Goal: Task Accomplishment & Management: Use online tool/utility

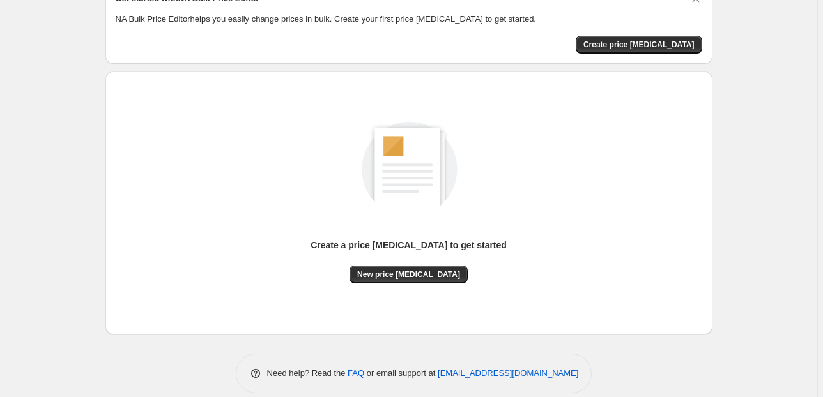
scroll to position [81, 0]
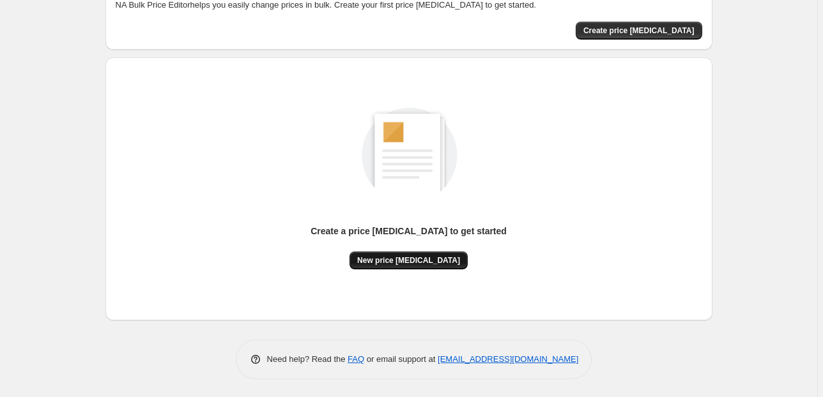
click at [433, 263] on span "New price [MEDICAL_DATA]" at bounding box center [408, 261] width 103 height 10
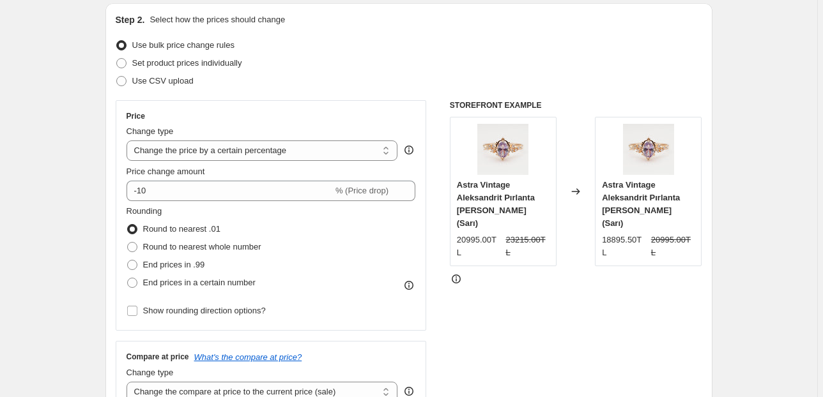
scroll to position [153, 0]
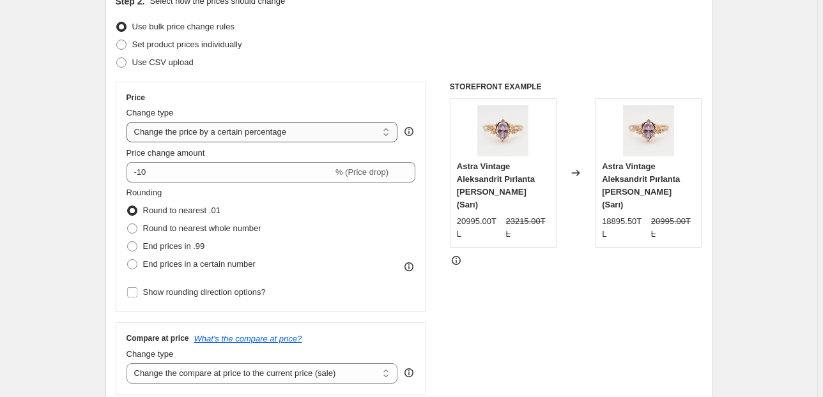
click at [352, 133] on select "Change the price to a certain amount Change the price by a certain amount Chang…" at bounding box center [263, 132] width 272 height 20
select select "by"
click at [128, 122] on select "Change the price to a certain amount Change the price by a certain amount Chang…" at bounding box center [263, 132] width 272 height 20
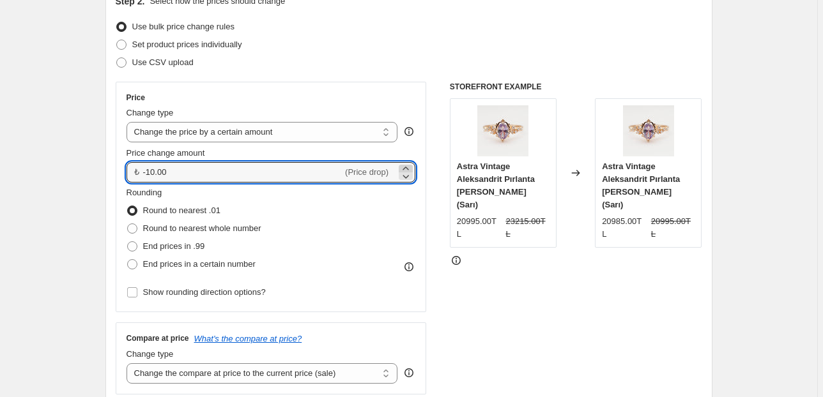
click at [408, 166] on icon at bounding box center [405, 168] width 13 height 13
click at [213, 170] on input "-9.97" at bounding box center [243, 172] width 200 height 20
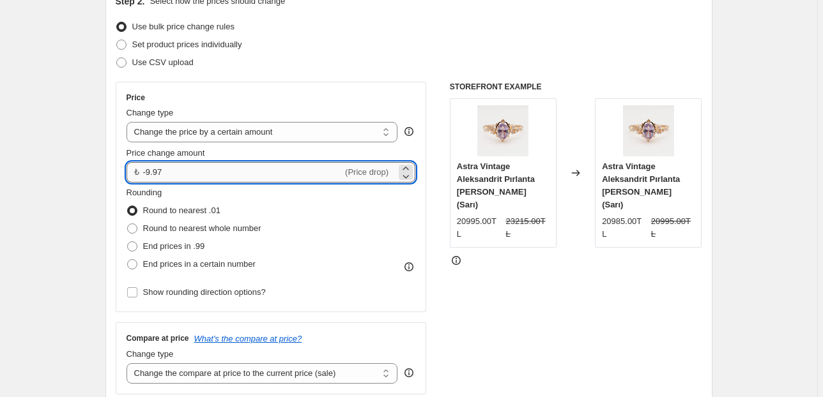
click at [213, 170] on input "-9.97" at bounding box center [243, 172] width 200 height 20
click at [259, 169] on input "2000.00" at bounding box center [235, 172] width 185 height 20
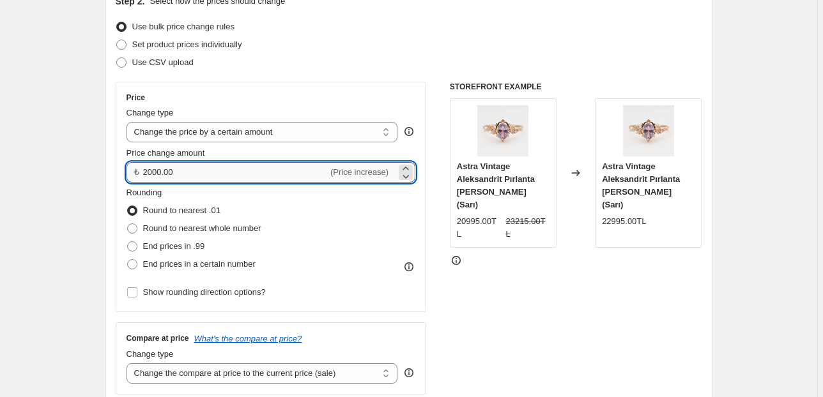
click at [259, 169] on input "2000.00" at bounding box center [235, 172] width 185 height 20
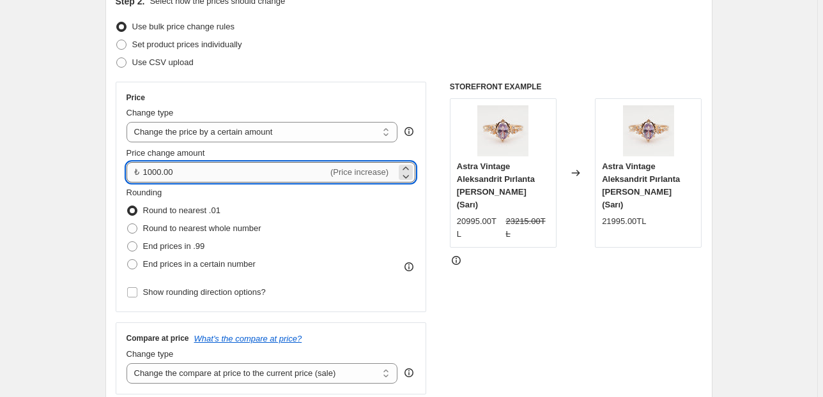
click at [210, 173] on input "1000.00" at bounding box center [235, 172] width 185 height 20
click at [208, 174] on input "1000.00" at bounding box center [235, 172] width 185 height 20
click at [208, 173] on input "1000.00" at bounding box center [235, 172] width 185 height 20
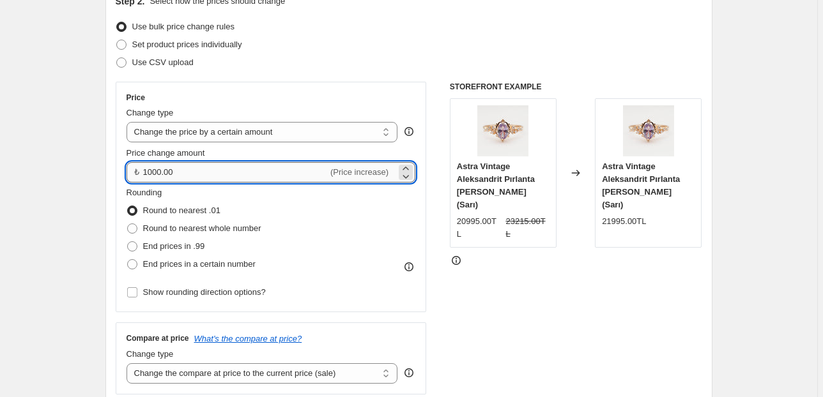
click at [207, 173] on input "1000.00" at bounding box center [235, 172] width 185 height 20
type input "2000.00"
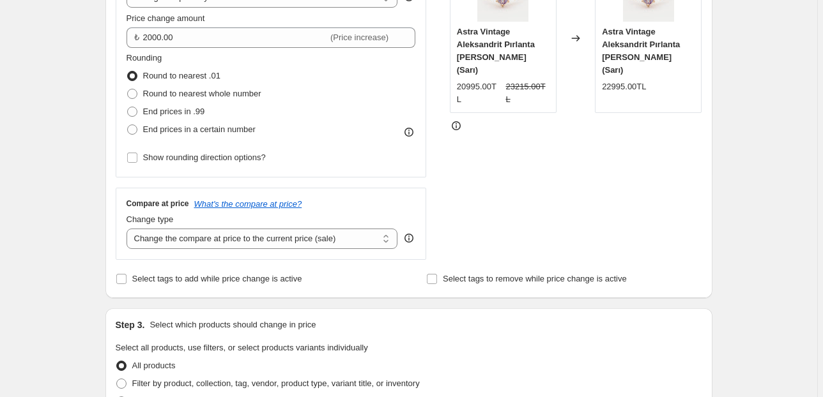
scroll to position [307, 0]
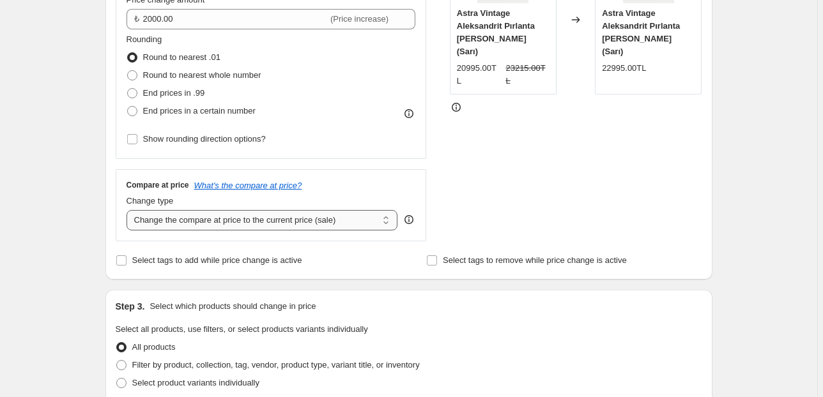
click at [266, 221] on select "Change the compare at price to the current price (sale) Change the compare at p…" at bounding box center [263, 220] width 272 height 20
click at [56, 207] on div "Create new price [MEDICAL_DATA]. This page is ready Create new price [MEDICAL_D…" at bounding box center [408, 342] width 817 height 1298
click at [225, 215] on select "Change the compare at price to the current price (sale) Change the compare at p…" at bounding box center [263, 220] width 272 height 20
click at [64, 183] on div "Create new price [MEDICAL_DATA]. This page is ready Create new price [MEDICAL_D…" at bounding box center [408, 342] width 817 height 1298
click at [207, 222] on select "Change the compare at price to the current price (sale) Change the compare at p…" at bounding box center [263, 220] width 272 height 20
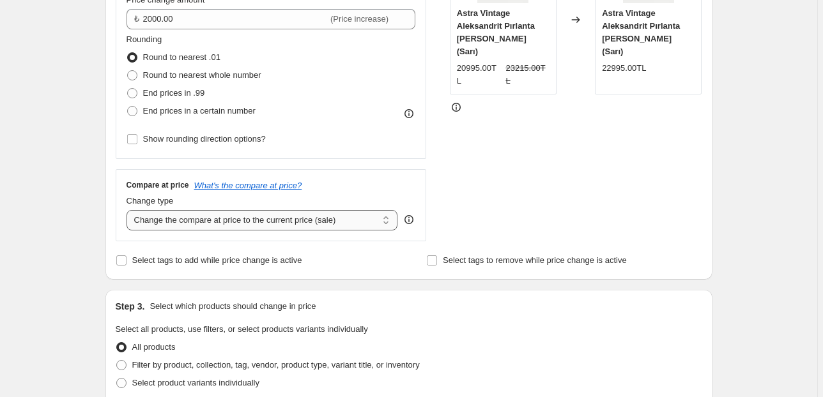
click at [128, 210] on select "Change the compare at price to the current price (sale) Change the compare at p…" at bounding box center [263, 220] width 272 height 20
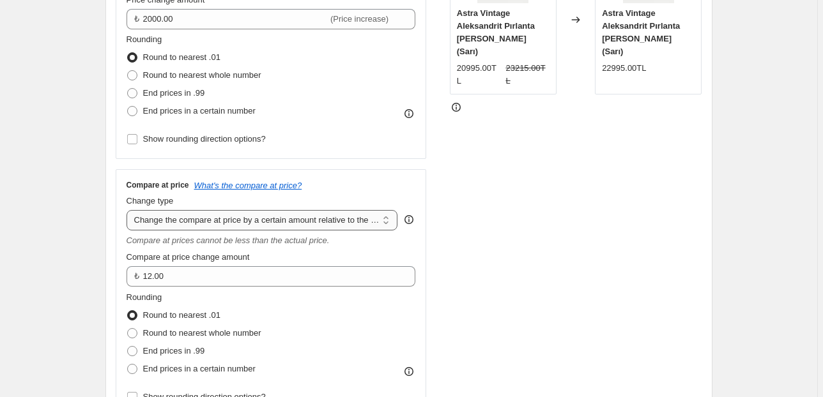
click at [205, 226] on select "Change the compare at price to the current price (sale) Change the compare at p…" at bounding box center [263, 220] width 272 height 20
select select "pp"
click at [128, 210] on select "Change the compare at price to the current price (sale) Change the compare at p…" at bounding box center [263, 220] width 272 height 20
type input "20"
click at [298, 216] on select "Change the compare at price to the current price (sale) Change the compare at p…" at bounding box center [263, 220] width 272 height 20
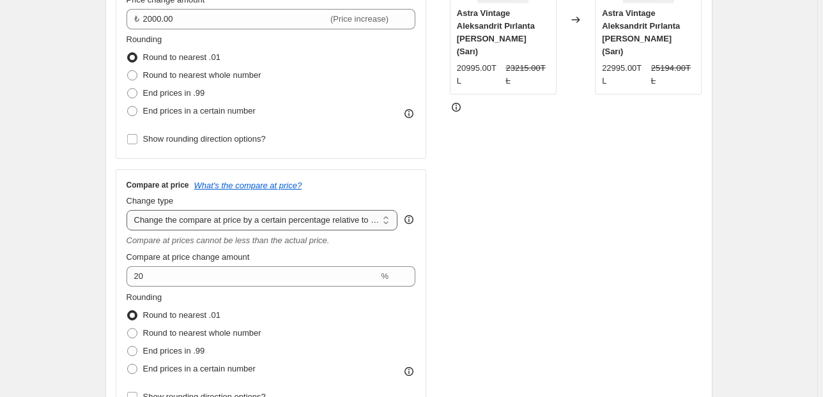
click at [128, 210] on select "Change the compare at price to the current price (sale) Change the compare at p…" at bounding box center [263, 220] width 272 height 20
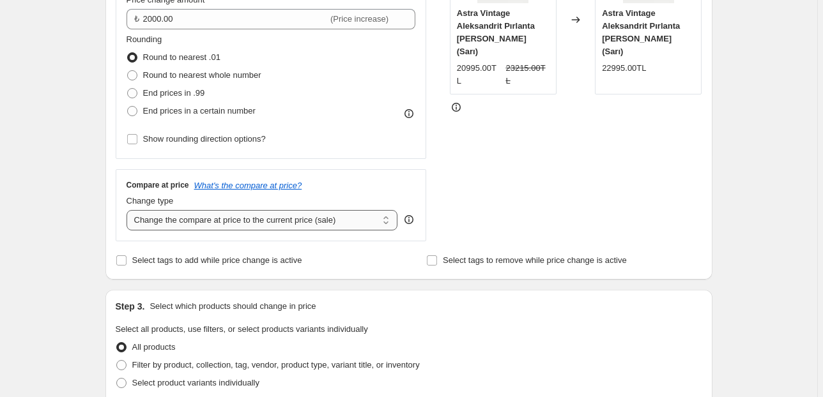
click at [296, 224] on select "Change the compare at price to the current price (sale) Change the compare at p…" at bounding box center [263, 220] width 272 height 20
click at [128, 210] on select "Change the compare at price to the current price (sale) Change the compare at p…" at bounding box center [263, 220] width 272 height 20
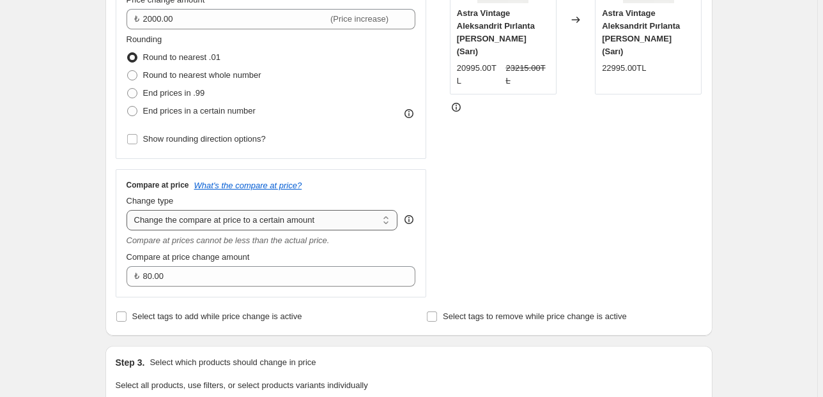
click at [283, 220] on select "Change the compare at price to the current price (sale) Change the compare at p…" at bounding box center [263, 220] width 272 height 20
select select "by"
click at [128, 210] on select "Change the compare at price to the current price (sale) Change the compare at p…" at bounding box center [263, 220] width 272 height 20
type input "-10.00"
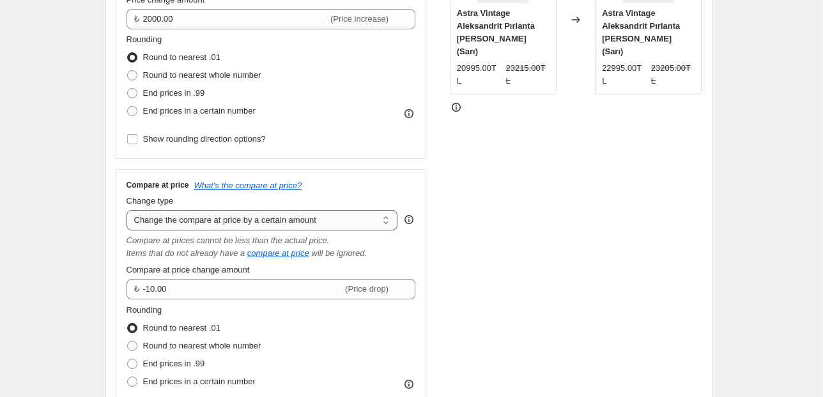
click at [296, 217] on select "Change the compare at price to the current price (sale) Change the compare at p…" at bounding box center [263, 220] width 272 height 20
select select "pp"
click at [128, 210] on select "Change the compare at price to the current price (sale) Change the compare at p…" at bounding box center [263, 220] width 272 height 20
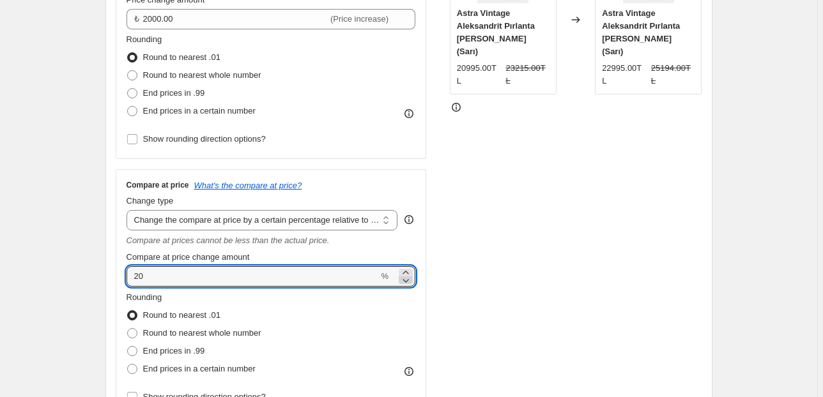
click at [412, 281] on icon at bounding box center [405, 280] width 13 height 13
click at [412, 282] on icon at bounding box center [405, 280] width 13 height 13
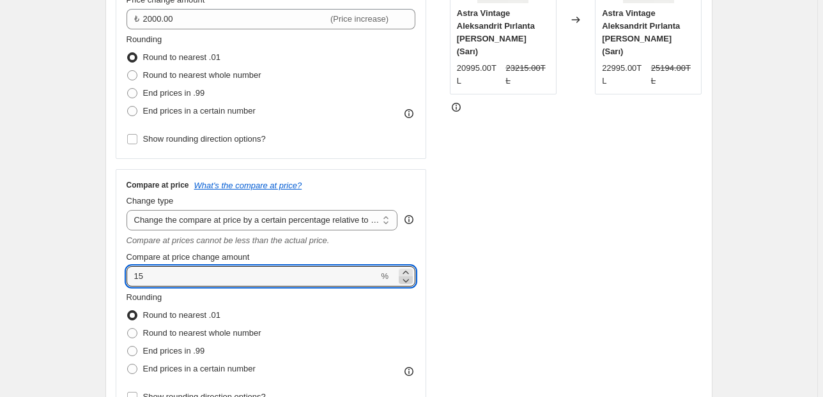
click at [412, 282] on icon at bounding box center [405, 280] width 13 height 13
click at [412, 281] on icon at bounding box center [405, 280] width 13 height 13
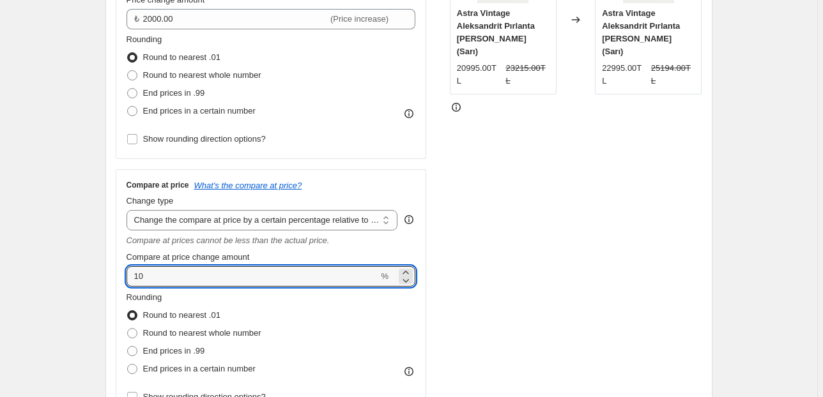
click at [479, 275] on div "STOREFRONT EXAMPLE Astra Vintage Aleksandrit Pırlanta [PERSON_NAME] (Sarı) 2099…" at bounding box center [576, 172] width 252 height 489
click at [410, 273] on icon at bounding box center [405, 272] width 13 height 13
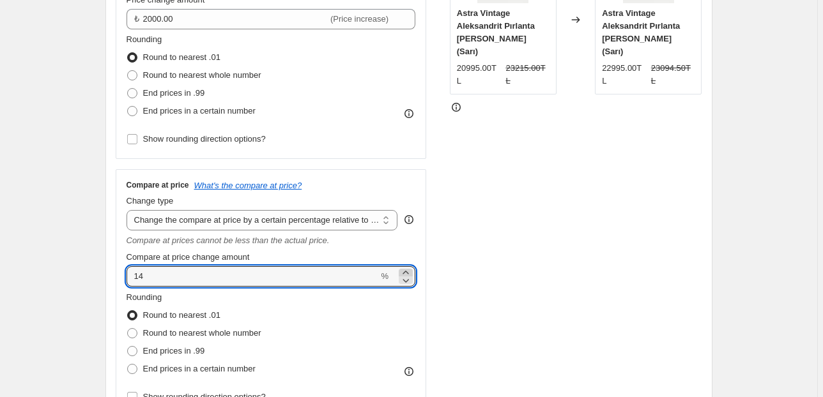
click at [410, 273] on icon at bounding box center [405, 272] width 13 height 13
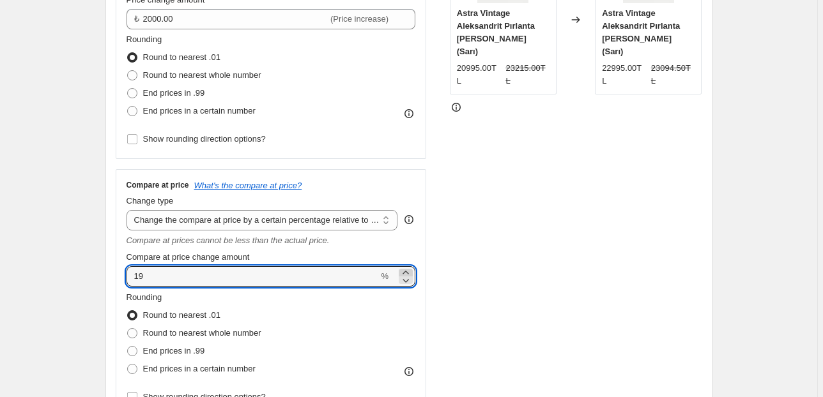
click at [410, 273] on icon at bounding box center [405, 272] width 13 height 13
type input "20"
click at [493, 283] on div "STOREFRONT EXAMPLE Astra Vintage Aleksandrit Pırlanta [PERSON_NAME] (Sarı) 2099…" at bounding box center [576, 172] width 252 height 489
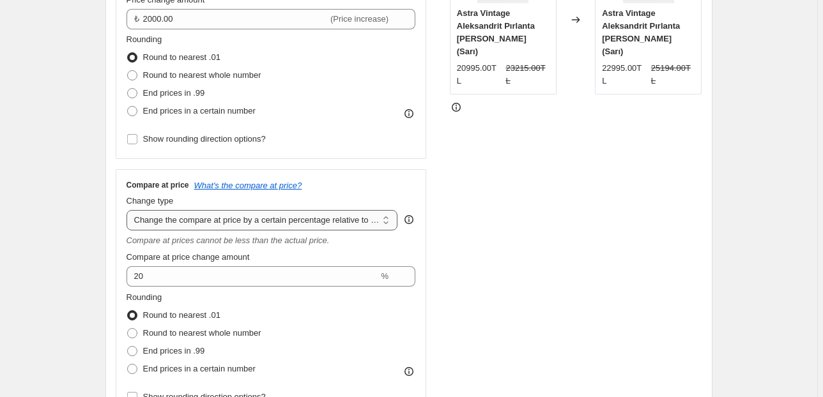
click at [366, 220] on select "Change the compare at price to the current price (sale) Change the compare at p…" at bounding box center [263, 220] width 272 height 20
select select "percentage"
click at [128, 210] on select "Change the compare at price to the current price (sale) Change the compare at p…" at bounding box center [263, 220] width 272 height 20
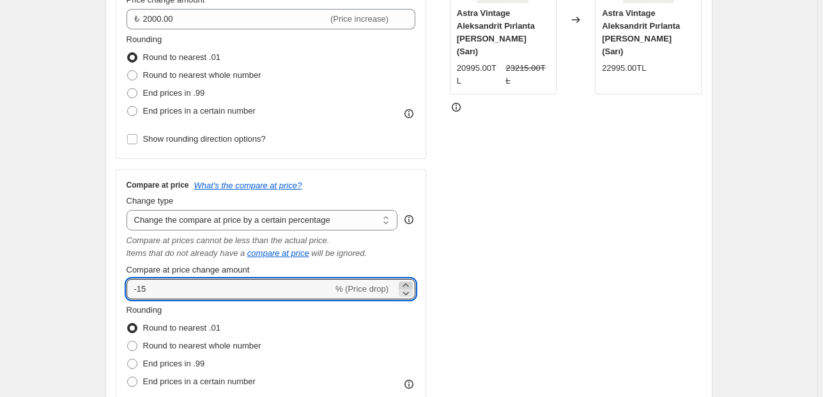
click at [406, 284] on icon at bounding box center [405, 285] width 13 height 13
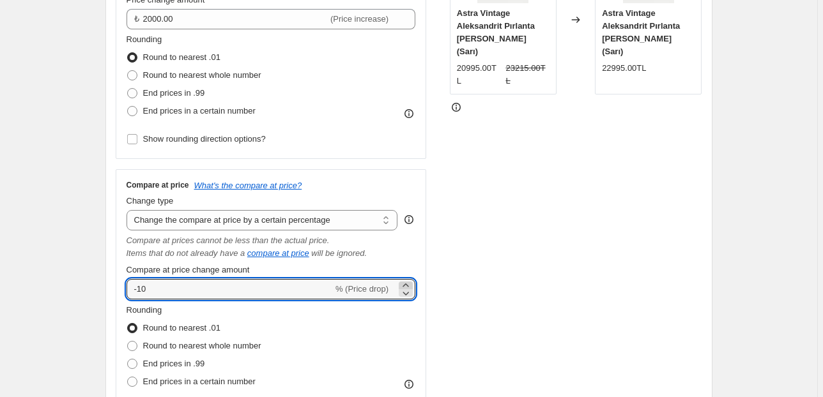
click at [406, 284] on icon at bounding box center [405, 285] width 13 height 13
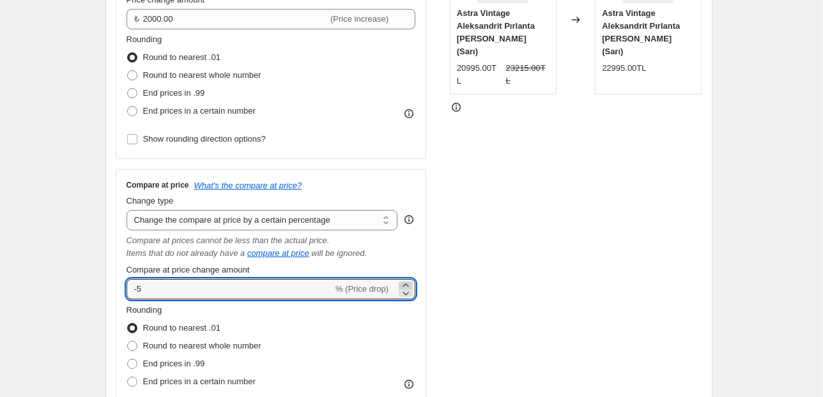
click at [406, 284] on icon at bounding box center [405, 285] width 13 height 13
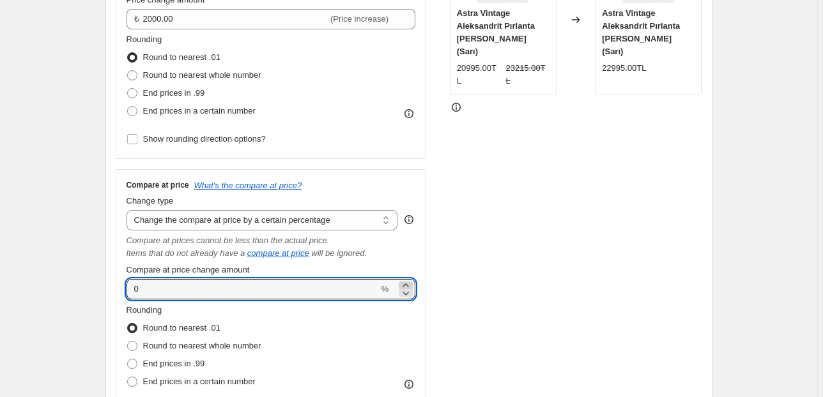
click at [406, 284] on icon at bounding box center [405, 285] width 13 height 13
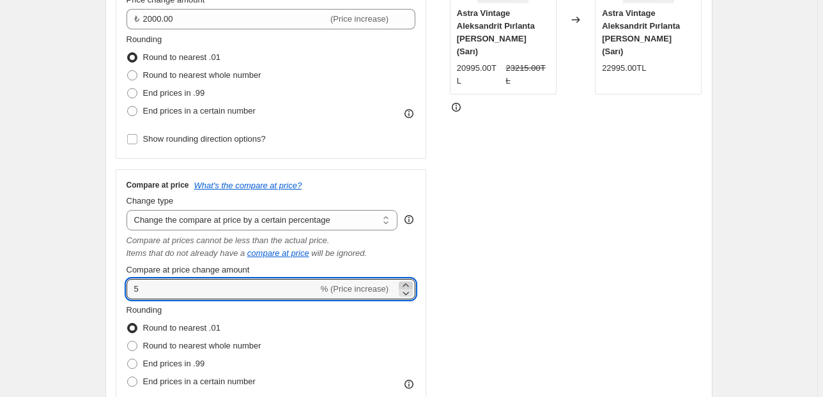
click at [406, 284] on icon at bounding box center [405, 285] width 13 height 13
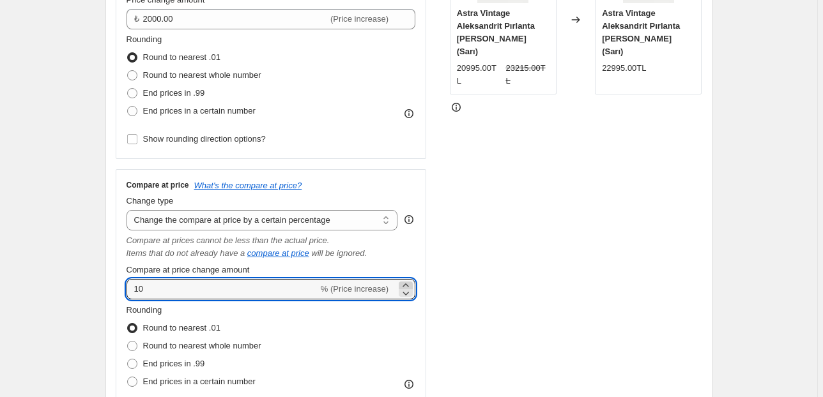
click at [406, 284] on icon at bounding box center [405, 285] width 13 height 13
click at [412, 295] on icon at bounding box center [405, 293] width 13 height 13
type input "10"
click at [503, 279] on div "STOREFRONT EXAMPLE Astra Vintage Aleksandrit Pırlanta [PERSON_NAME] (Sarı) 2099…" at bounding box center [576, 179] width 252 height 502
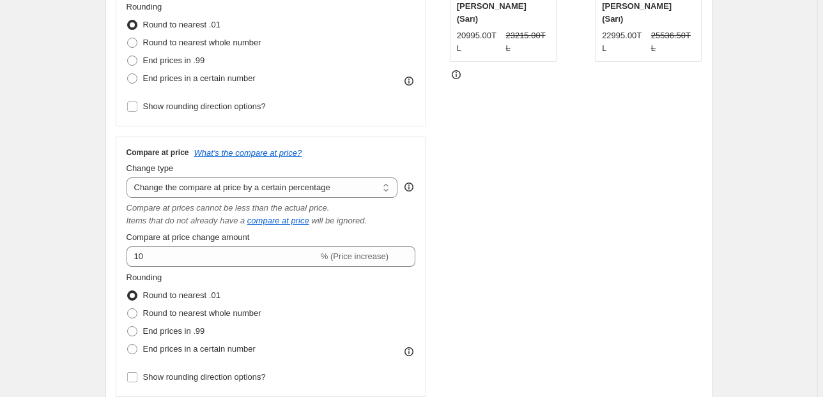
scroll to position [358, 0]
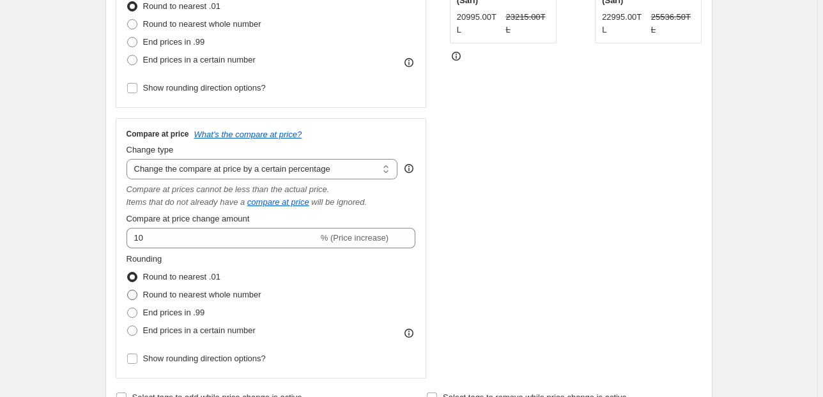
click at [213, 294] on span "Round to nearest whole number" at bounding box center [202, 295] width 118 height 10
click at [128, 291] on input "Round to nearest whole number" at bounding box center [127, 290] width 1 height 1
radio input "true"
click at [192, 314] on span "End prices in .99" at bounding box center [174, 313] width 62 height 10
click at [128, 309] on input "End prices in .99" at bounding box center [127, 308] width 1 height 1
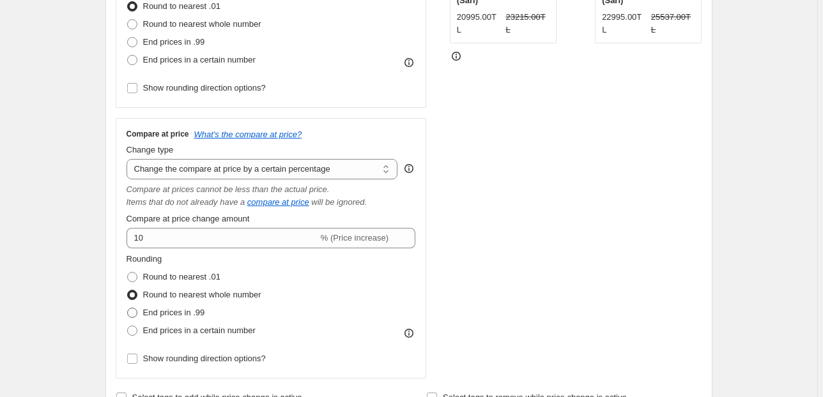
radio input "true"
click at [209, 332] on span "End prices in a certain number" at bounding box center [199, 331] width 112 height 10
click at [128, 326] on input "End prices in a certain number" at bounding box center [127, 326] width 1 height 1
radio input "true"
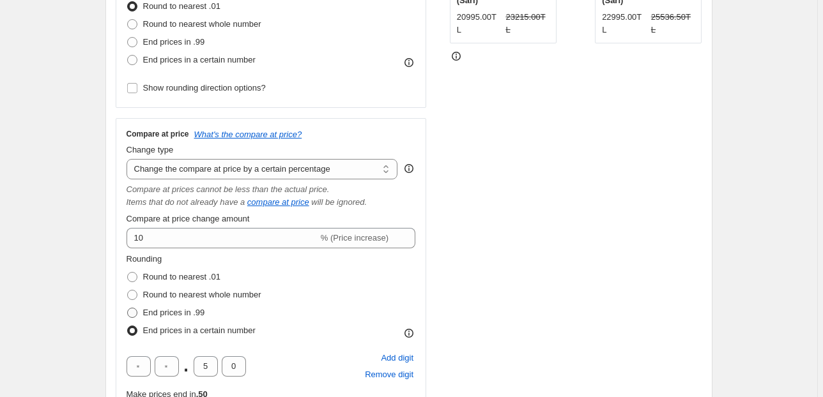
click at [188, 314] on span "End prices in .99" at bounding box center [174, 313] width 62 height 10
click at [128, 309] on input "End prices in .99" at bounding box center [127, 308] width 1 height 1
radio input "true"
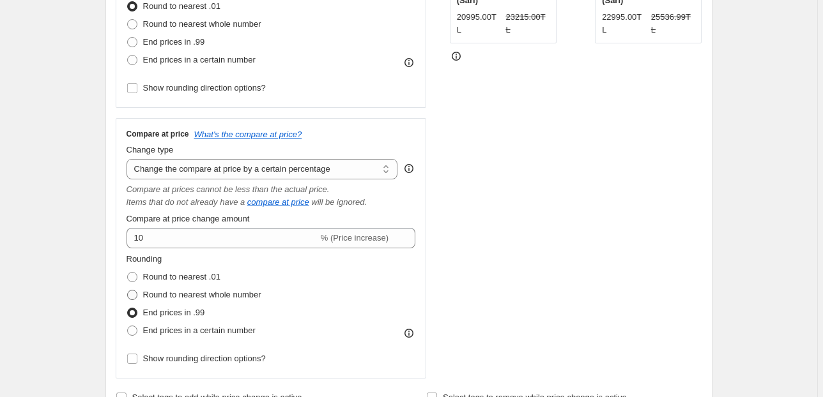
click at [193, 298] on span "Round to nearest whole number" at bounding box center [202, 295] width 118 height 10
click at [128, 291] on input "Round to nearest whole number" at bounding box center [127, 290] width 1 height 1
radio input "true"
click at [206, 327] on span "End prices in a certain number" at bounding box center [199, 331] width 112 height 10
click at [128, 326] on input "End prices in a certain number" at bounding box center [127, 326] width 1 height 1
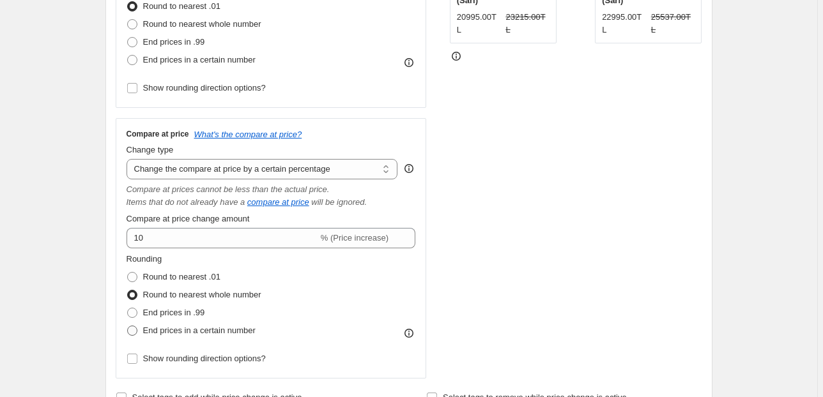
radio input "true"
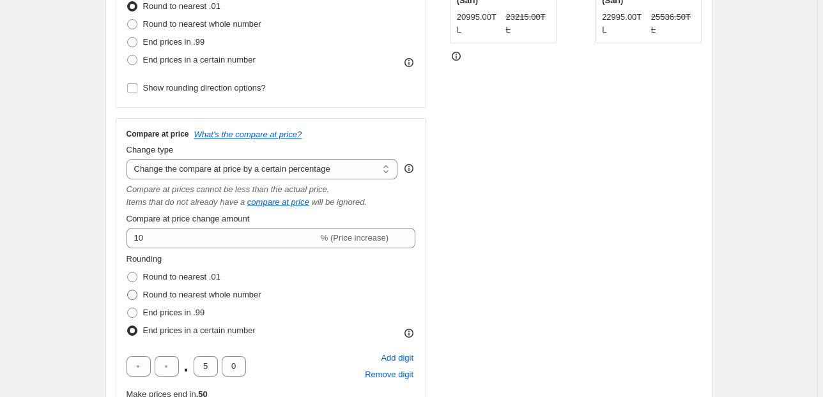
click at [168, 297] on span "Round to nearest whole number" at bounding box center [202, 295] width 118 height 10
click at [128, 291] on input "Round to nearest whole number" at bounding box center [127, 290] width 1 height 1
radio input "true"
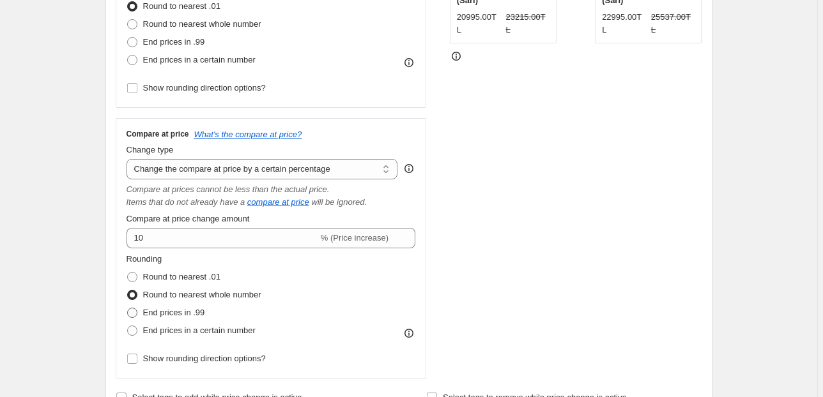
click at [173, 314] on span "End prices in .99" at bounding box center [174, 313] width 62 height 10
click at [128, 309] on input "End prices in .99" at bounding box center [127, 308] width 1 height 1
radio input "true"
click at [179, 296] on span "Round to nearest whole number" at bounding box center [202, 295] width 118 height 10
click at [128, 291] on input "Round to nearest whole number" at bounding box center [127, 290] width 1 height 1
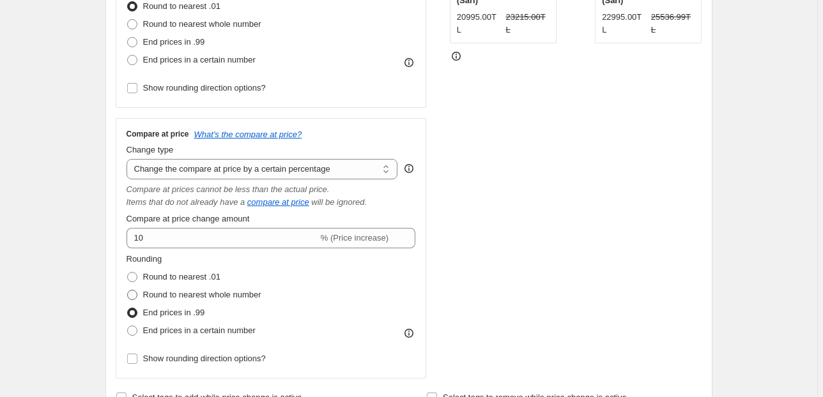
radio input "true"
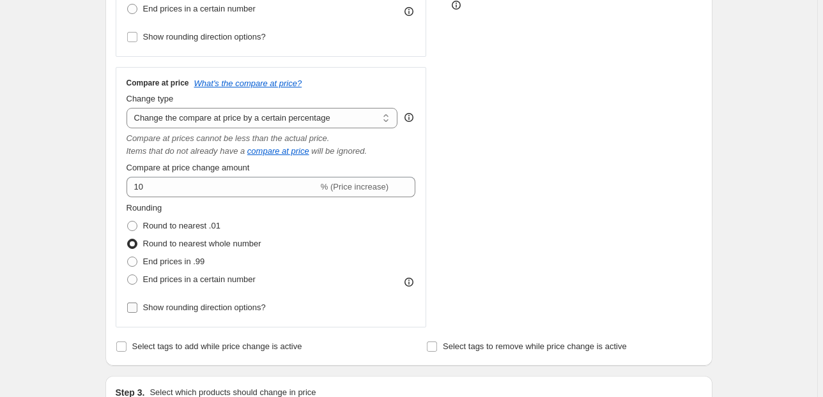
click at [210, 305] on span "Show rounding direction options?" at bounding box center [204, 308] width 123 height 10
click at [137, 305] on input "Show rounding direction options?" at bounding box center [132, 308] width 10 height 10
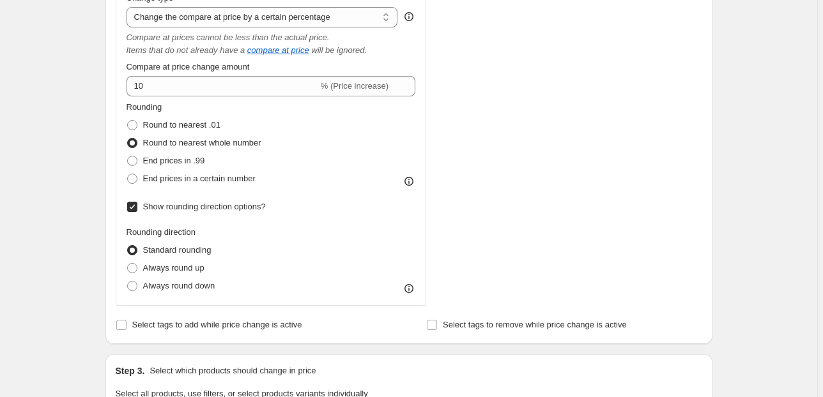
scroll to position [511, 0]
click at [185, 206] on span "Show rounding direction options?" at bounding box center [204, 206] width 123 height 10
click at [137, 206] on input "Show rounding direction options?" at bounding box center [132, 206] width 10 height 10
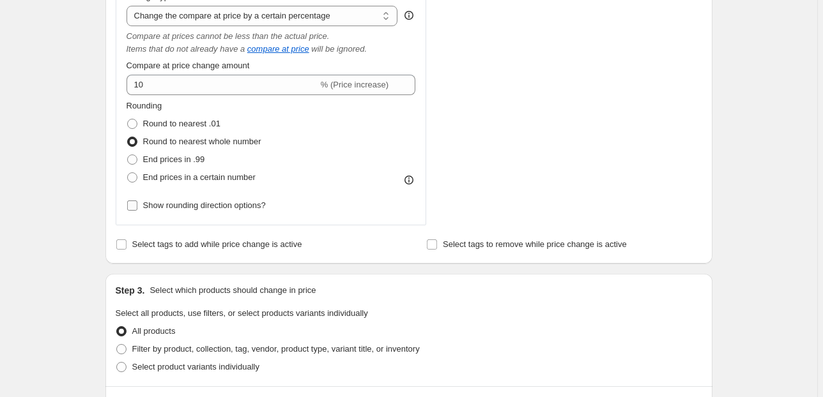
click at [185, 206] on span "Show rounding direction options?" at bounding box center [204, 206] width 123 height 10
click at [137, 206] on input "Show rounding direction options?" at bounding box center [132, 206] width 10 height 10
checkbox input "true"
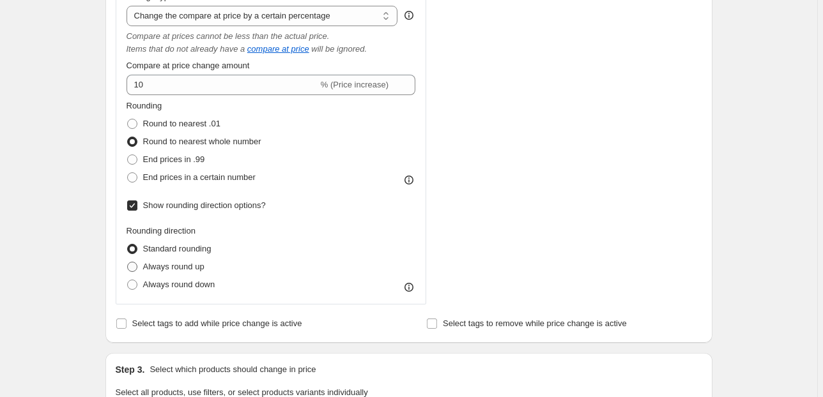
click at [192, 270] on span "Always round up" at bounding box center [173, 267] width 61 height 10
click at [128, 263] on input "Always round up" at bounding box center [127, 262] width 1 height 1
radio input "true"
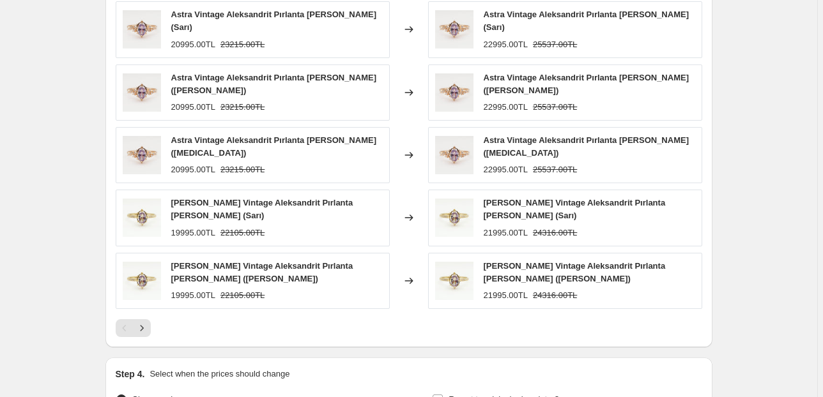
scroll to position [1022, 0]
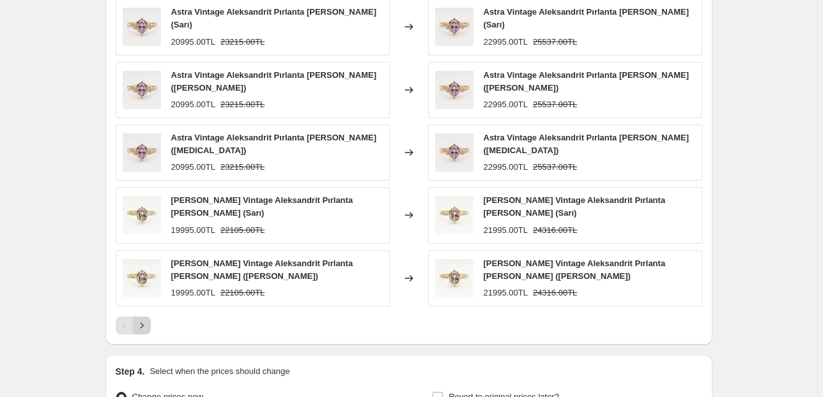
click at [151, 317] on button "Next" at bounding box center [142, 326] width 18 height 18
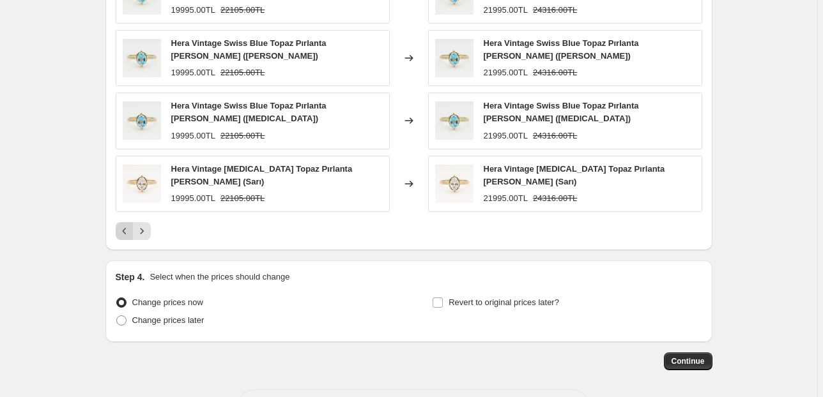
scroll to position [1073, 0]
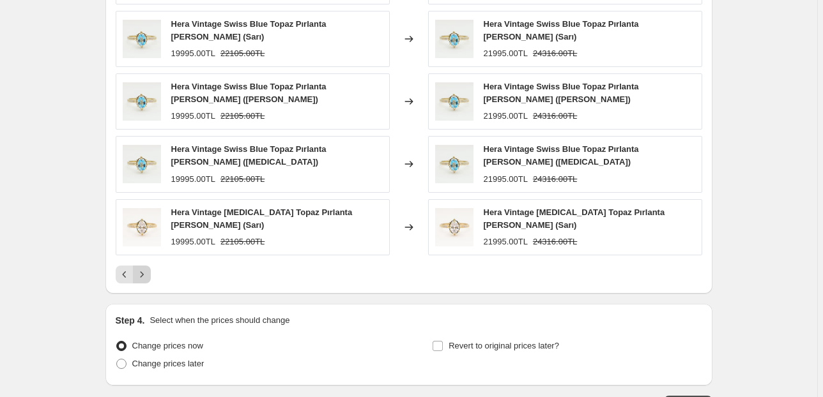
click at [146, 270] on icon "Next" at bounding box center [141, 274] width 13 height 13
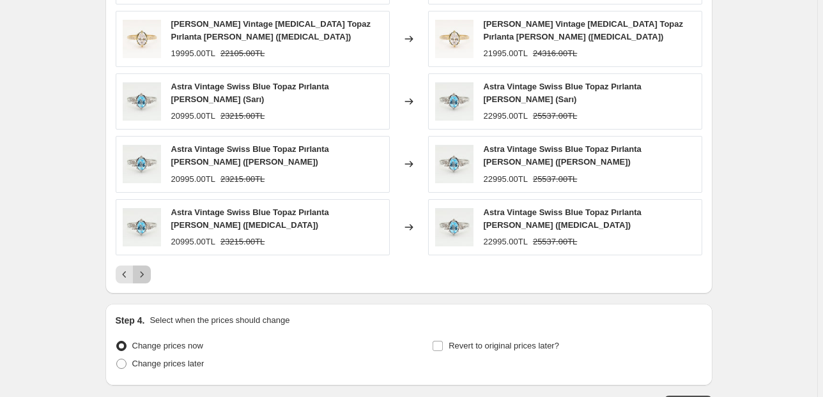
click at [144, 268] on icon "Next" at bounding box center [141, 274] width 13 height 13
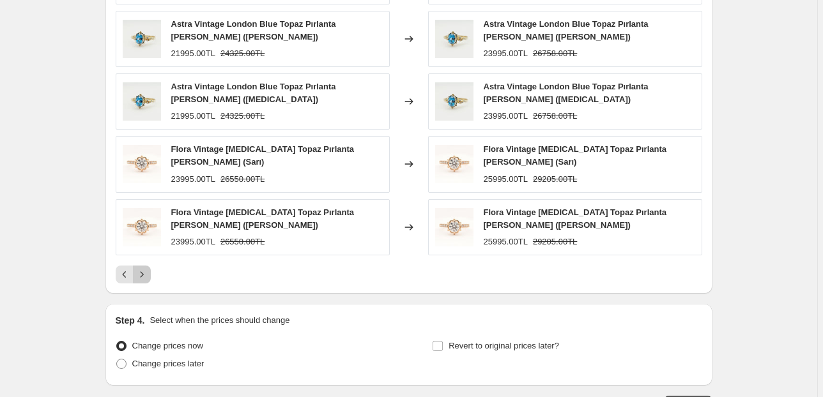
click at [148, 268] on icon "Next" at bounding box center [141, 274] width 13 height 13
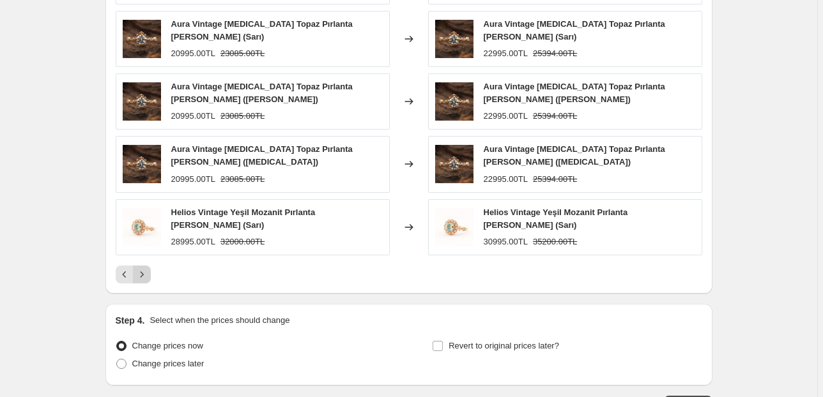
click at [148, 268] on icon "Next" at bounding box center [141, 274] width 13 height 13
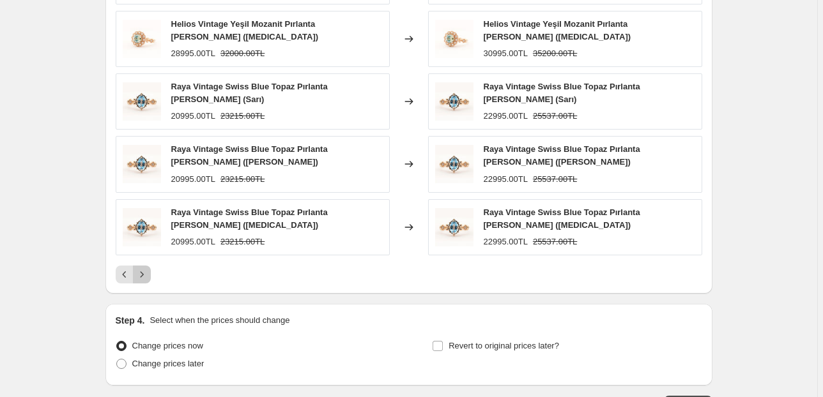
click at [144, 272] on icon "Next" at bounding box center [141, 274] width 13 height 13
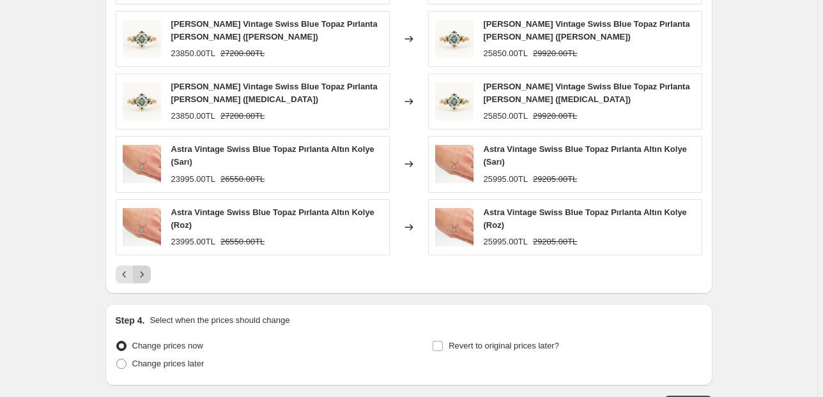
click at [148, 277] on icon "Next" at bounding box center [141, 274] width 13 height 13
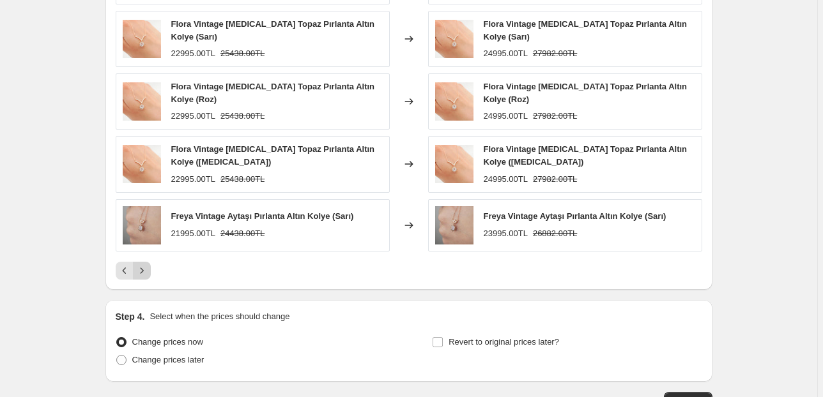
click at [148, 265] on icon "Next" at bounding box center [141, 271] width 13 height 13
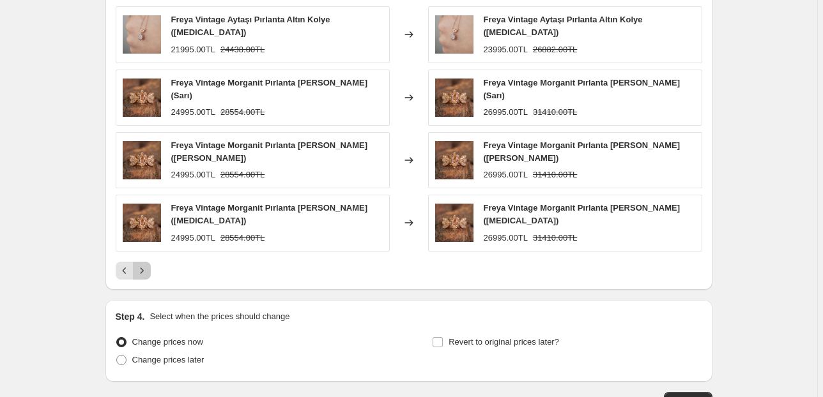
click at [146, 265] on icon "Next" at bounding box center [141, 271] width 13 height 13
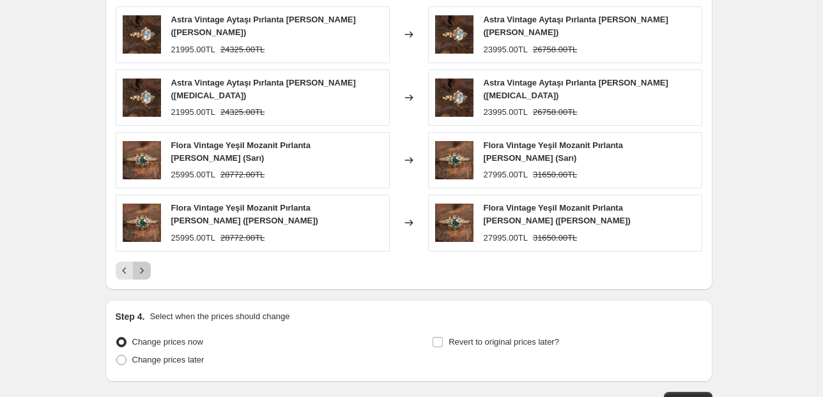
click at [148, 265] on icon "Next" at bounding box center [141, 271] width 13 height 13
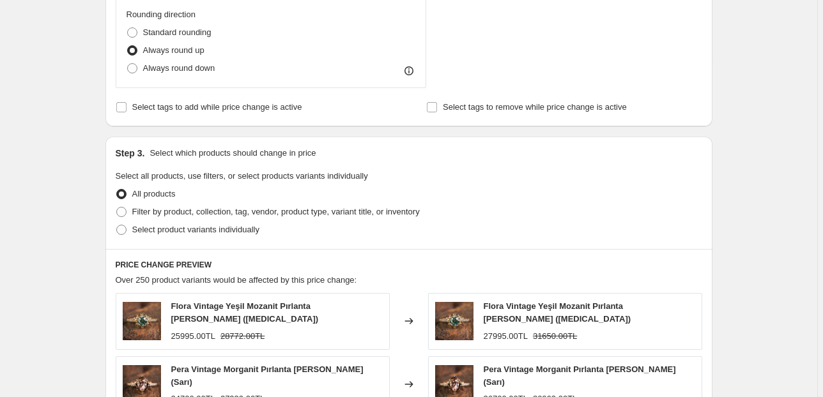
scroll to position [716, 0]
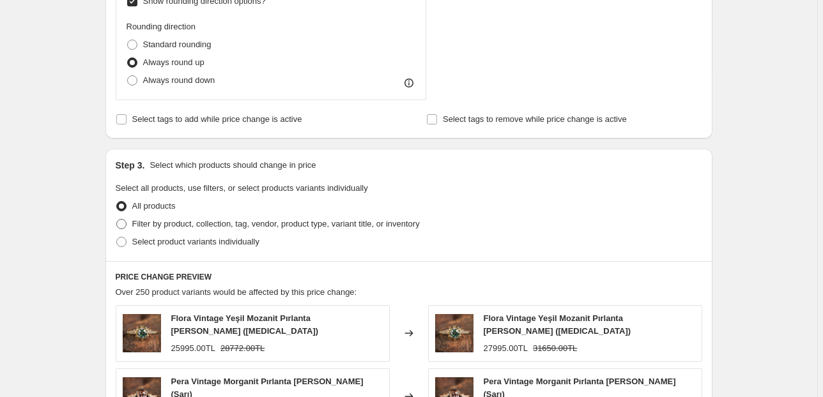
click at [125, 224] on span at bounding box center [121, 224] width 10 height 10
click at [117, 220] on input "Filter by product, collection, tag, vendor, product type, variant title, or inv…" at bounding box center [116, 219] width 1 height 1
radio input "true"
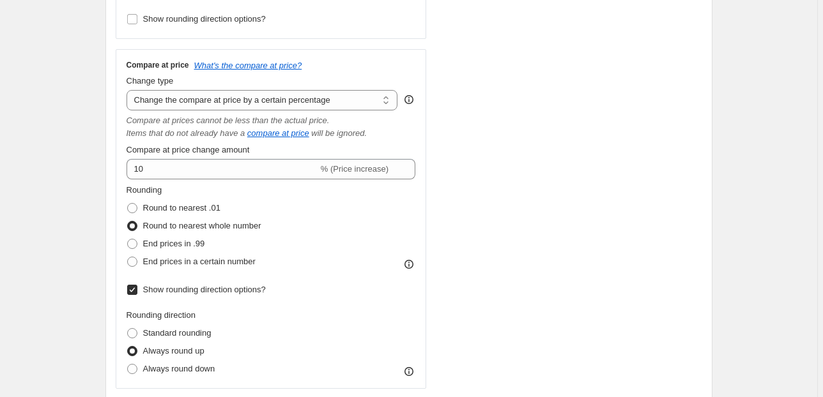
scroll to position [409, 0]
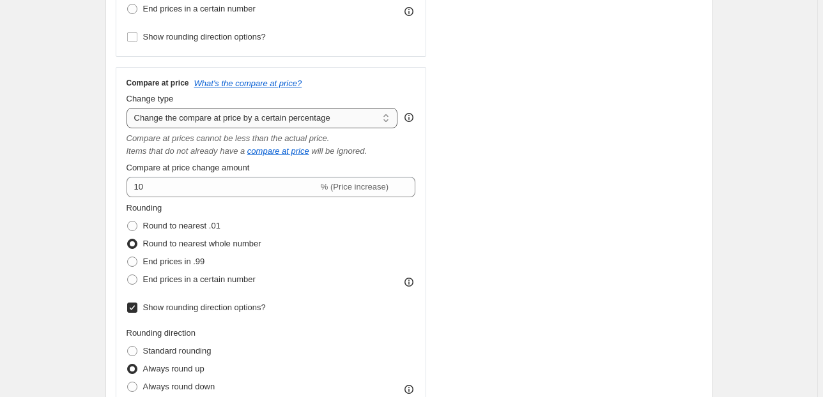
click at [309, 122] on select "Change the compare at price to the current price (sale) Change the compare at p…" at bounding box center [263, 118] width 272 height 20
select select "pp"
click at [128, 108] on select "Change the compare at price to the current price (sale) Change the compare at p…" at bounding box center [263, 118] width 272 height 20
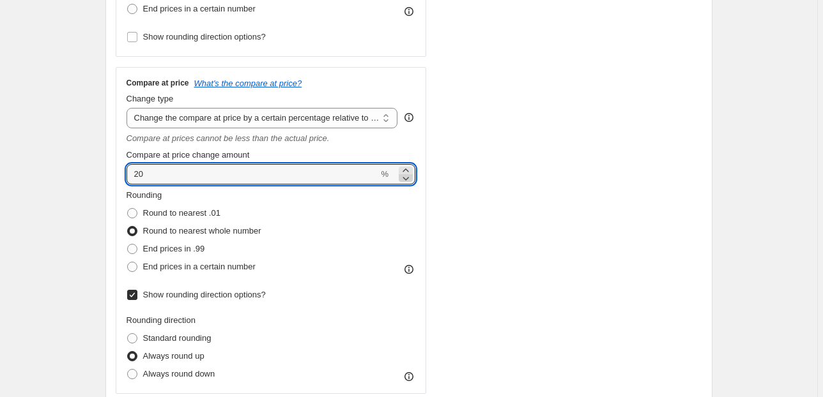
click at [410, 180] on icon at bounding box center [406, 180] width 6 height 4
click at [410, 181] on icon at bounding box center [405, 178] width 13 height 13
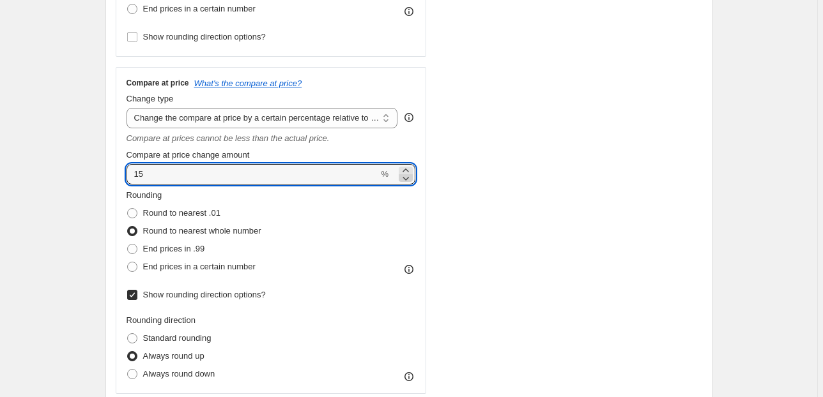
click at [410, 181] on icon at bounding box center [405, 178] width 13 height 13
click at [409, 181] on icon at bounding box center [405, 178] width 13 height 13
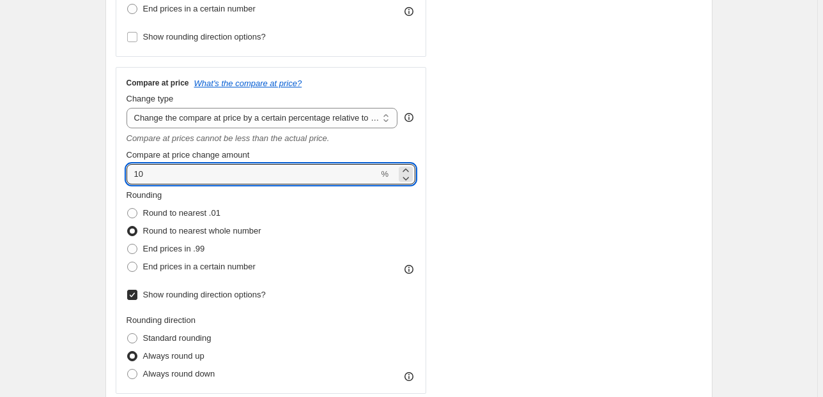
click at [81, 150] on div "Create new price [MEDICAL_DATA]. This page is ready Create new price [MEDICAL_D…" at bounding box center [408, 380] width 817 height 1578
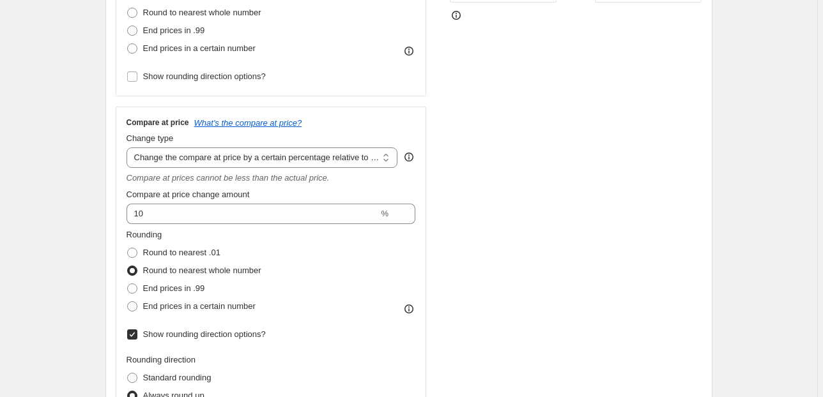
scroll to position [358, 0]
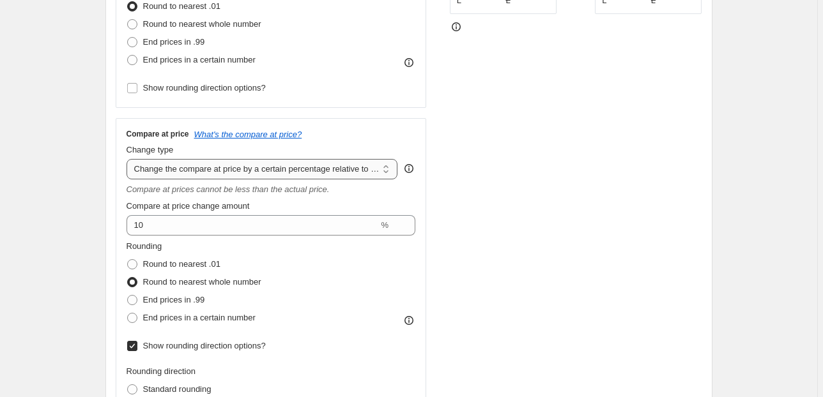
click at [224, 169] on select "Change the compare at price to the current price (sale) Change the compare at p…" at bounding box center [263, 169] width 272 height 20
click at [128, 159] on select "Change the compare at price to the current price (sale) Change the compare at p…" at bounding box center [263, 169] width 272 height 20
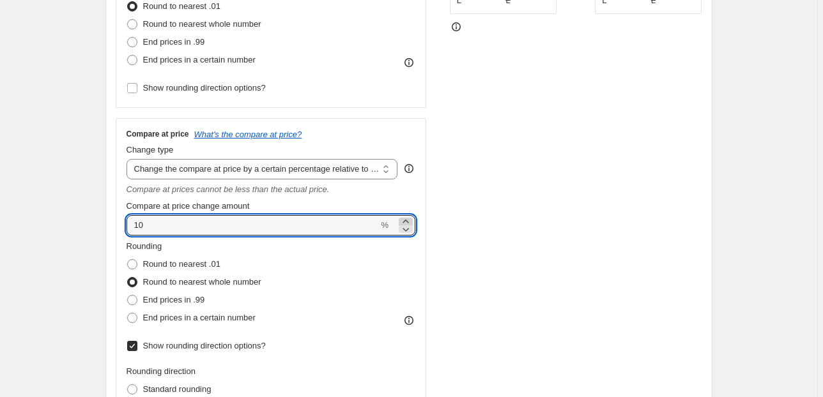
click at [406, 222] on icon at bounding box center [405, 221] width 13 height 13
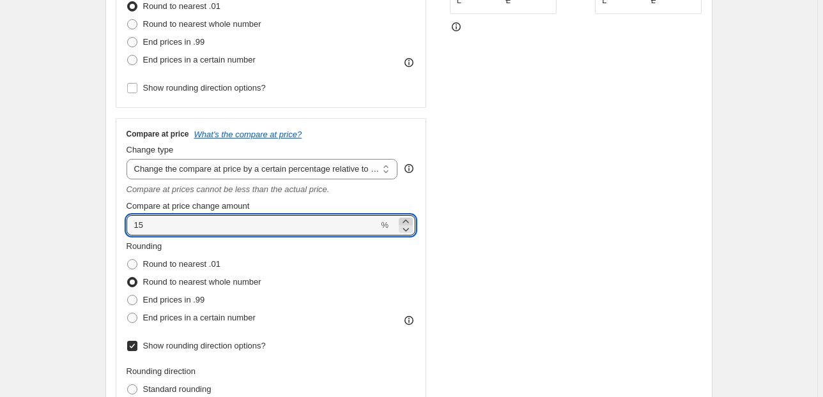
click at [406, 222] on icon at bounding box center [405, 221] width 13 height 13
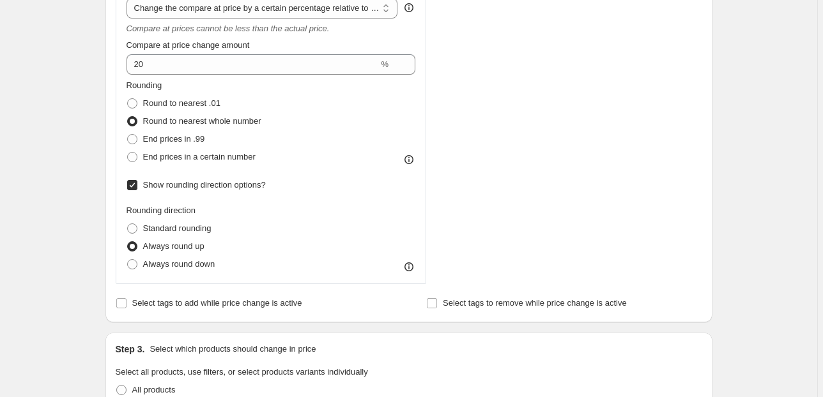
scroll to position [511, 0]
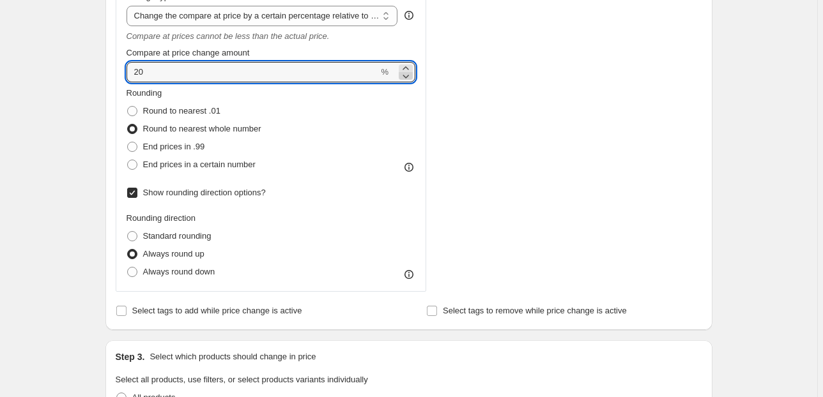
click at [409, 79] on icon at bounding box center [406, 77] width 6 height 4
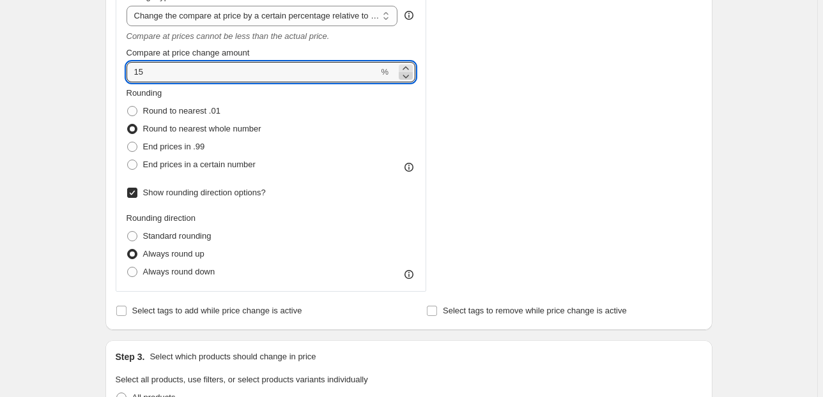
click at [409, 79] on icon at bounding box center [406, 77] width 6 height 4
type input "13"
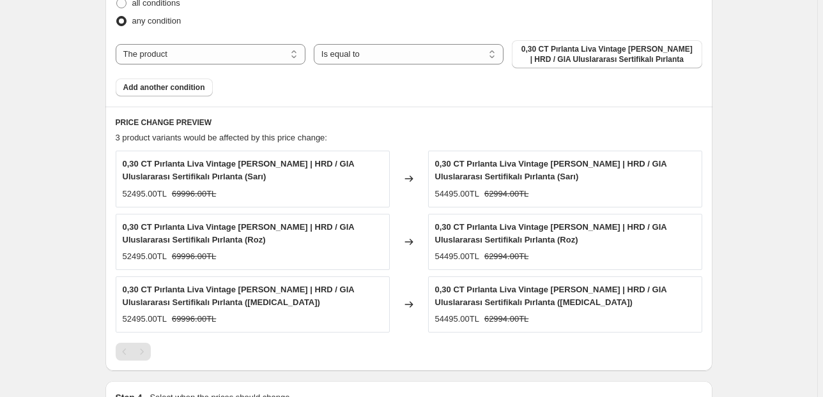
scroll to position [1073, 0]
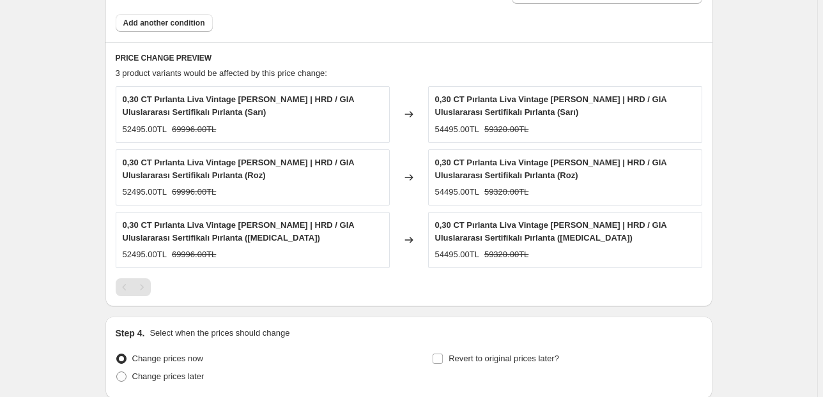
click at [146, 286] on div "Pagination" at bounding box center [142, 288] width 18 height 18
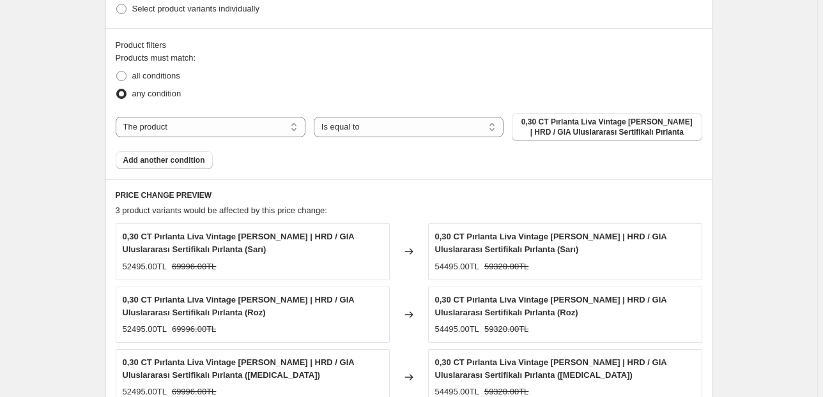
scroll to position [920, 0]
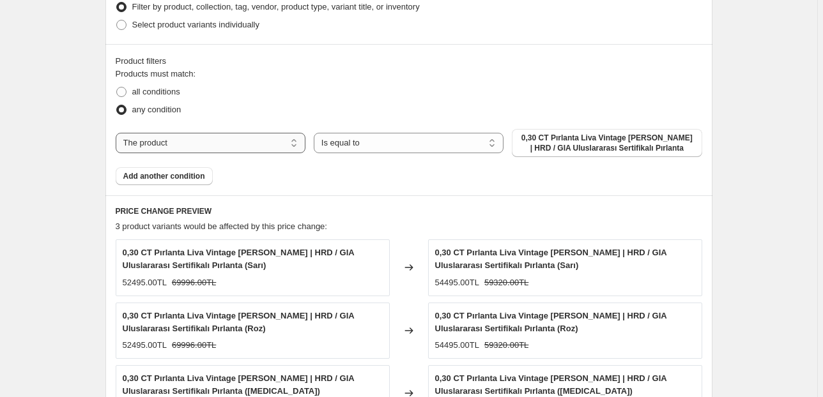
click at [231, 141] on select "The product The product's collection The product's tag The product's vendor The…" at bounding box center [211, 143] width 190 height 20
select select "collection"
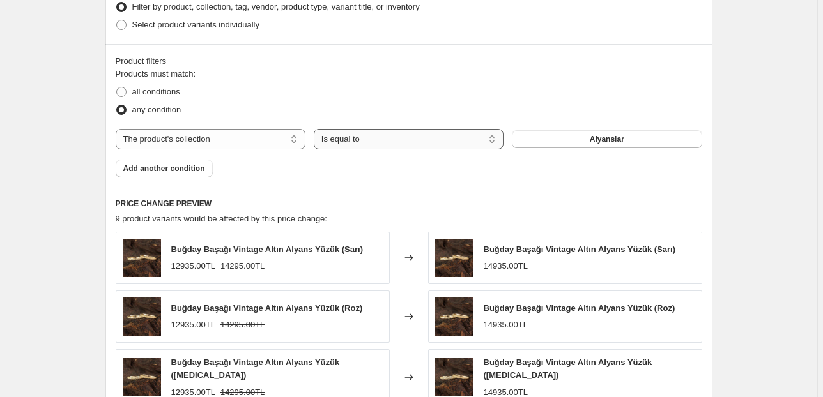
click at [402, 143] on select "Is equal to Is not equal to" at bounding box center [409, 139] width 190 height 20
click at [578, 140] on button "Alyanslar" at bounding box center [607, 139] width 190 height 18
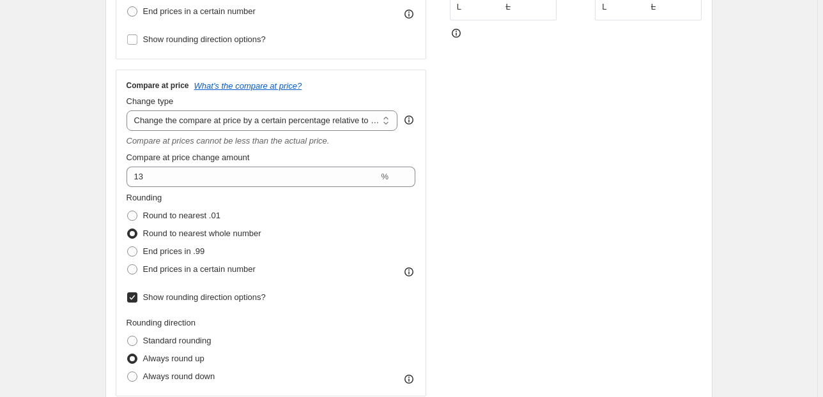
scroll to position [358, 0]
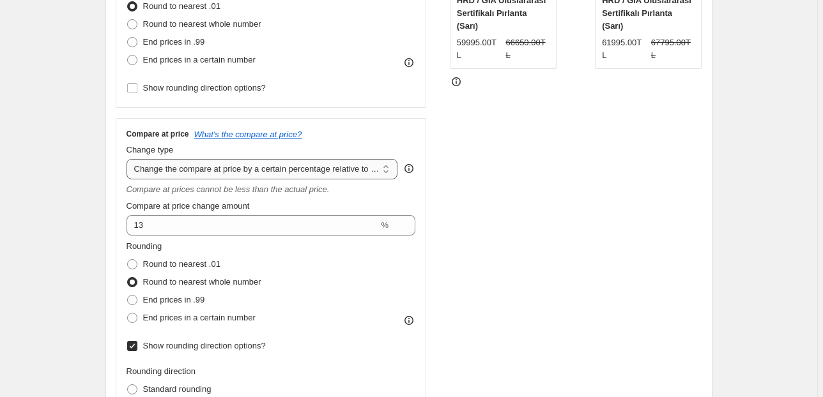
click at [316, 169] on select "Change the compare at price to the current price (sale) Change the compare at p…" at bounding box center [263, 169] width 272 height 20
select select "percentage"
click at [128, 159] on select "Change the compare at price to the current price (sale) Change the compare at p…" at bounding box center [263, 169] width 272 height 20
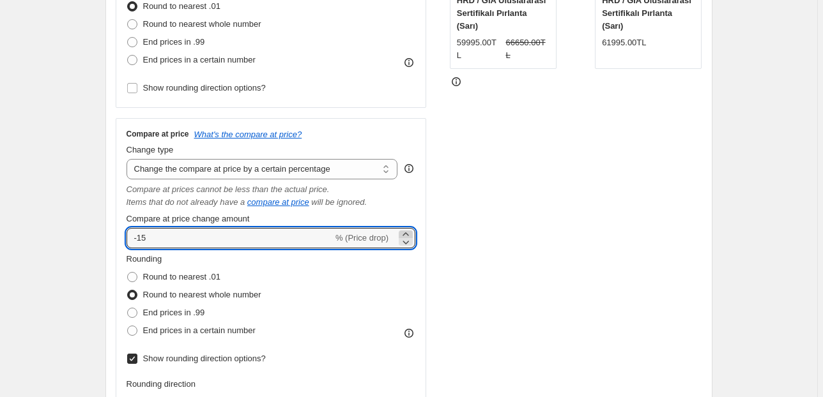
click at [406, 234] on icon at bounding box center [405, 234] width 13 height 13
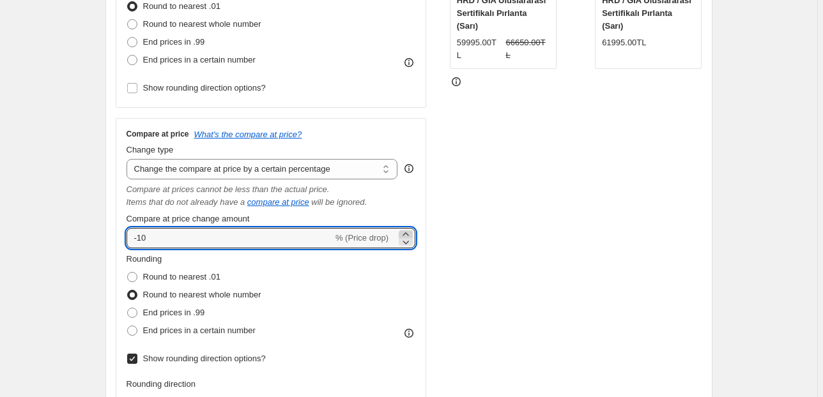
click at [406, 234] on icon at bounding box center [405, 234] width 13 height 13
click at [406, 233] on icon at bounding box center [405, 234] width 13 height 13
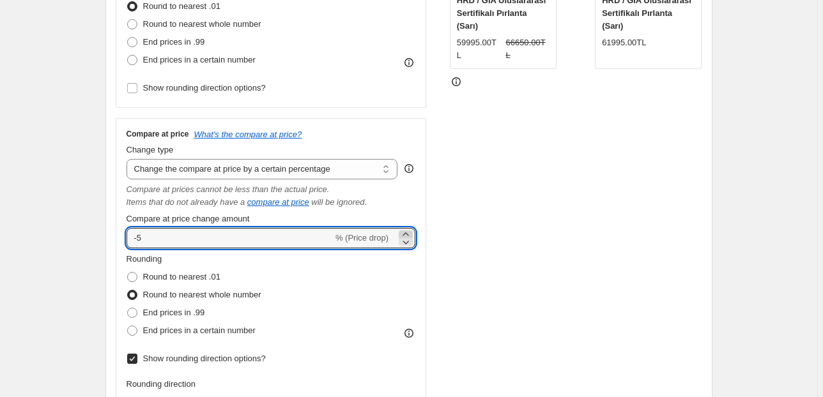
click at [406, 233] on icon at bounding box center [405, 234] width 13 height 13
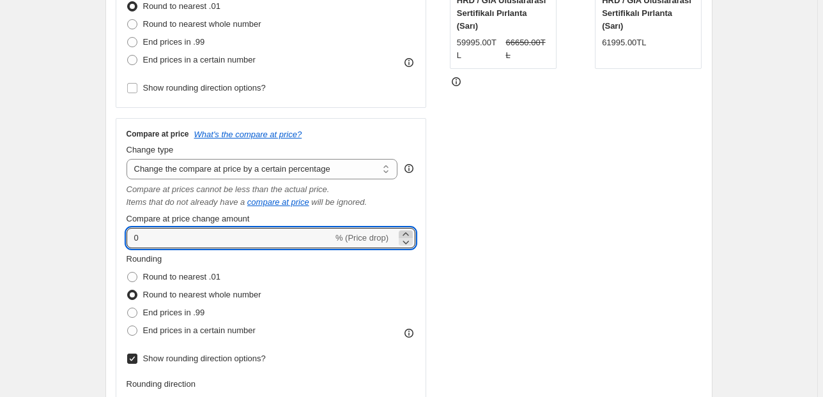
click at [406, 233] on icon at bounding box center [405, 234] width 13 height 13
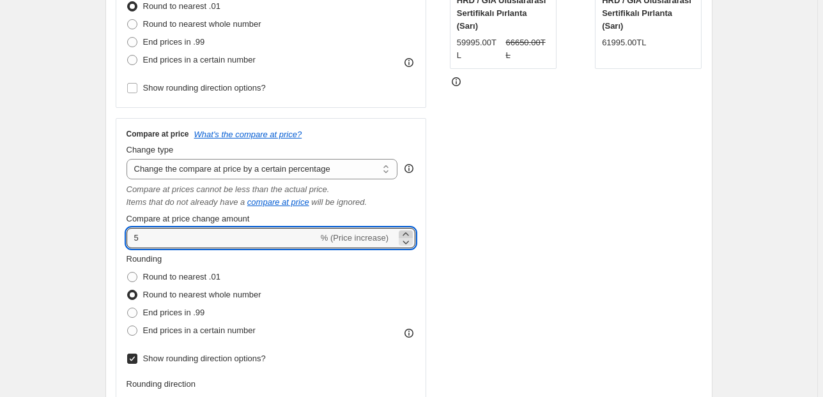
click at [406, 233] on icon at bounding box center [405, 234] width 13 height 13
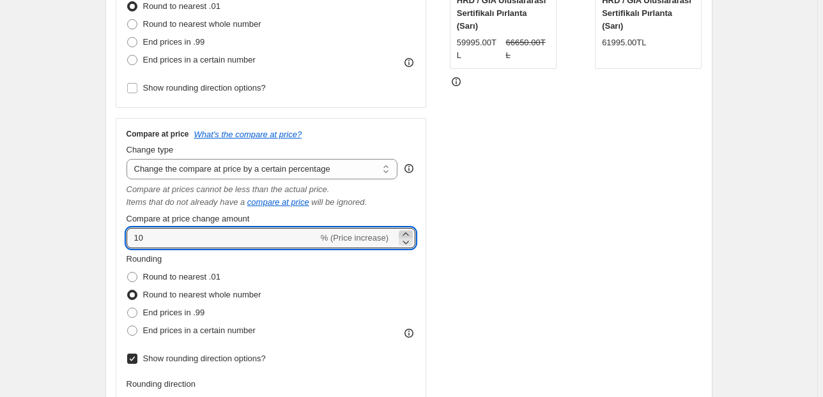
click at [406, 233] on icon at bounding box center [405, 234] width 13 height 13
click at [405, 243] on icon at bounding box center [405, 242] width 13 height 13
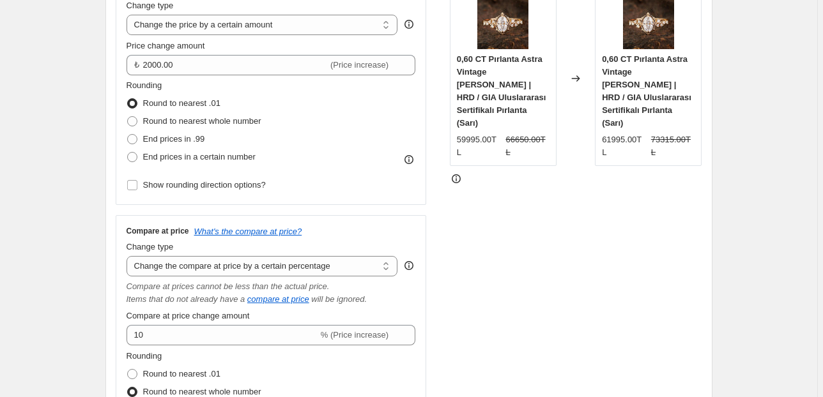
scroll to position [307, 0]
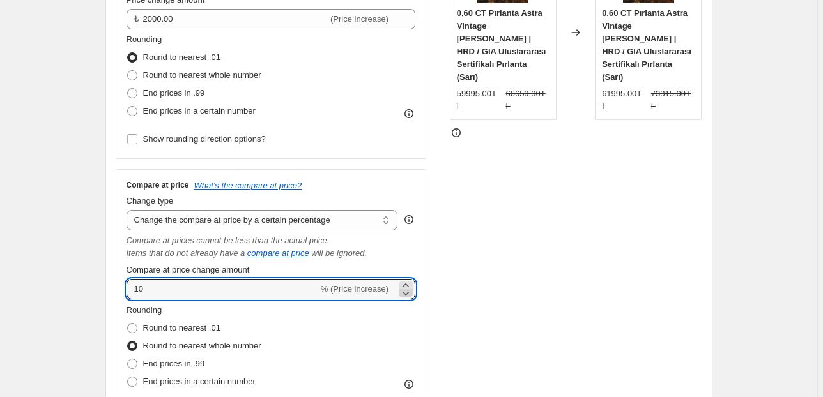
click at [408, 293] on icon at bounding box center [405, 293] width 13 height 13
click at [407, 291] on icon at bounding box center [405, 293] width 13 height 13
click at [475, 275] on div "STOREFRONT EXAMPLE 0,60 CT Pırlanta Astra Vintage [PERSON_NAME] | HRD / GIA Ulu…" at bounding box center [576, 218] width 252 height 581
click at [407, 286] on icon at bounding box center [406, 285] width 6 height 3
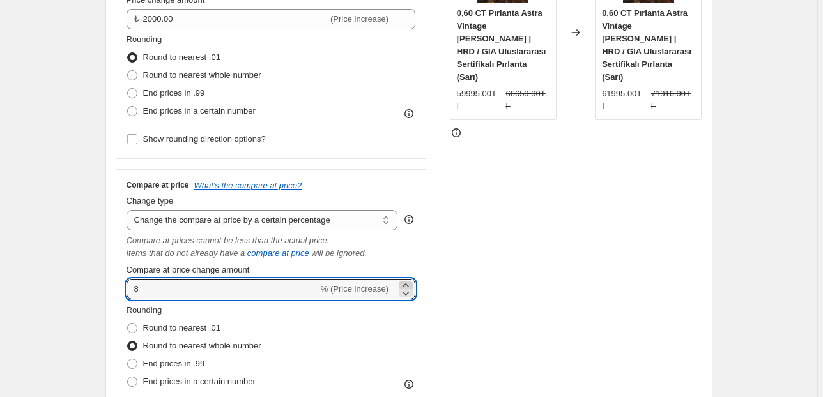
click at [407, 286] on icon at bounding box center [406, 285] width 6 height 3
click at [408, 286] on icon at bounding box center [406, 285] width 6 height 3
click at [410, 294] on icon at bounding box center [406, 295] width 6 height 4
click at [498, 286] on div "STOREFRONT EXAMPLE 0,60 CT Pırlanta Astra Vintage [PERSON_NAME] | HRD / GIA Ulu…" at bounding box center [576, 218] width 252 height 581
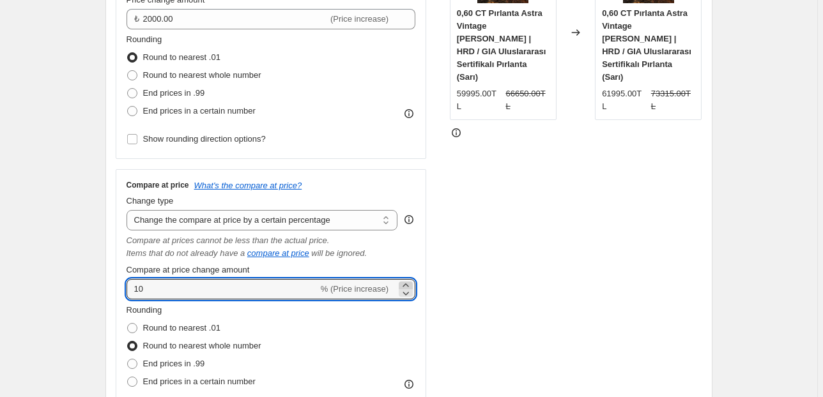
click at [404, 286] on icon at bounding box center [405, 285] width 13 height 13
click at [408, 294] on icon at bounding box center [405, 293] width 13 height 13
click at [410, 294] on icon at bounding box center [406, 295] width 6 height 4
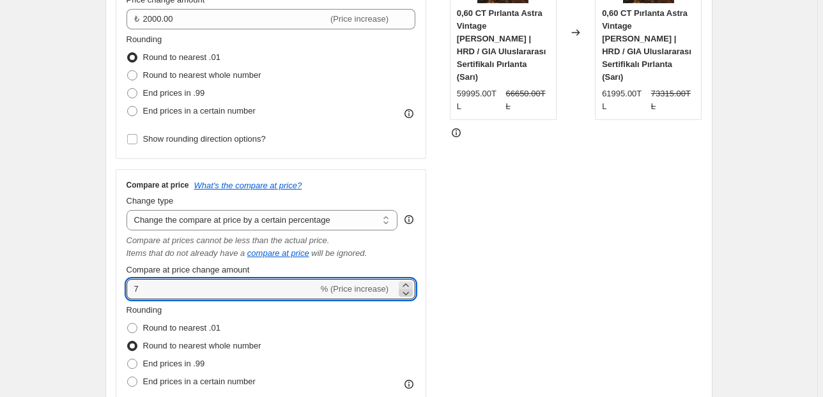
click at [410, 294] on icon at bounding box center [406, 295] width 6 height 4
click at [406, 281] on icon at bounding box center [405, 285] width 13 height 13
click at [406, 284] on icon at bounding box center [405, 285] width 13 height 13
click at [408, 284] on icon at bounding box center [405, 285] width 13 height 13
click at [408, 284] on icon at bounding box center [406, 285] width 6 height 3
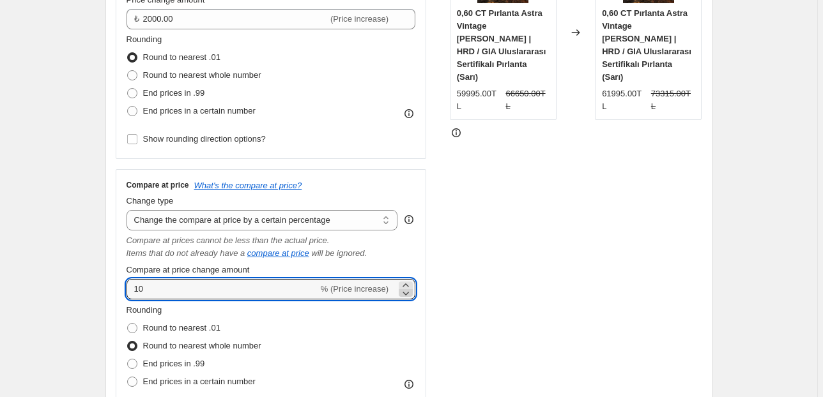
click at [410, 293] on icon at bounding box center [405, 293] width 13 height 13
click at [523, 276] on div "STOREFRONT EXAMPLE 0,60 CT Pırlanta Astra Vintage [PERSON_NAME] | HRD / GIA Ulu…" at bounding box center [576, 218] width 252 height 581
click at [412, 284] on icon at bounding box center [405, 285] width 13 height 13
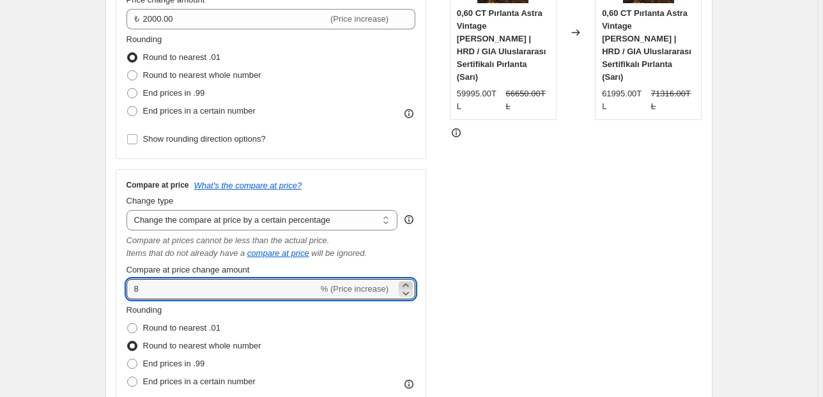
click at [410, 284] on icon at bounding box center [405, 285] width 13 height 13
type input "10"
click at [496, 273] on div "STOREFRONT EXAMPLE 0,60 CT Pırlanta Astra Vintage [PERSON_NAME] | HRD / GIA Ulu…" at bounding box center [576, 218] width 252 height 581
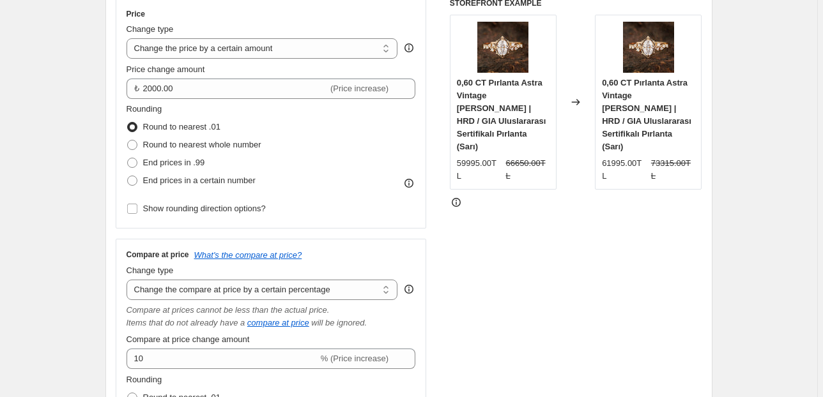
scroll to position [256, 0]
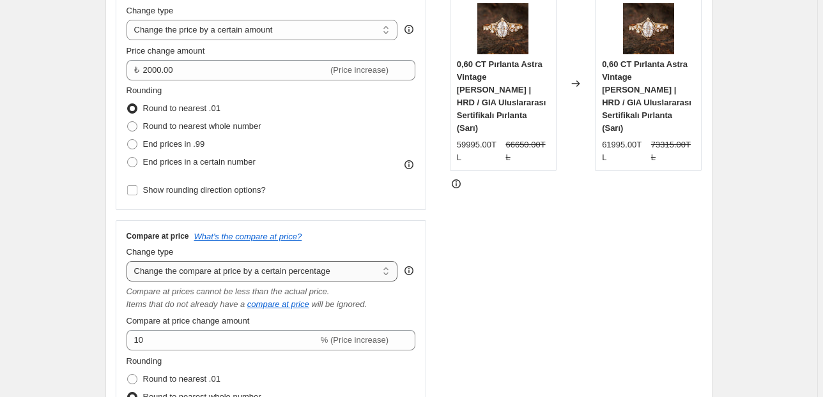
click at [318, 273] on select "Change the compare at price to the current price (sale) Change the compare at p…" at bounding box center [263, 271] width 272 height 20
select select "pp"
click at [128, 261] on select "Change the compare at price to the current price (sale) Change the compare at p…" at bounding box center [263, 271] width 272 height 20
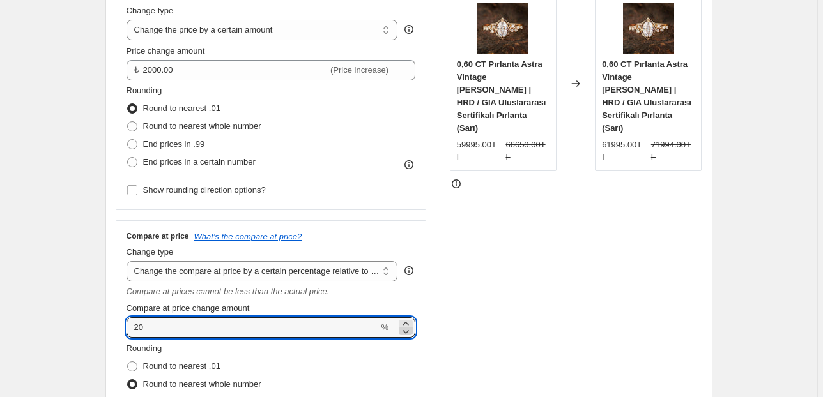
click at [408, 334] on icon at bounding box center [406, 333] width 6 height 4
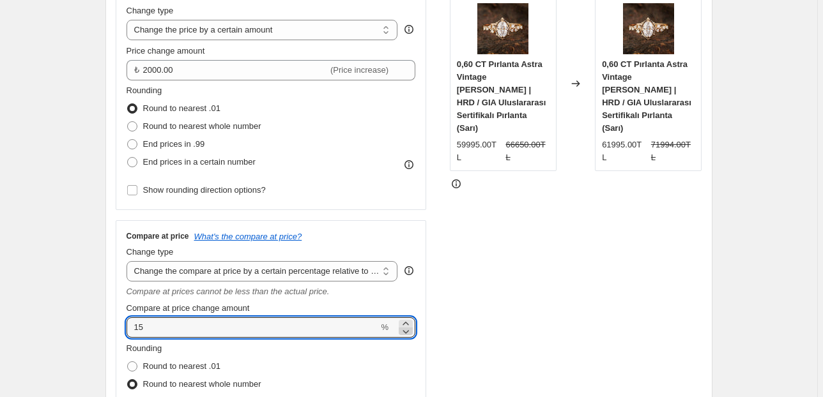
click at [408, 334] on icon at bounding box center [406, 333] width 6 height 4
click at [407, 334] on icon at bounding box center [406, 333] width 6 height 4
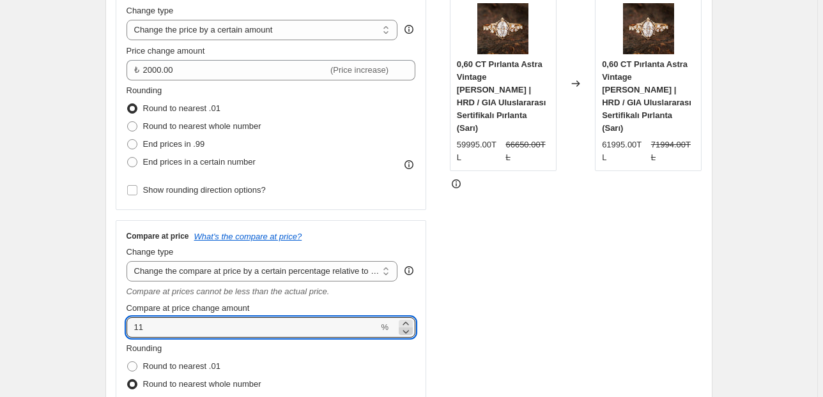
type input "10"
click at [564, 273] on div "STOREFRONT EXAMPLE 0,60 CT Pırlanta Astra Vintage [PERSON_NAME] | HRD / GIA Ulu…" at bounding box center [576, 264] width 252 height 568
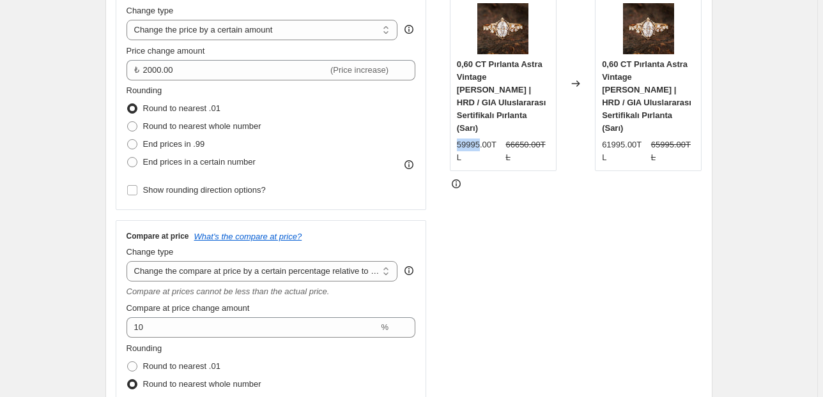
drag, startPoint x: 460, startPoint y: 130, endPoint x: 480, endPoint y: 132, distance: 20.5
click at [480, 139] on div "59995.00TL" at bounding box center [479, 152] width 44 height 26
click at [345, 273] on select "Change the compare at price to the current price (sale) Change the compare at p…" at bounding box center [263, 271] width 272 height 20
select select "bp"
click at [128, 261] on select "Change the compare at price to the current price (sale) Change the compare at p…" at bounding box center [263, 271] width 272 height 20
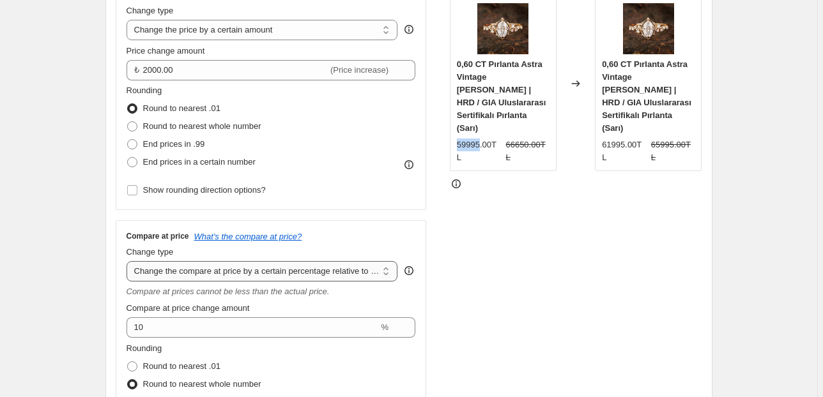
type input "12.00"
click at [305, 275] on select "Change the compare at price to the current price (sale) Change the compare at p…" at bounding box center [263, 271] width 272 height 20
click at [128, 261] on select "Change the compare at price to the current price (sale) Change the compare at p…" at bounding box center [263, 271] width 272 height 20
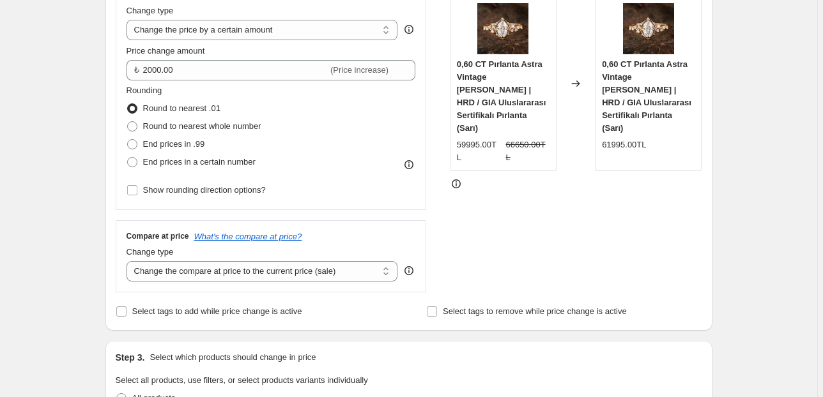
click at [614, 223] on div "STOREFRONT EXAMPLE 0,60 CT Pırlanta Astra Vintage [PERSON_NAME] | HRD / GIA Ulu…" at bounding box center [576, 136] width 252 height 313
click at [346, 268] on select "Change the compare at price to the current price (sale) Change the compare at p…" at bounding box center [263, 271] width 272 height 20
click at [128, 261] on select "Change the compare at price to the current price (sale) Change the compare at p…" at bounding box center [263, 271] width 272 height 20
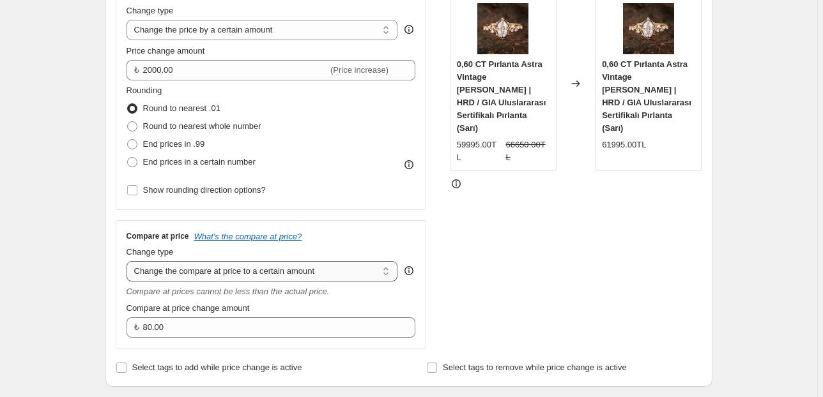
click at [323, 263] on select "Change the compare at price to the current price (sale) Change the compare at p…" at bounding box center [263, 271] width 272 height 20
select select "by"
click at [128, 261] on select "Change the compare at price to the current price (sale) Change the compare at p…" at bounding box center [263, 271] width 272 height 20
type input "-10.00"
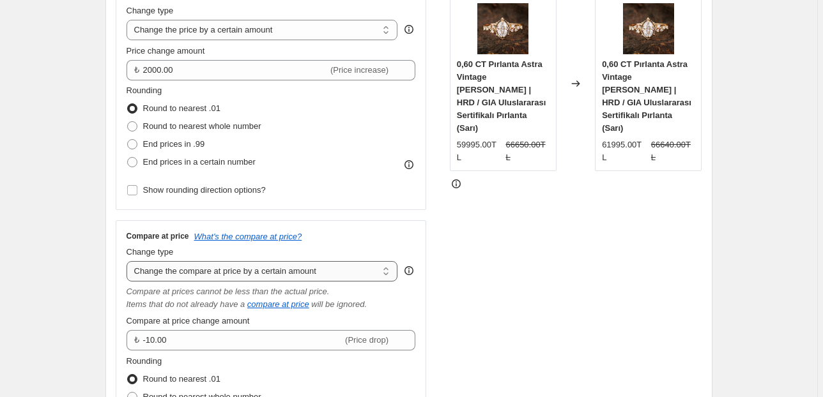
click at [345, 272] on select "Change the compare at price to the current price (sale) Change the compare at p…" at bounding box center [263, 271] width 272 height 20
select select "percentage"
click at [128, 261] on select "Change the compare at price to the current price (sale) Change the compare at p…" at bounding box center [263, 271] width 272 height 20
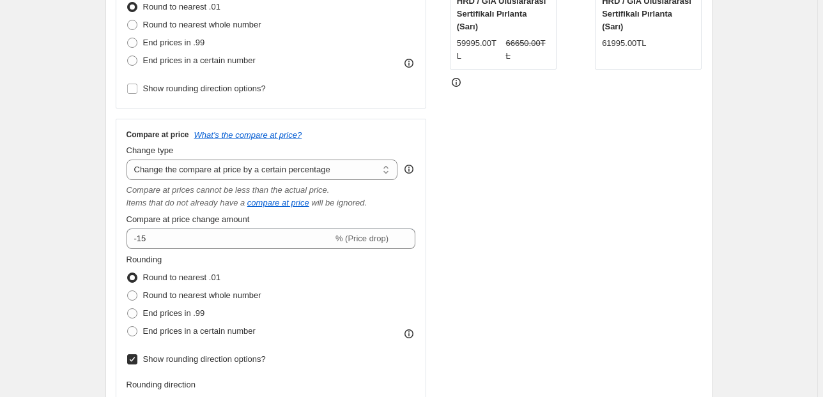
scroll to position [358, 0]
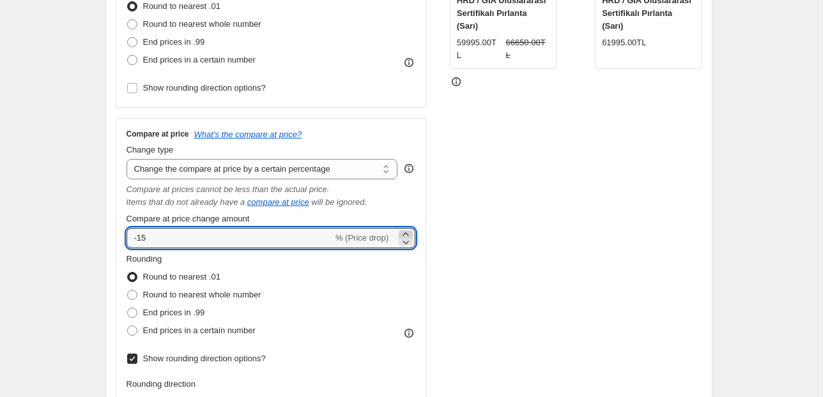
click at [406, 233] on icon at bounding box center [405, 234] width 13 height 13
click at [405, 233] on icon at bounding box center [405, 234] width 13 height 13
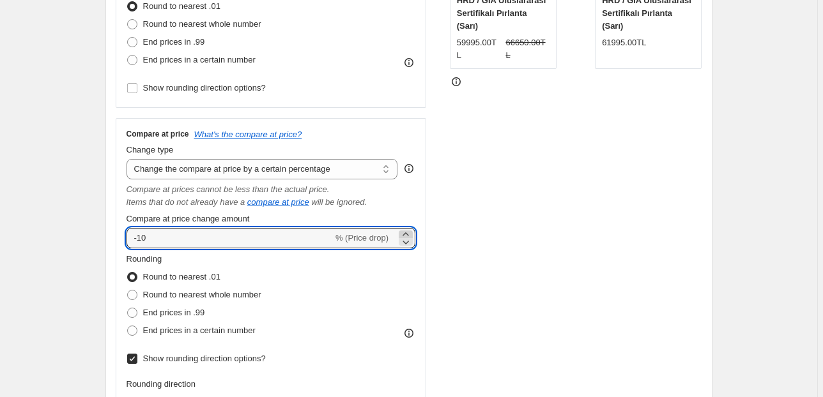
click at [405, 233] on icon at bounding box center [405, 234] width 13 height 13
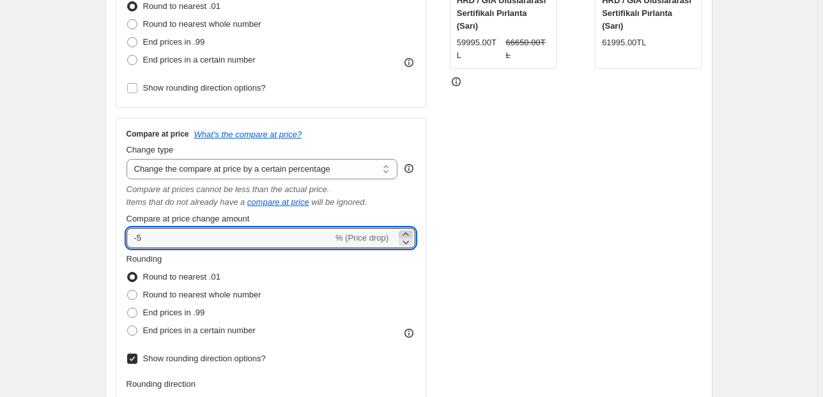
click at [404, 233] on icon at bounding box center [405, 234] width 13 height 13
click at [404, 234] on icon at bounding box center [405, 234] width 13 height 13
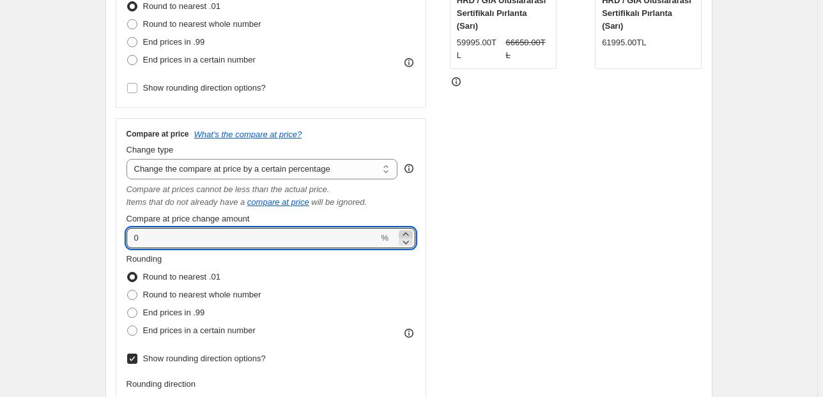
click at [404, 234] on icon at bounding box center [405, 234] width 13 height 13
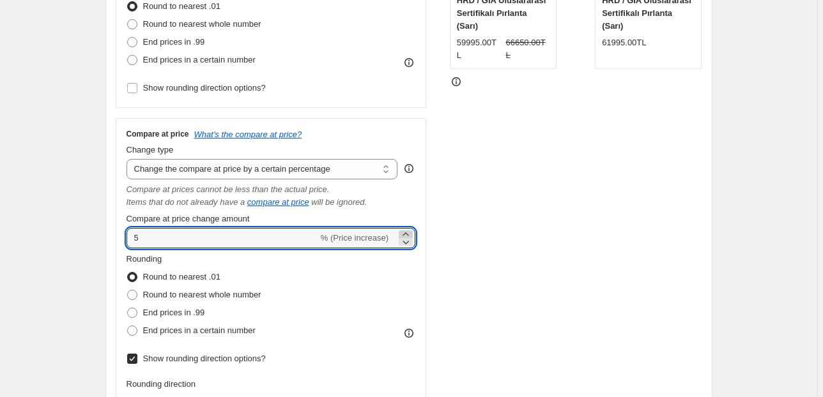
click at [404, 234] on icon at bounding box center [405, 234] width 13 height 13
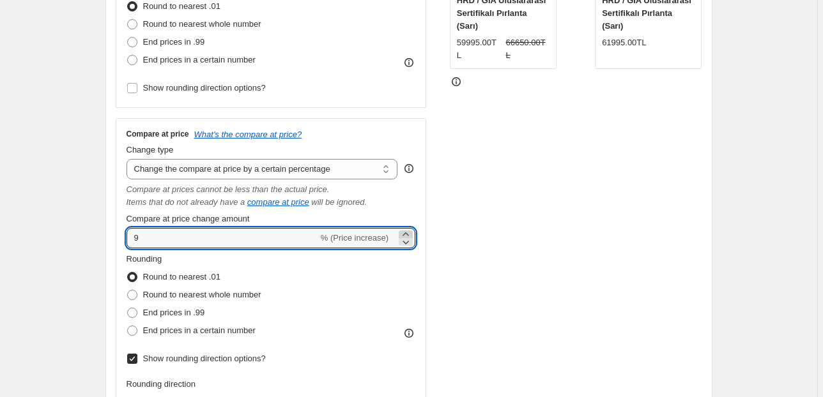
type input "10"
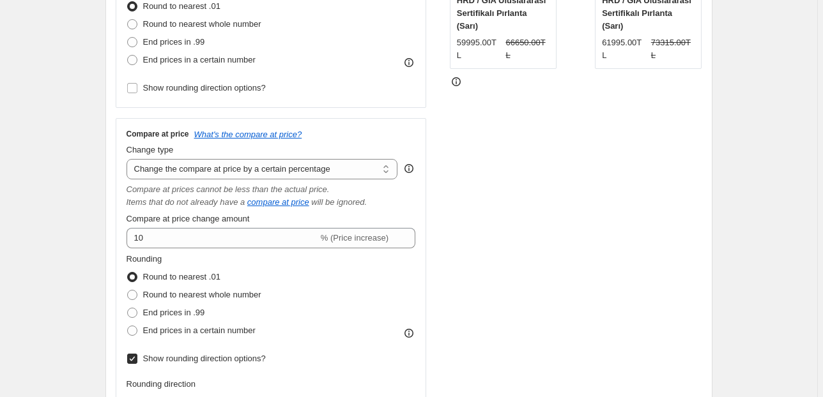
click at [514, 248] on div "STOREFRONT EXAMPLE 0,60 CT Pırlanta Astra Vintage [PERSON_NAME] | HRD / GIA Ulu…" at bounding box center [576, 167] width 252 height 581
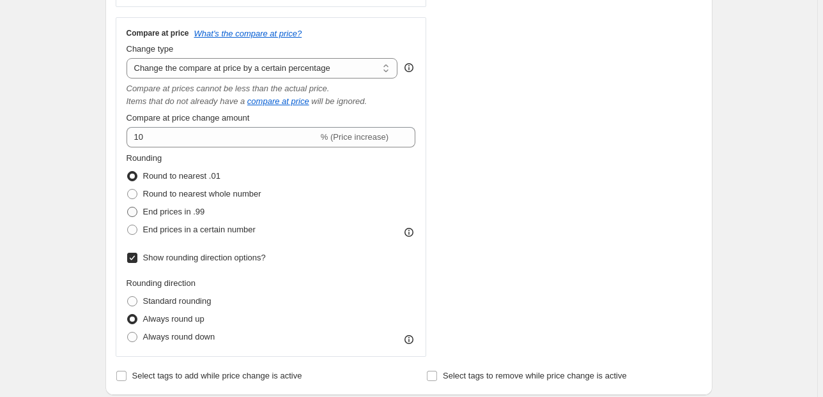
scroll to position [460, 0]
click at [159, 173] on span "Round to nearest .01" at bounding box center [181, 175] width 77 height 10
click at [128, 171] on input "Round to nearest .01" at bounding box center [127, 170] width 1 height 1
click at [184, 257] on span "Show rounding direction options?" at bounding box center [204, 257] width 123 height 10
click at [137, 257] on input "Show rounding direction options?" at bounding box center [132, 257] width 10 height 10
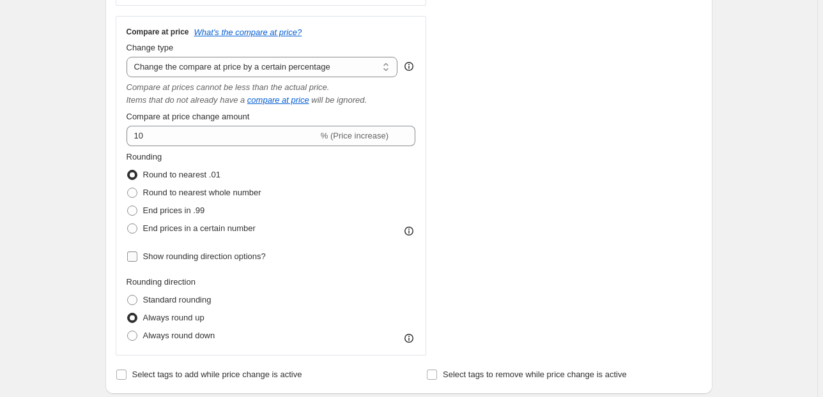
checkbox input "false"
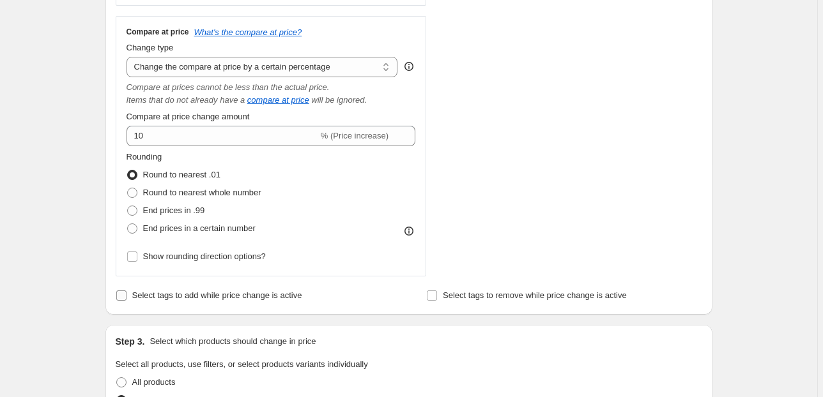
click at [227, 296] on span "Select tags to add while price change is active" at bounding box center [217, 296] width 170 height 10
click at [127, 296] on input "Select tags to add while price change is active" at bounding box center [121, 296] width 10 height 10
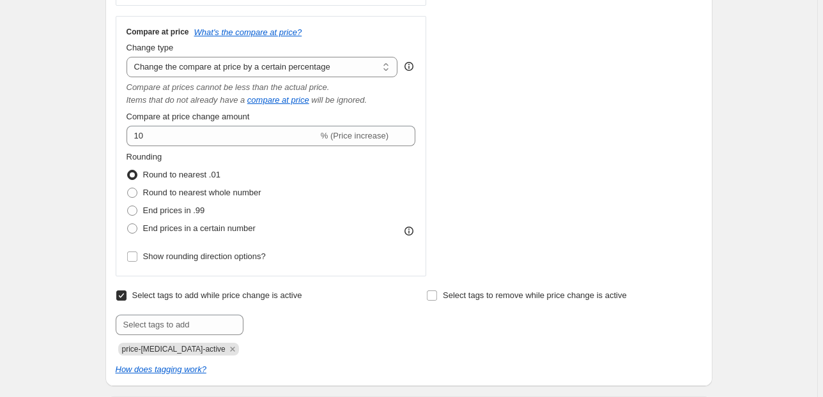
click at [227, 296] on span "Select tags to add while price change is active" at bounding box center [217, 296] width 170 height 10
click at [127, 296] on input "Select tags to add while price change is active" at bounding box center [121, 296] width 10 height 10
checkbox input "false"
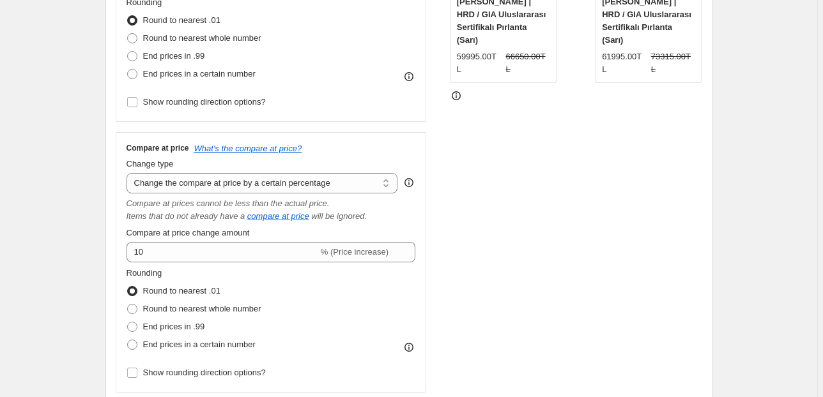
scroll to position [256, 0]
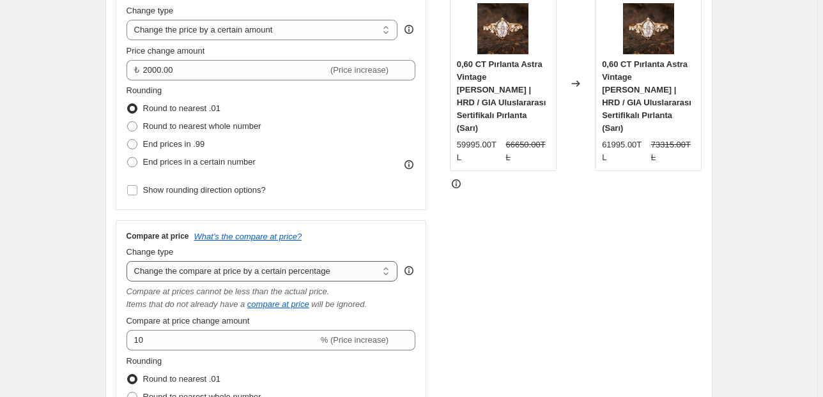
click at [223, 272] on select "Change the compare at price to the current price (sale) Change the compare at p…" at bounding box center [263, 271] width 272 height 20
select select "pp"
click at [128, 261] on select "Change the compare at price to the current price (sale) Change the compare at p…" at bounding box center [263, 271] width 272 height 20
type input "20"
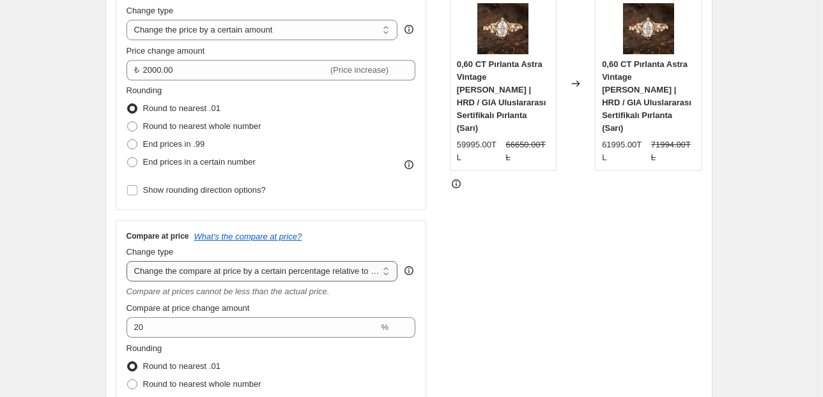
click at [277, 268] on select "Change the compare at price to the current price (sale) Change the compare at p…" at bounding box center [263, 271] width 272 height 20
click at [128, 261] on select "Change the compare at price to the current price (sale) Change the compare at p…" at bounding box center [263, 271] width 272 height 20
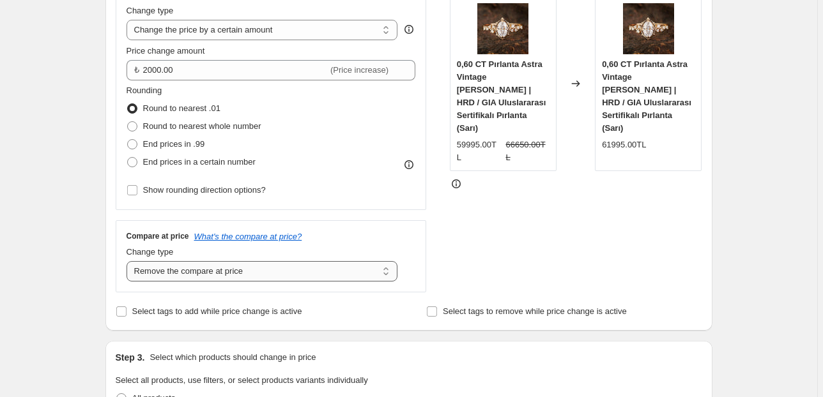
click at [282, 270] on select "Change the compare at price to the current price (sale) Change the compare at p…" at bounding box center [263, 271] width 272 height 20
select select "pp"
click at [128, 261] on select "Change the compare at price to the current price (sale) Change the compare at p…" at bounding box center [263, 271] width 272 height 20
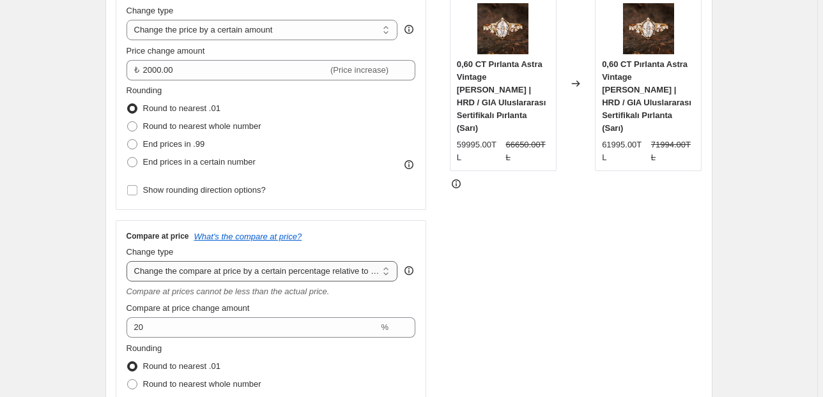
click at [225, 271] on select "Change the compare at price to the current price (sale) Change the compare at p…" at bounding box center [263, 271] width 272 height 20
click at [576, 254] on div "STOREFRONT EXAMPLE 0,60 CT Pırlanta Astra Vintage [PERSON_NAME] | HRD / GIA Ulu…" at bounding box center [576, 224] width 252 height 489
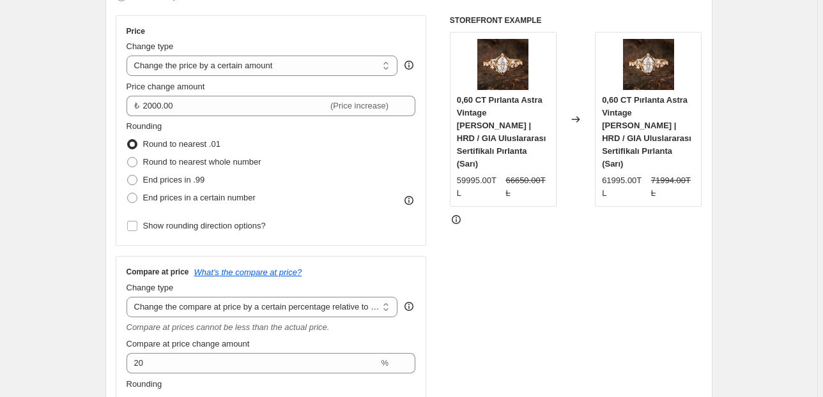
scroll to position [204, 0]
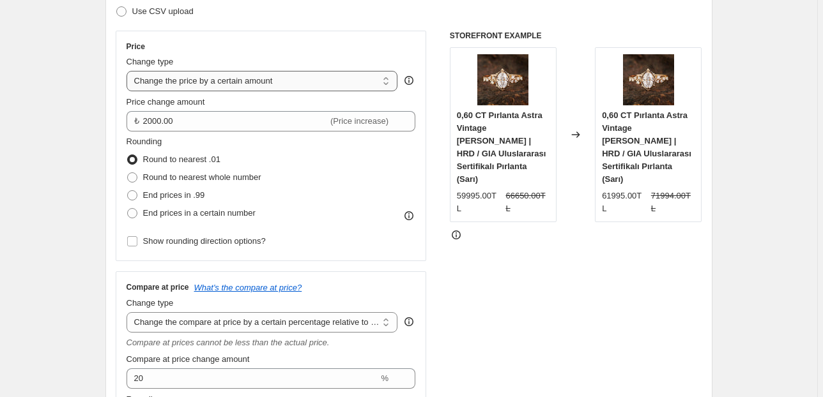
click at [291, 77] on select "Change the price to a certain amount Change the price by a certain amount Chang…" at bounding box center [263, 81] width 272 height 20
select select "bcap"
click at [128, 71] on select "Change the price to a certain amount Change the price by a certain amount Chang…" at bounding box center [263, 81] width 272 height 20
type input "-12.00"
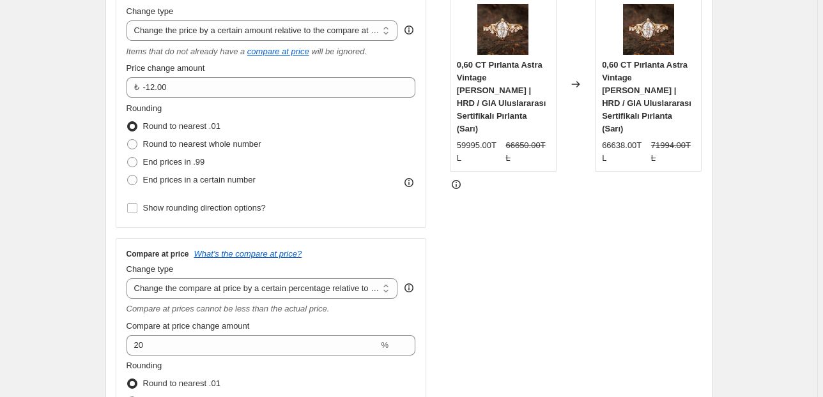
scroll to position [256, 0]
click at [280, 282] on select "Change the compare at price to the current price (sale) Change the compare at p…" at bounding box center [263, 288] width 272 height 20
click at [128, 279] on select "Change the compare at price to the current price (sale) Change the compare at p…" at bounding box center [263, 288] width 272 height 20
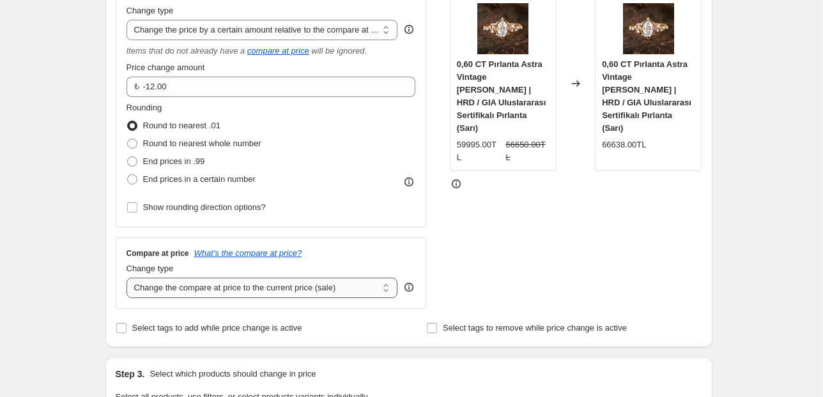
click at [302, 289] on select "Change the compare at price to the current price (sale) Change the compare at p…" at bounding box center [263, 288] width 272 height 20
select select "no_change"
click at [128, 279] on select "Change the compare at price to the current price (sale) Change the compare at p…" at bounding box center [263, 288] width 272 height 20
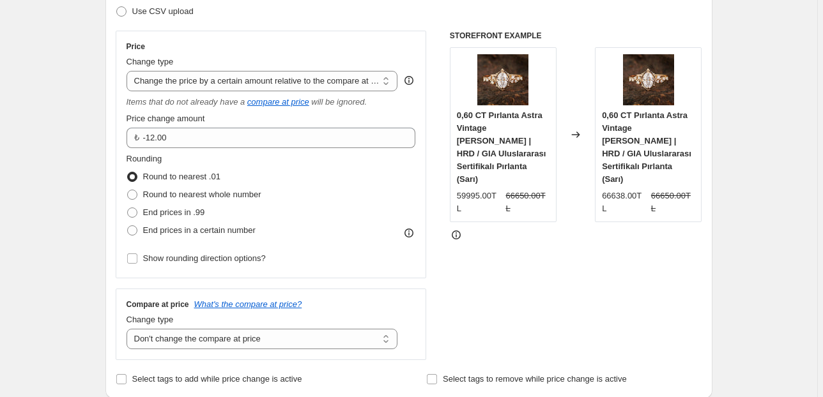
scroll to position [153, 0]
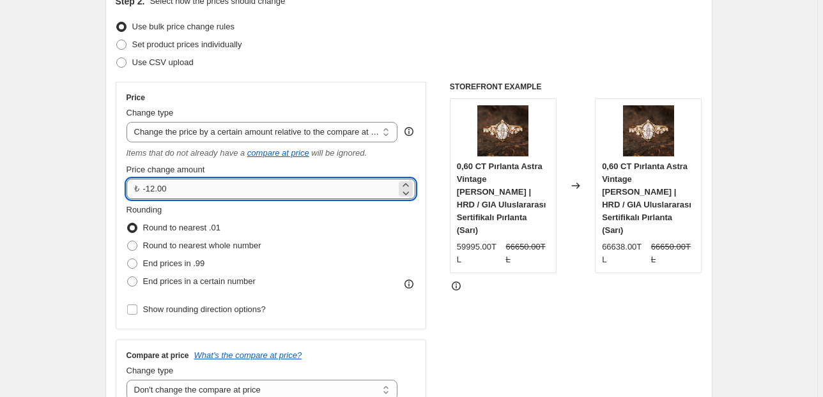
click at [338, 190] on input "-12.00" at bounding box center [270, 189] width 254 height 20
click at [340, 194] on input "-12.00" at bounding box center [270, 189] width 254 height 20
click at [340, 195] on input "-12.00" at bounding box center [270, 189] width 254 height 20
click at [317, 190] on input "-12.00" at bounding box center [270, 189] width 254 height 20
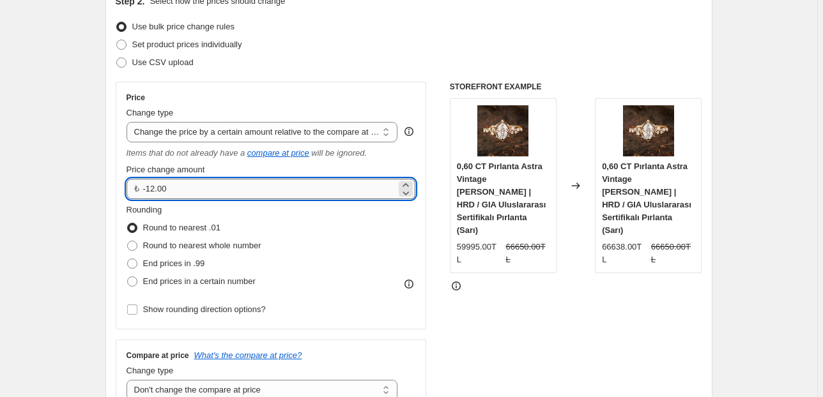
click at [314, 190] on input "-12.00" at bounding box center [270, 189] width 254 height 20
click at [314, 189] on input "-12.00" at bounding box center [270, 189] width 254 height 20
click at [261, 189] on input "-12.00" at bounding box center [270, 189] width 254 height 20
click at [260, 188] on input "-12.00" at bounding box center [270, 189] width 254 height 20
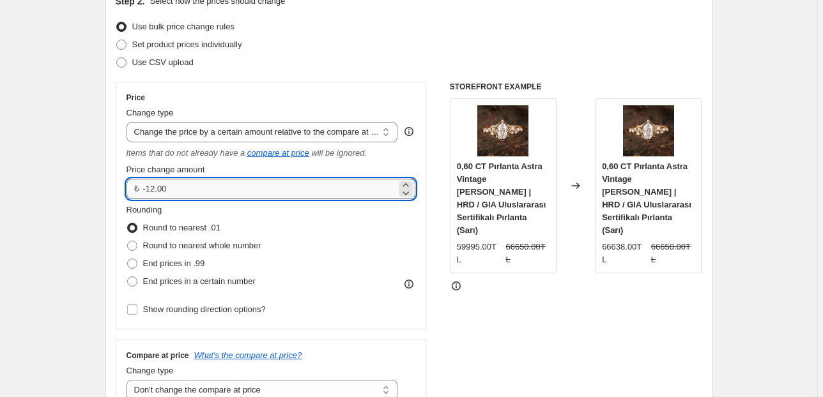
click at [260, 188] on input "-12.00" at bounding box center [270, 189] width 254 height 20
type input "2000.00"
click at [569, 323] on div "STOREFRONT EXAMPLE 0,60 CT Pırlanta Astra Vintage [PERSON_NAME] | HRD / GIA Ulu…" at bounding box center [576, 247] width 252 height 330
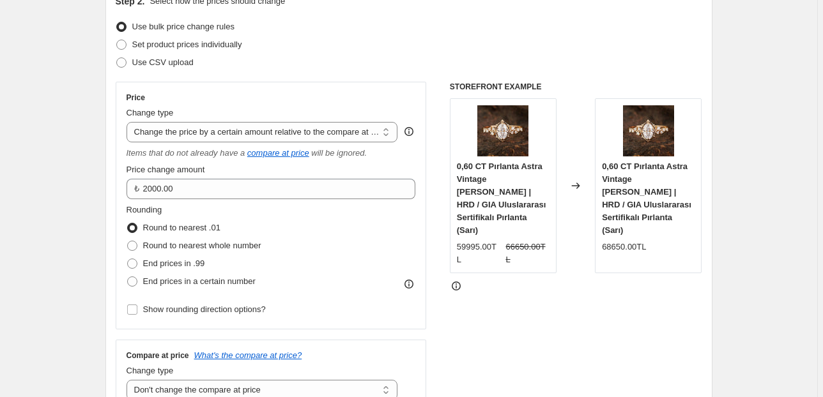
click at [549, 319] on div "STOREFRONT EXAMPLE 0,60 CT Pırlanta Astra Vintage [PERSON_NAME] | HRD / GIA Ulu…" at bounding box center [576, 247] width 252 height 330
click at [326, 134] on select "Change the price to a certain amount Change the price by a certain amount Chang…" at bounding box center [263, 132] width 272 height 20
drag, startPoint x: 579, startPoint y: 317, endPoint x: 505, endPoint y: 285, distance: 80.7
click at [579, 317] on div "STOREFRONT EXAMPLE 0,60 CT Pırlanta Astra Vintage [PERSON_NAME] | HRD / GIA Ulu…" at bounding box center [576, 247] width 252 height 330
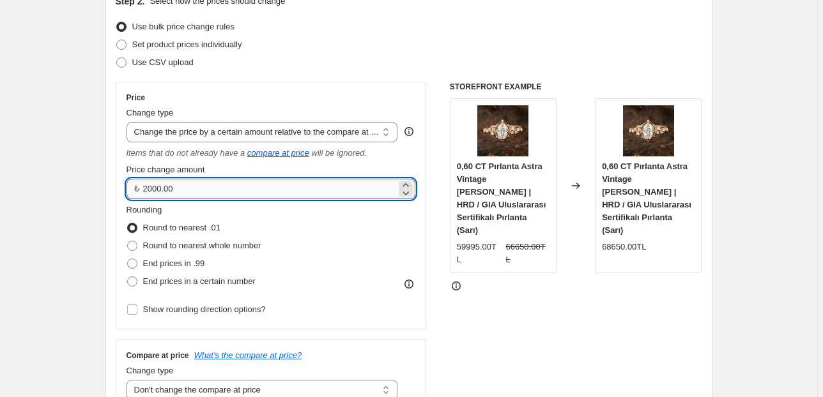
click at [154, 187] on input "2000.00" at bounding box center [270, 189] width 254 height 20
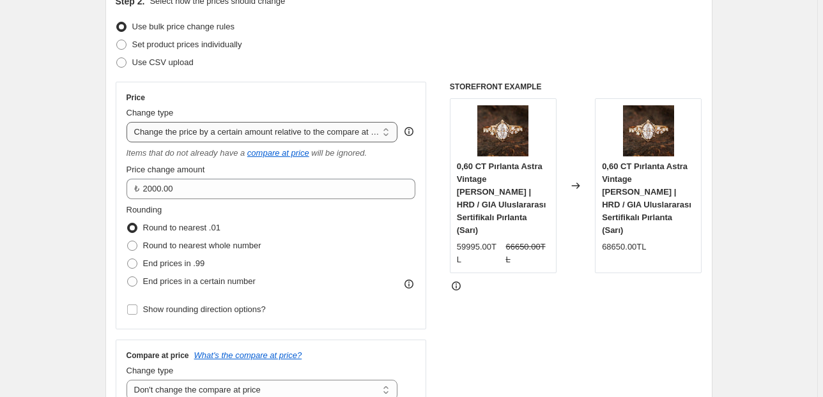
click at [233, 133] on select "Change the price to a certain amount Change the price by a certain amount Chang…" at bounding box center [263, 132] width 272 height 20
click at [128, 122] on select "Change the price to a certain amount Change the price by a certain amount Chang…" at bounding box center [263, 132] width 272 height 20
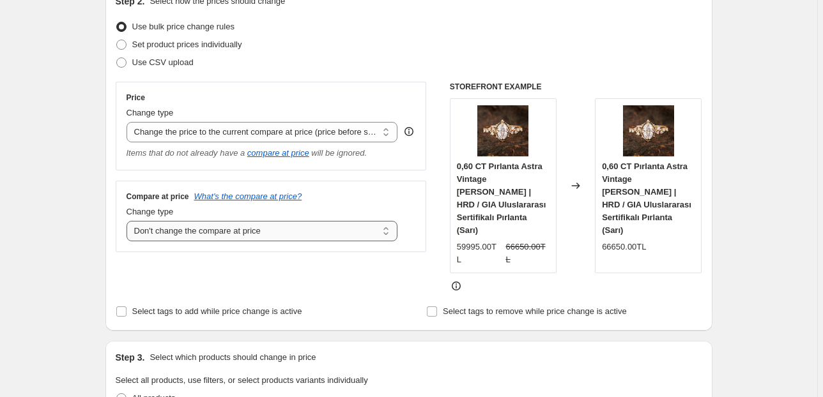
click at [221, 231] on select "Change the compare at price to the current price (sale) Change the compare at p…" at bounding box center [263, 231] width 272 height 20
click at [400, 189] on div "Compare at price What's the compare at price? Change type Change the compare at…" at bounding box center [271, 217] width 311 height 72
click at [337, 137] on select "Change the price to a certain amount Change the price by a certain amount Chang…" at bounding box center [263, 132] width 272 height 20
click at [128, 122] on select "Change the price to a certain amount Change the price by a certain amount Chang…" at bounding box center [263, 132] width 272 height 20
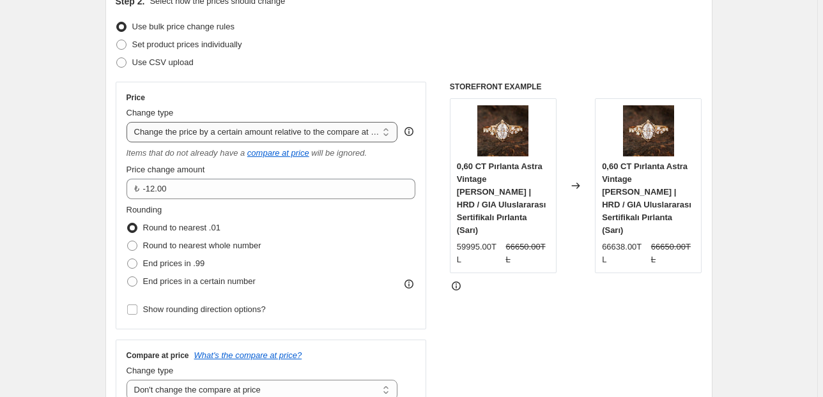
click at [342, 128] on select "Change the price to a certain amount Change the price by a certain amount Chang…" at bounding box center [263, 132] width 272 height 20
click at [128, 122] on select "Change the price to a certain amount Change the price by a certain amount Chang…" at bounding box center [263, 132] width 272 height 20
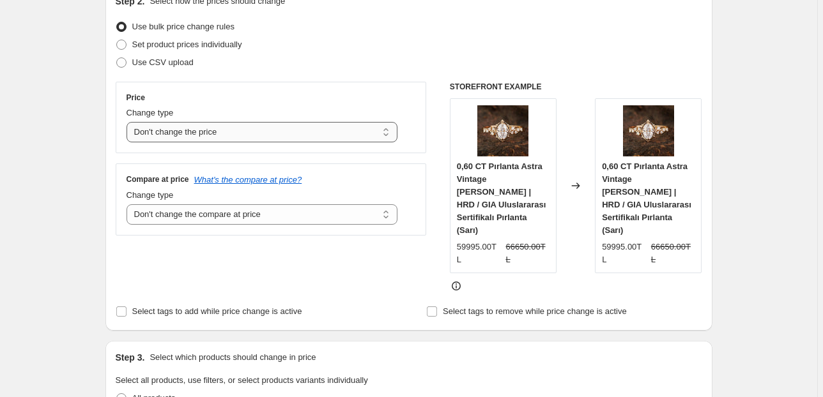
click at [318, 133] on select "Change the price to a certain amount Change the price by a certain amount Chang…" at bounding box center [263, 132] width 272 height 20
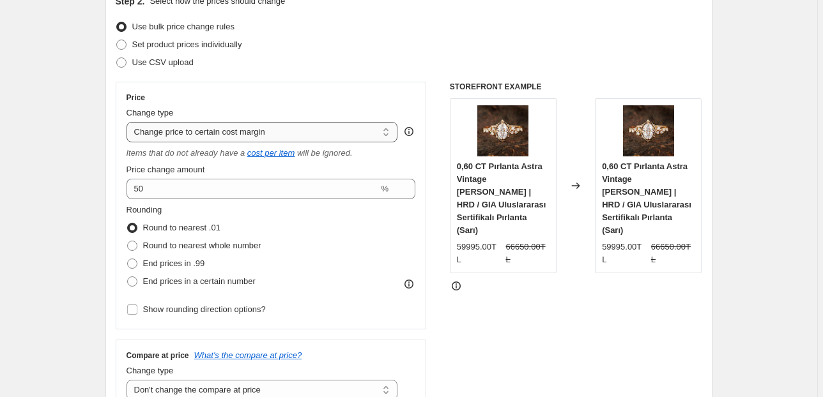
click at [295, 134] on select "Change the price to a certain amount Change the price by a certain amount Chang…" at bounding box center [263, 132] width 272 height 20
select select "to"
click at [128, 122] on select "Change the price to a certain amount Change the price by a certain amount Chang…" at bounding box center [263, 132] width 272 height 20
type input "80.00"
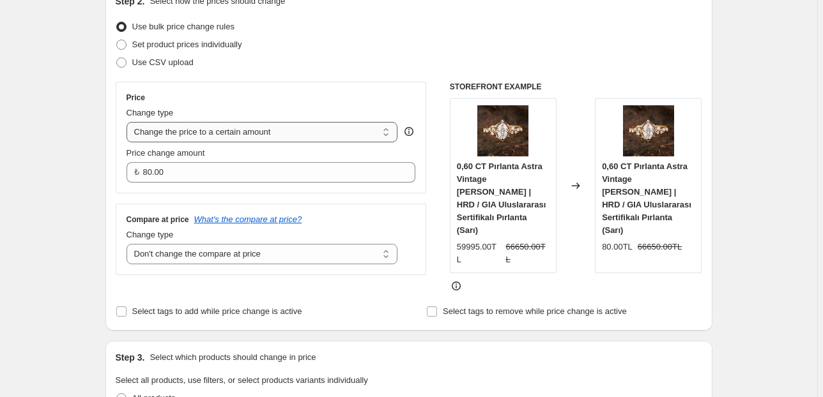
click at [245, 133] on select "Change the price to a certain amount Change the price by a certain amount Chang…" at bounding box center [263, 132] width 272 height 20
select select "by"
click at [128, 122] on select "Change the price to a certain amount Change the price by a certain amount Chang…" at bounding box center [263, 132] width 272 height 20
type input "-10.00"
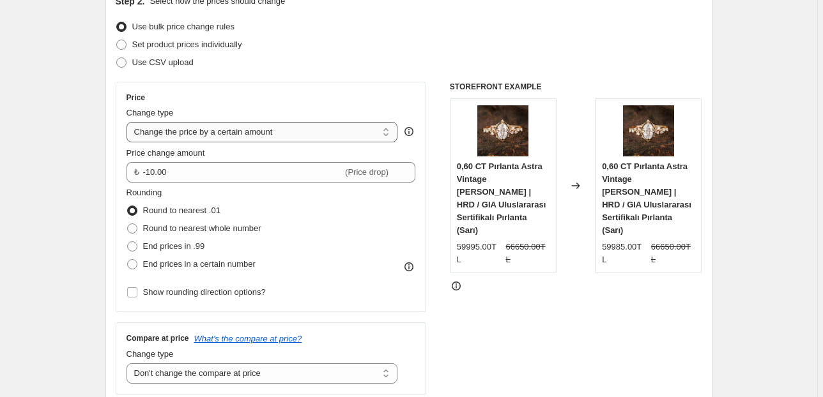
click at [293, 134] on select "Change the price to a certain amount Change the price by a certain amount Chang…" at bounding box center [263, 132] width 272 height 20
select select "pcap"
click at [128, 122] on select "Change the price to a certain amount Change the price by a certain amount Chang…" at bounding box center [263, 132] width 272 height 20
type input "-20"
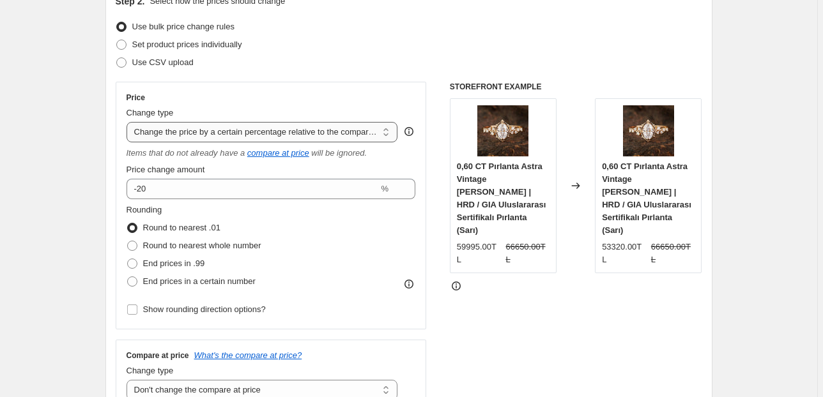
click at [247, 132] on select "Change the price to a certain amount Change the price by a certain amount Chang…" at bounding box center [263, 132] width 272 height 20
select select "by"
click at [128, 122] on select "Change the price to a certain amount Change the price by a certain amount Chang…" at bounding box center [263, 132] width 272 height 20
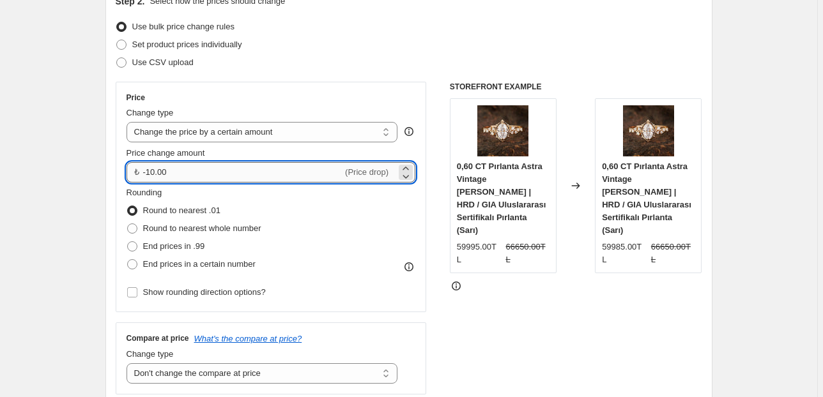
click at [236, 174] on input "-10.00" at bounding box center [243, 172] width 200 height 20
click at [274, 169] on input "-10.00" at bounding box center [243, 172] width 200 height 20
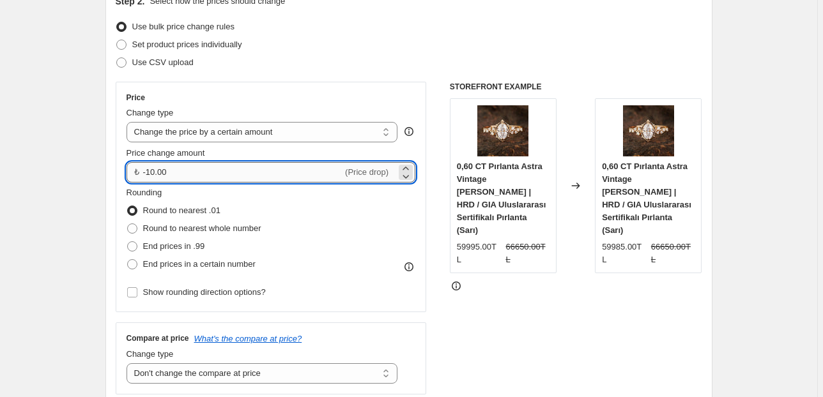
click at [274, 169] on input "-10.00" at bounding box center [243, 172] width 200 height 20
paste input "200"
type input "2000.00"
click at [364, 211] on div "Rounding Round to nearest .01 Round to nearest whole number End prices in .99 E…" at bounding box center [271, 230] width 289 height 87
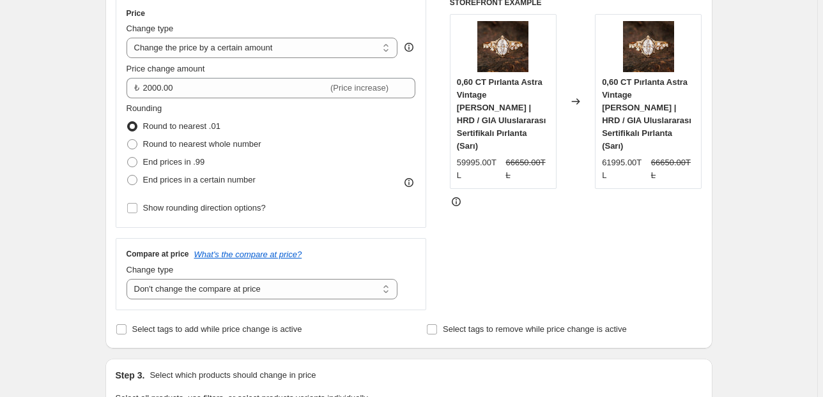
scroll to position [256, 0]
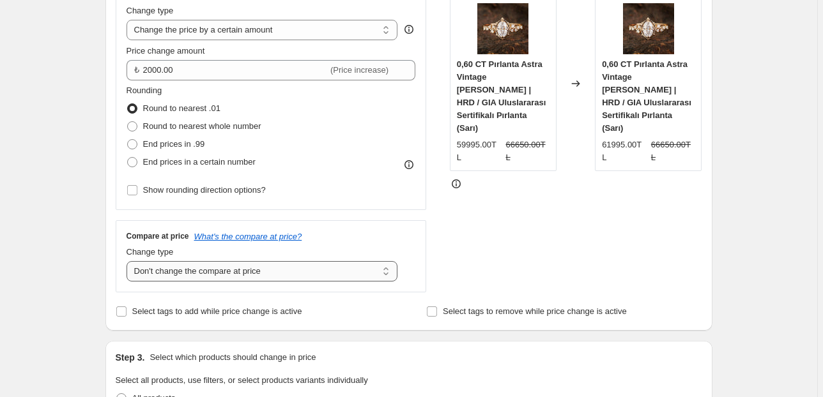
click at [288, 270] on select "Change the compare at price to the current price (sale) Change the compare at p…" at bounding box center [263, 271] width 272 height 20
click at [128, 261] on select "Change the compare at price to the current price (sale) Change the compare at p…" at bounding box center [263, 271] width 272 height 20
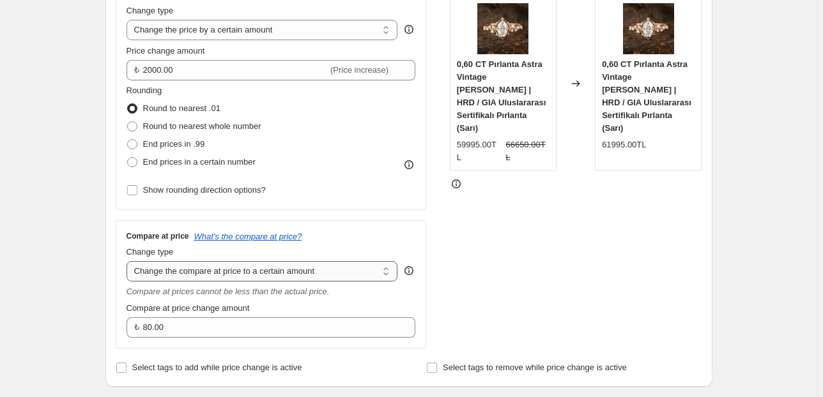
click at [295, 271] on select "Change the compare at price to the current price (sale) Change the compare at p…" at bounding box center [263, 271] width 272 height 20
select select "percentage"
click at [128, 261] on select "Change the compare at price to the current price (sale) Change the compare at p…" at bounding box center [263, 271] width 272 height 20
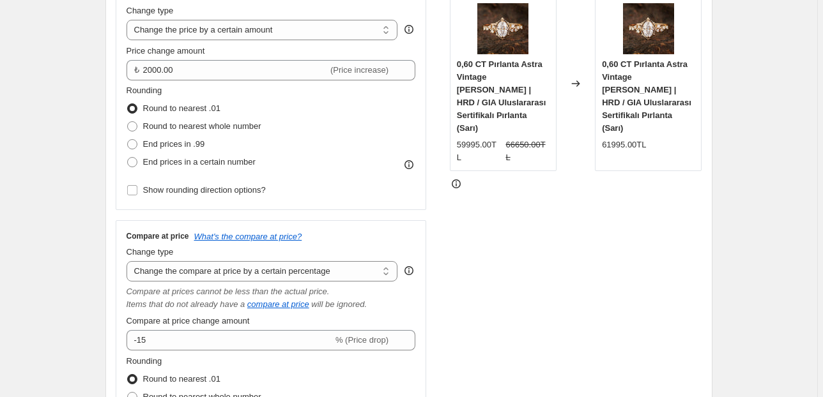
click at [490, 273] on div "STOREFRONT EXAMPLE 0,60 CT Pırlanta Astra Vintage [PERSON_NAME] | HRD / GIA Ulu…" at bounding box center [576, 231] width 252 height 502
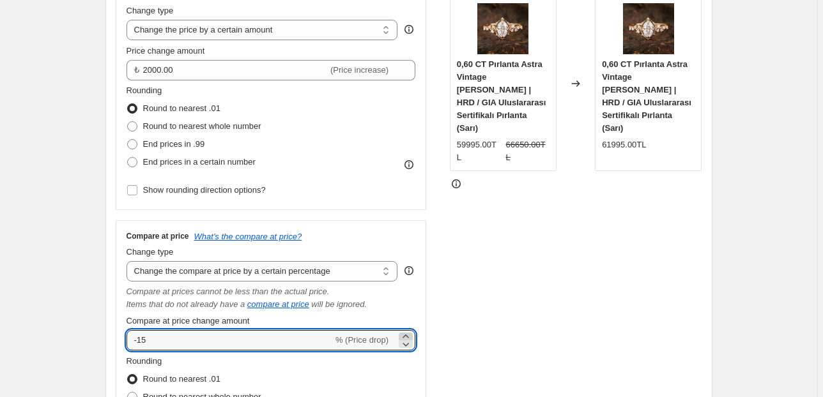
click at [409, 337] on icon at bounding box center [405, 336] width 13 height 13
click at [408, 337] on icon at bounding box center [405, 336] width 13 height 13
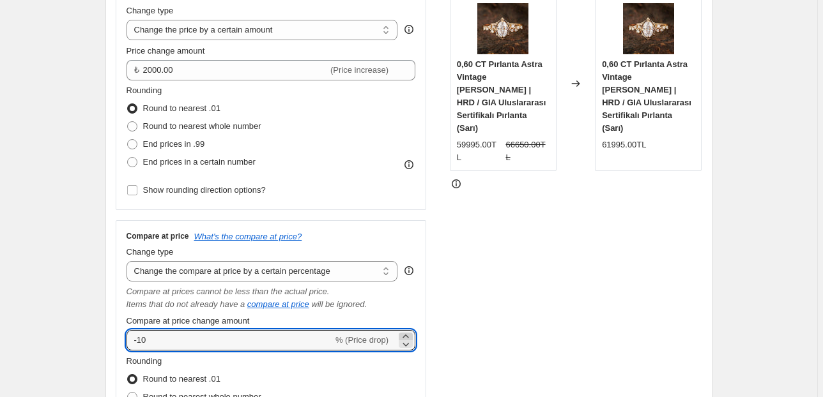
click at [408, 337] on icon at bounding box center [405, 336] width 13 height 13
click at [408, 339] on div at bounding box center [406, 340] width 14 height 15
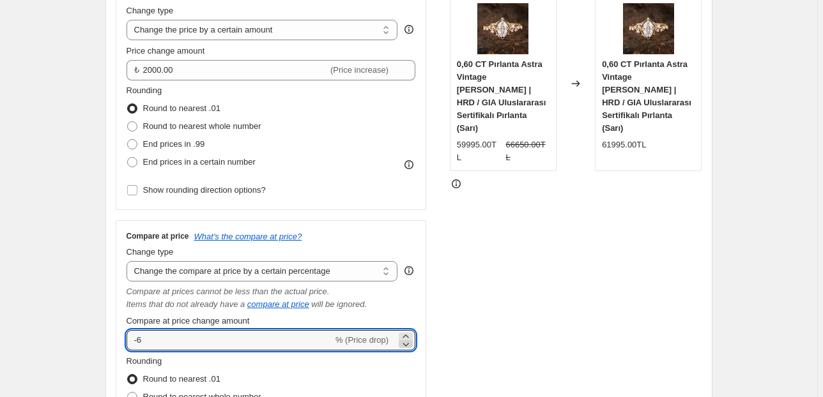
click at [408, 339] on icon at bounding box center [405, 344] width 13 height 13
click at [407, 339] on icon at bounding box center [405, 344] width 13 height 13
click at [406, 339] on icon at bounding box center [405, 344] width 13 height 13
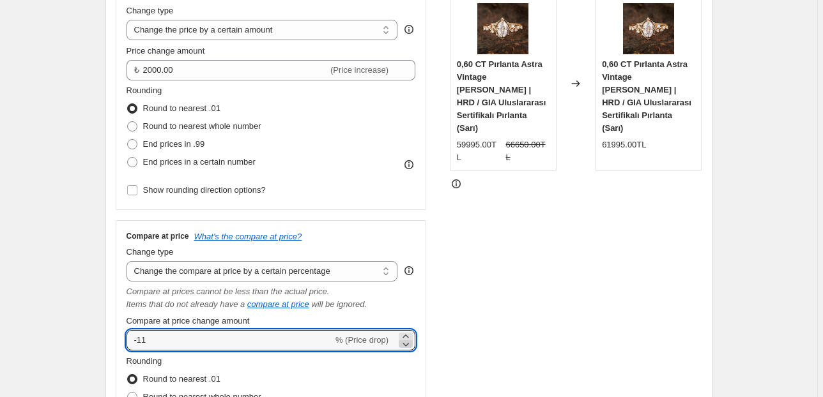
click at [406, 339] on icon at bounding box center [405, 344] width 13 height 13
click at [406, 340] on icon at bounding box center [405, 344] width 13 height 13
click at [405, 335] on icon at bounding box center [405, 336] width 13 height 13
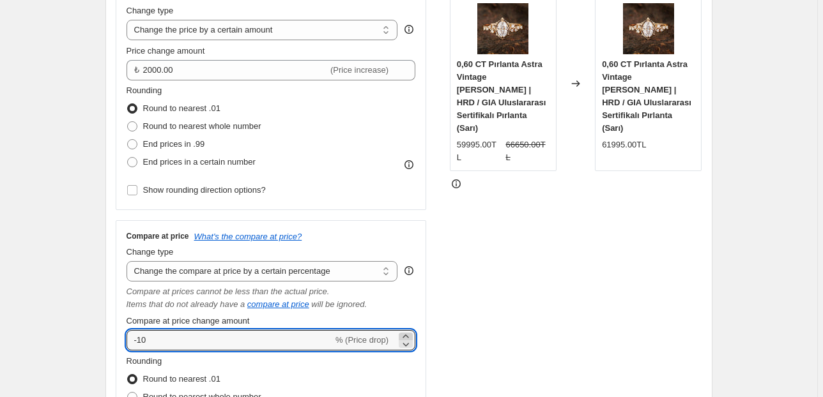
click at [405, 335] on icon at bounding box center [405, 336] width 13 height 13
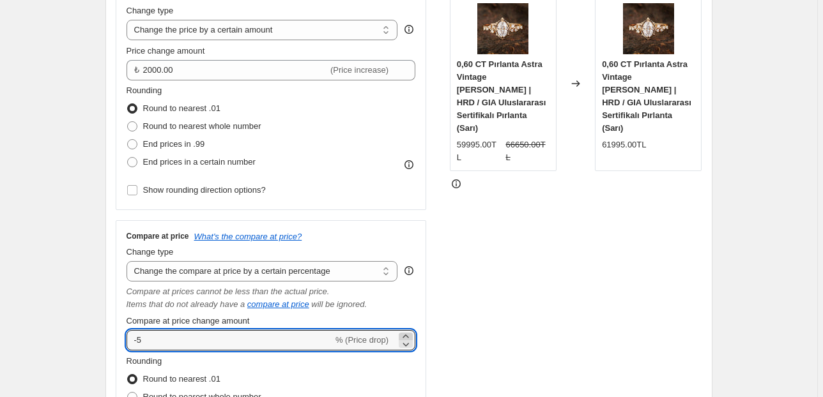
click at [405, 335] on icon at bounding box center [405, 336] width 13 height 13
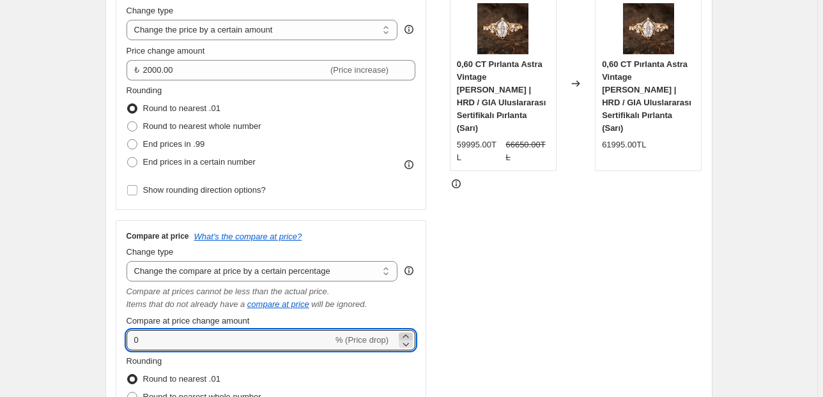
click at [405, 335] on icon at bounding box center [405, 336] width 13 height 13
click at [409, 335] on icon at bounding box center [405, 336] width 13 height 13
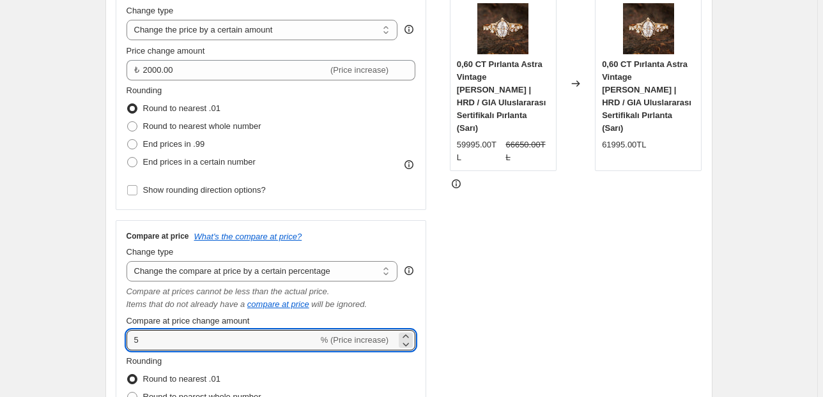
click at [523, 312] on div "STOREFRONT EXAMPLE 0,60 CT Pırlanta Astra Vintage [PERSON_NAME] | HRD / GIA Ulu…" at bounding box center [576, 231] width 252 height 502
click at [408, 346] on icon at bounding box center [406, 346] width 6 height 4
type input "4"
click at [512, 295] on div "STOREFRONT EXAMPLE 0,60 CT Pırlanta Astra Vintage [PERSON_NAME] | HRD / GIA Ulu…" at bounding box center [576, 231] width 252 height 502
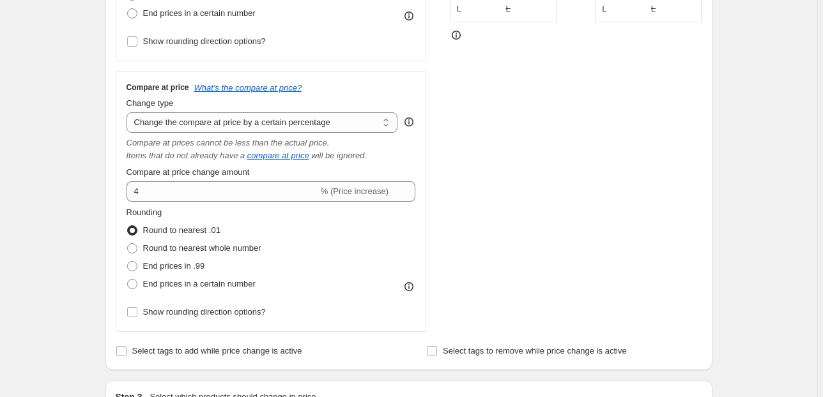
scroll to position [409, 0]
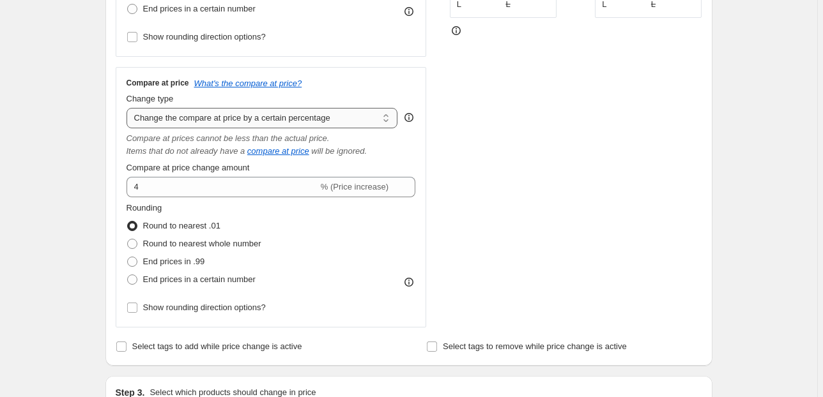
click at [298, 118] on select "Change the compare at price to the current price (sale) Change the compare at p…" at bounding box center [263, 118] width 272 height 20
click at [587, 186] on div "STOREFRONT EXAMPLE 0,60 CT Pırlanta Astra Vintage [PERSON_NAME] | HRD / GIA Ulu…" at bounding box center [576, 77] width 252 height 502
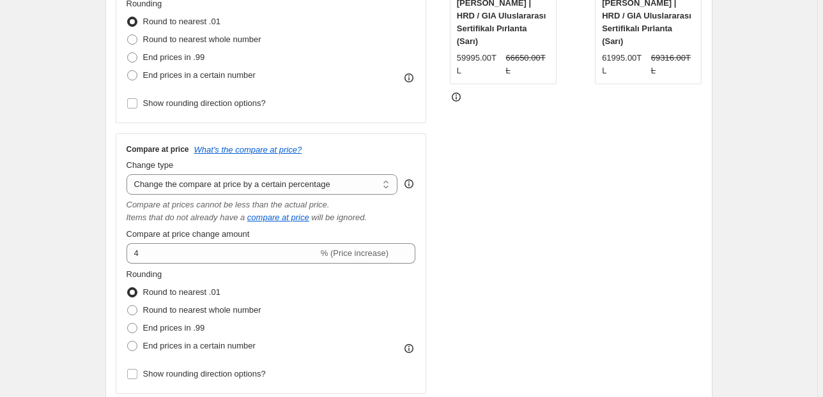
scroll to position [358, 0]
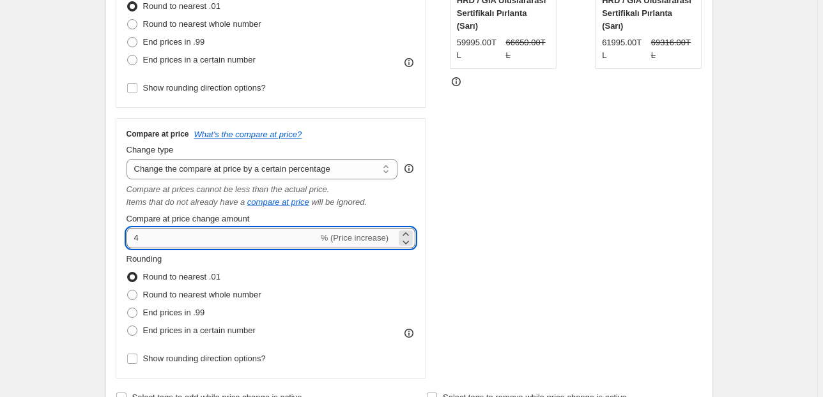
click at [318, 242] on input "4" at bounding box center [223, 238] width 192 height 20
click at [341, 171] on select "Change the compare at price to the current price (sale) Change the compare at p…" at bounding box center [263, 169] width 272 height 20
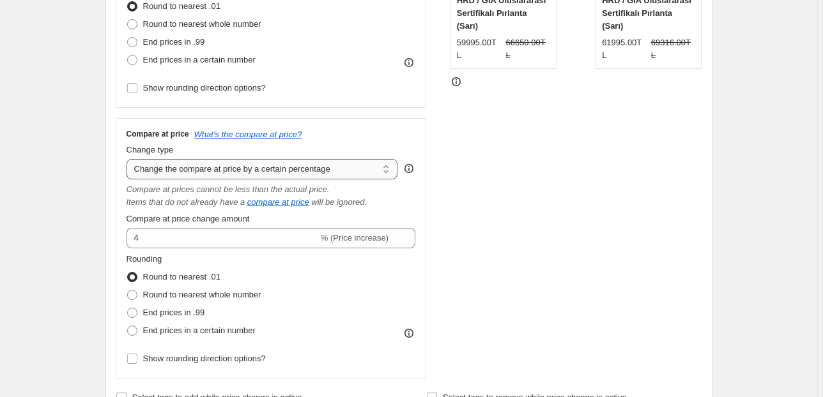
select select "pp"
click at [128, 159] on select "Change the compare at price to the current price (sale) Change the compare at p…" at bounding box center [263, 169] width 272 height 20
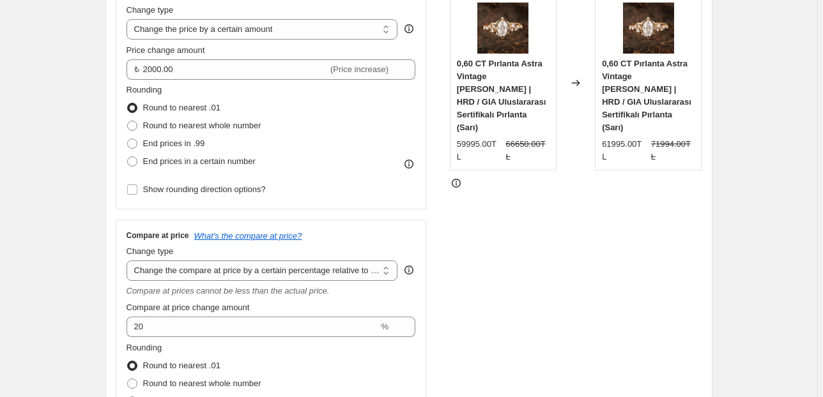
scroll to position [256, 0]
drag, startPoint x: 483, startPoint y: 132, endPoint x: 446, endPoint y: 128, distance: 37.3
click at [446, 128] on div "Price Change type Change the price to a certain amount Change the price by a ce…" at bounding box center [409, 224] width 587 height 489
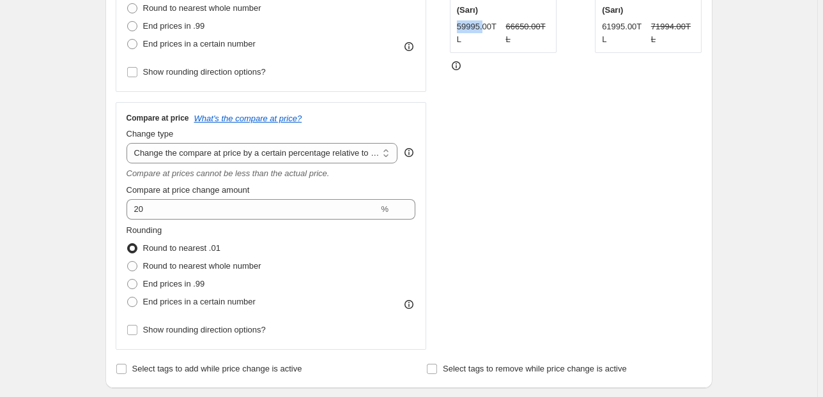
scroll to position [307, 0]
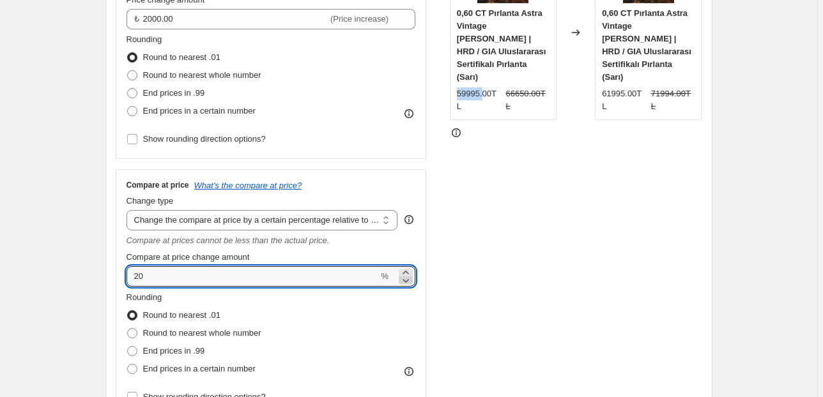
click at [406, 283] on icon at bounding box center [405, 280] width 13 height 13
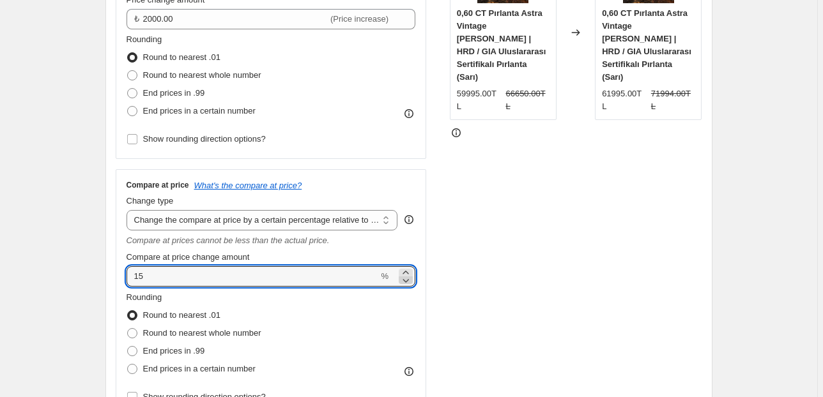
click at [406, 283] on icon at bounding box center [405, 280] width 13 height 13
click at [406, 284] on icon at bounding box center [405, 280] width 13 height 13
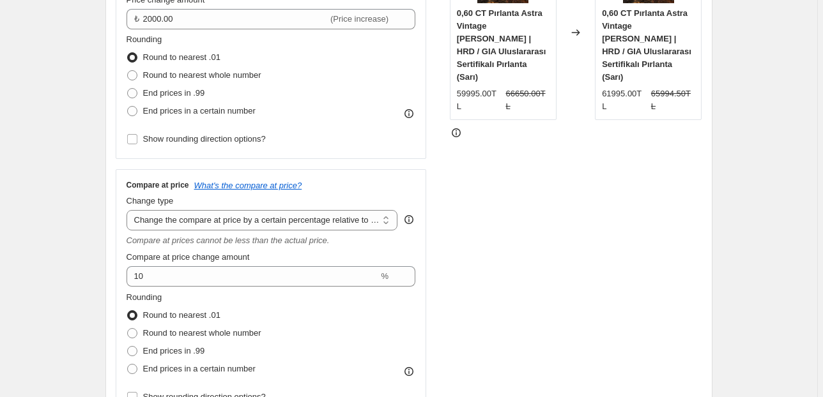
click at [557, 250] on div "STOREFRONT EXAMPLE 0,60 CT Pırlanta Astra Vintage [PERSON_NAME] | HRD / GIA Ulu…" at bounding box center [576, 172] width 252 height 489
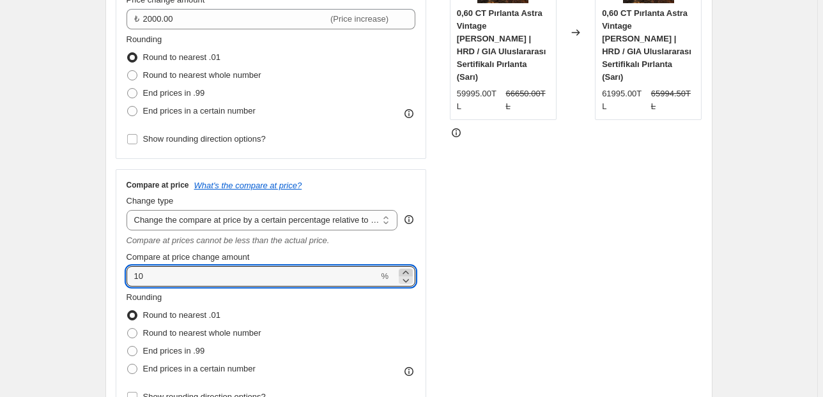
click at [404, 271] on icon at bounding box center [405, 272] width 13 height 13
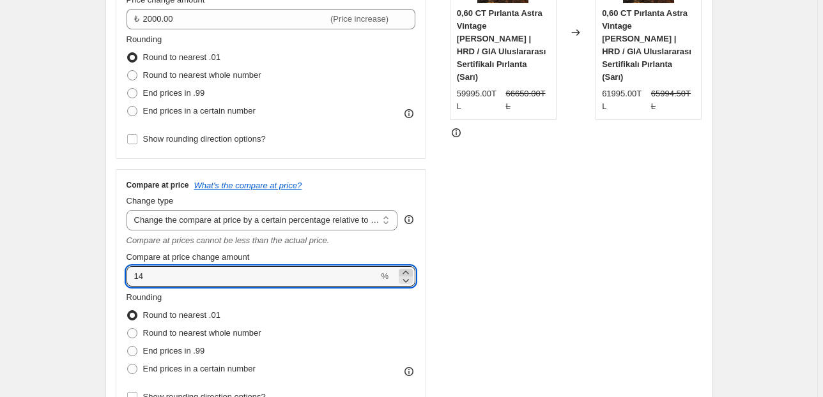
type input "15"
click at [517, 270] on div "STOREFRONT EXAMPLE 0,60 CT Pırlanta Astra Vintage [PERSON_NAME] | HRD / GIA Ulu…" at bounding box center [576, 172] width 252 height 489
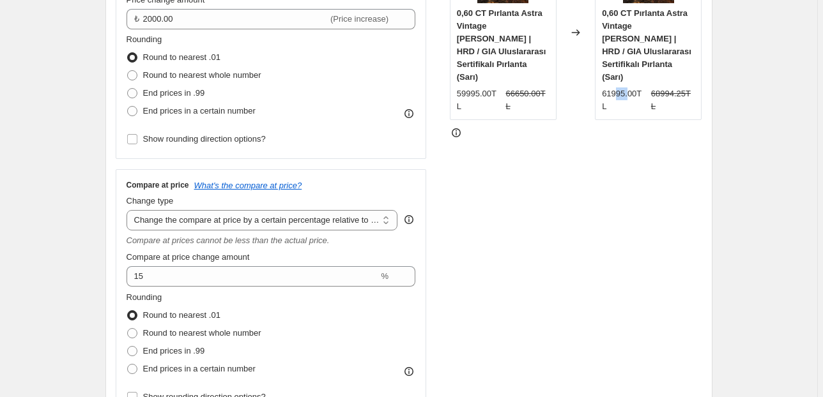
drag, startPoint x: 617, startPoint y: 79, endPoint x: 629, endPoint y: 79, distance: 12.1
click at [629, 88] on div "61995.00TL" at bounding box center [624, 101] width 44 height 26
drag, startPoint x: 513, startPoint y: 81, endPoint x: 473, endPoint y: 79, distance: 40.3
click at [473, 88] on div "59995.00TL 66650.00TL" at bounding box center [503, 101] width 93 height 26
click at [313, 212] on select "Change the compare at price to the current price (sale) Change the compare at p…" at bounding box center [263, 220] width 272 height 20
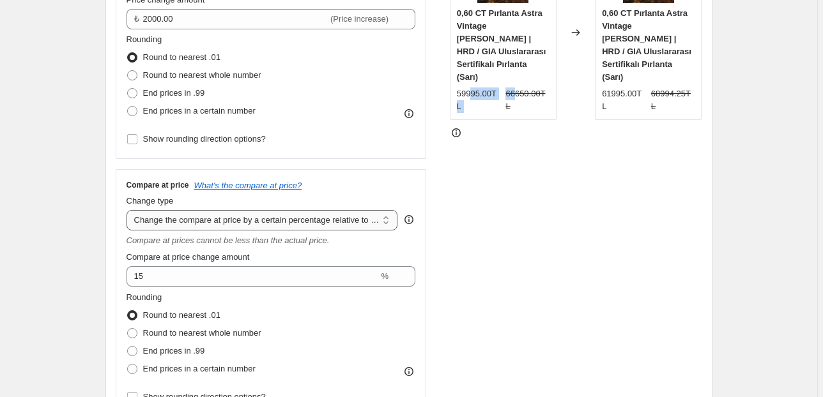
select select "by"
click at [128, 210] on select "Change the compare at price to the current price (sale) Change the compare at p…" at bounding box center [263, 220] width 272 height 20
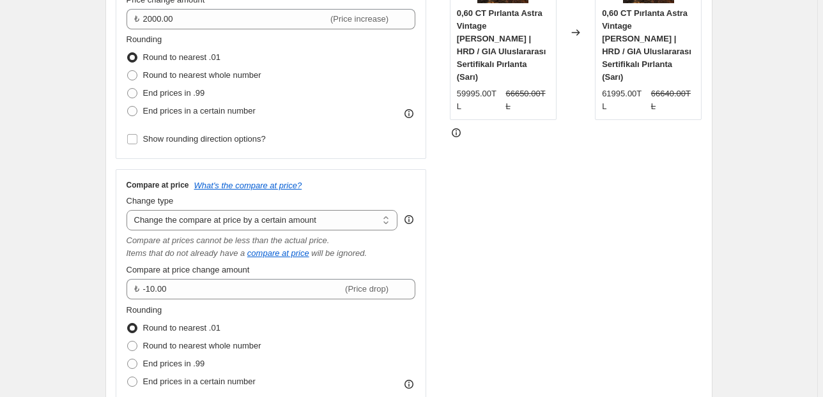
click at [500, 275] on div "STOREFRONT EXAMPLE 0,60 CT Pırlanta Astra Vintage [PERSON_NAME] | HRD / GIA Ulu…" at bounding box center [576, 179] width 252 height 502
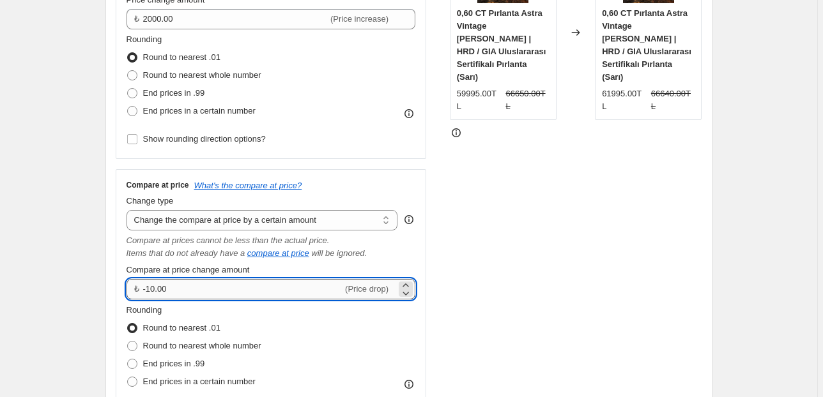
click at [300, 288] on input "-10.00" at bounding box center [243, 289] width 200 height 20
click at [299, 288] on input "-10.00" at bounding box center [243, 289] width 200 height 20
click at [267, 282] on input "-10.00" at bounding box center [243, 289] width 200 height 20
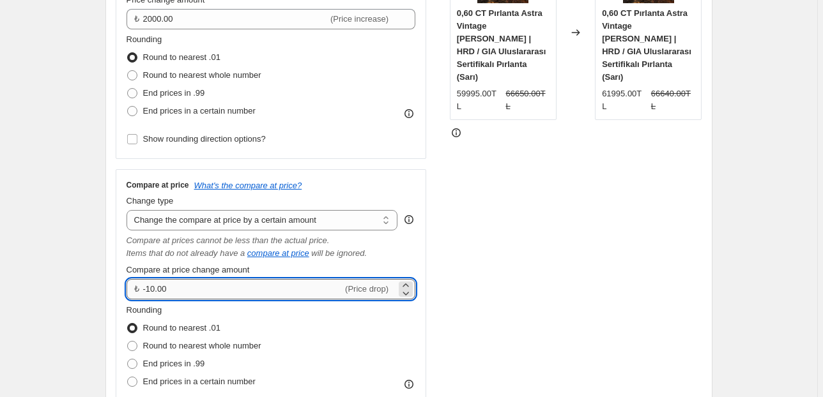
click at [267, 282] on input "-10.00" at bounding box center [243, 289] width 200 height 20
type input "2000.00"
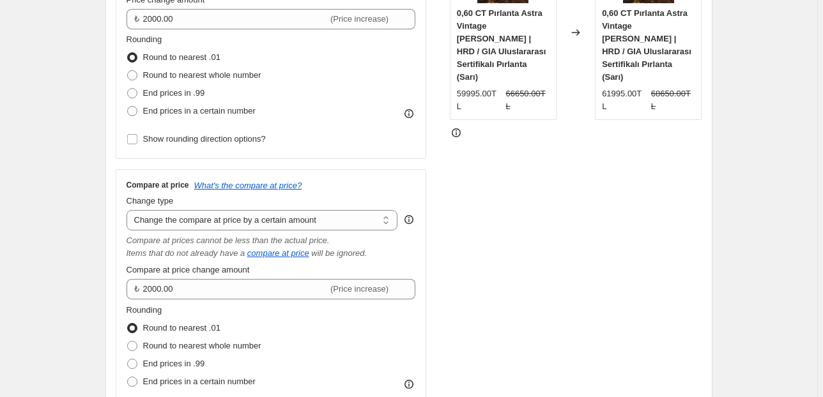
click at [587, 227] on div "STOREFRONT EXAMPLE 0,60 CT Pırlanta Astra Vintage [PERSON_NAME] | HRD / GIA Ulu…" at bounding box center [576, 179] width 252 height 502
click at [602, 296] on div "STOREFRONT EXAMPLE 0,60 CT Pırlanta Astra Vintage [PERSON_NAME] | HRD / GIA Ulu…" at bounding box center [576, 179] width 252 height 502
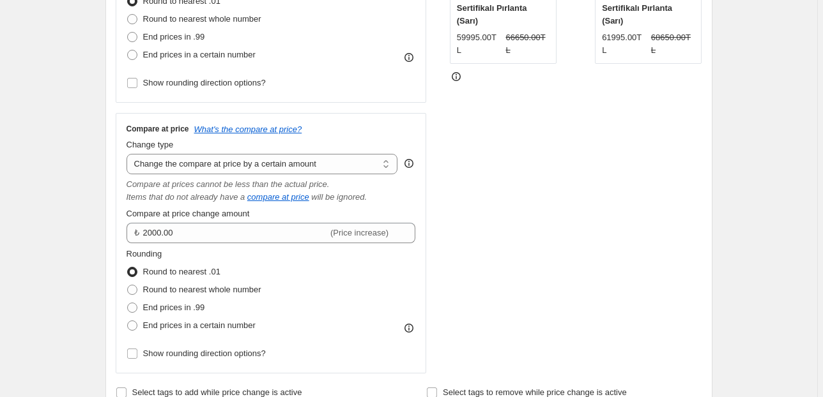
scroll to position [409, 0]
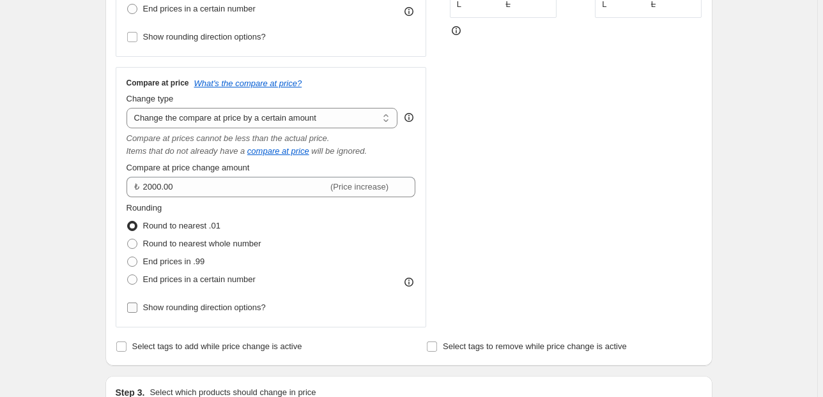
click at [213, 305] on span "Show rounding direction options?" at bounding box center [204, 308] width 123 height 10
click at [137, 305] on input "Show rounding direction options?" at bounding box center [132, 308] width 10 height 10
checkbox input "true"
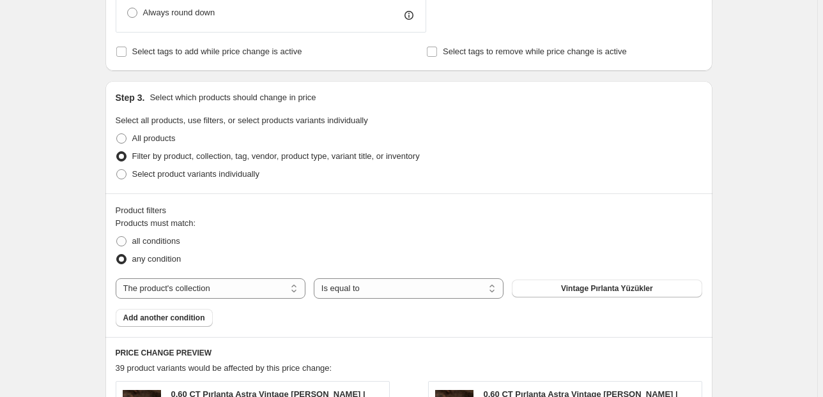
scroll to position [920, 0]
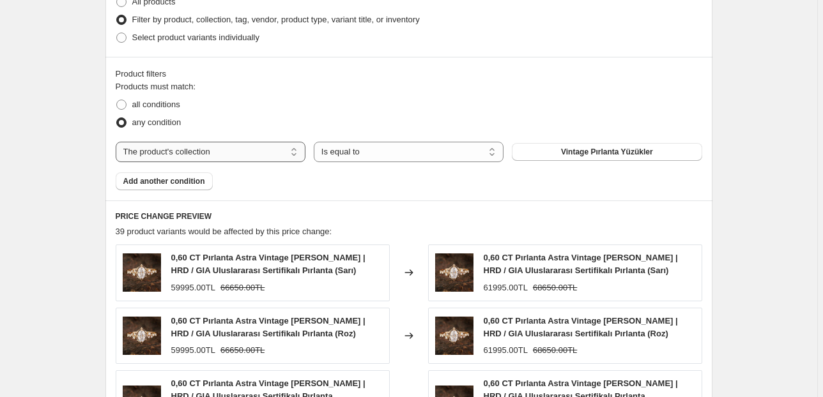
click at [207, 148] on select "The product The product's collection The product's tag The product's vendor The…" at bounding box center [211, 152] width 190 height 20
click at [410, 197] on div "Product filters Products must match: all conditions any condition The product T…" at bounding box center [408, 129] width 607 height 144
click at [439, 150] on select "Is equal to Is not equal to" at bounding box center [409, 152] width 190 height 20
click at [241, 192] on div "Product filters Products must match: all conditions any condition The product T…" at bounding box center [408, 129] width 607 height 144
click at [165, 104] on span "all conditions" at bounding box center [156, 105] width 48 height 10
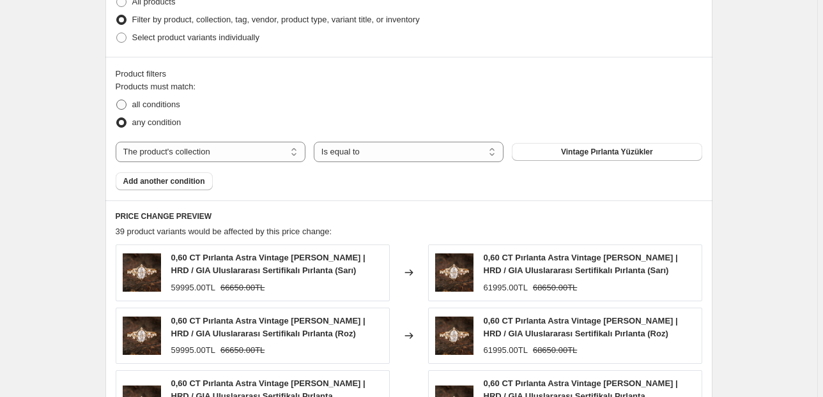
click at [117, 100] on input "all conditions" at bounding box center [116, 100] width 1 height 1
radio input "true"
click at [378, 152] on select "Is equal to Is not equal to" at bounding box center [409, 152] width 190 height 20
drag, startPoint x: 587, startPoint y: 190, endPoint x: 599, endPoint y: 173, distance: 20.7
click at [587, 190] on div "Product filters Products must match: all conditions any condition The product T…" at bounding box center [408, 129] width 607 height 144
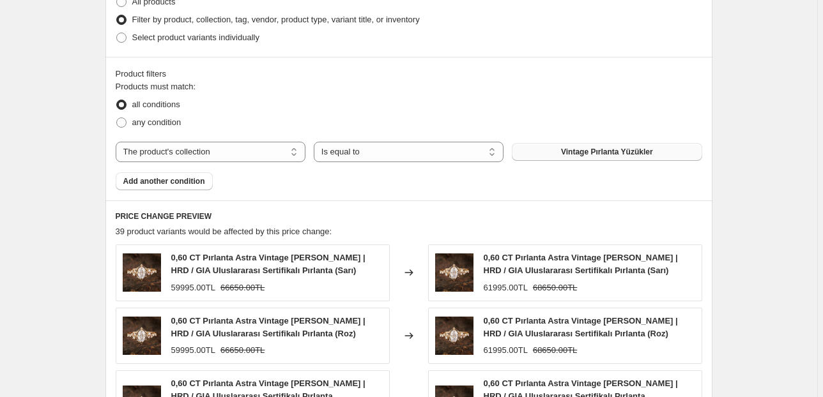
click at [599, 148] on span "Vintage Pırlanta Yüzükler" at bounding box center [607, 152] width 92 height 10
click at [234, 152] on select "The product The product's collection The product's tag The product's vendor The…" at bounding box center [211, 152] width 190 height 20
click at [284, 92] on fieldset "Products must match: all conditions any condition" at bounding box center [409, 106] width 587 height 51
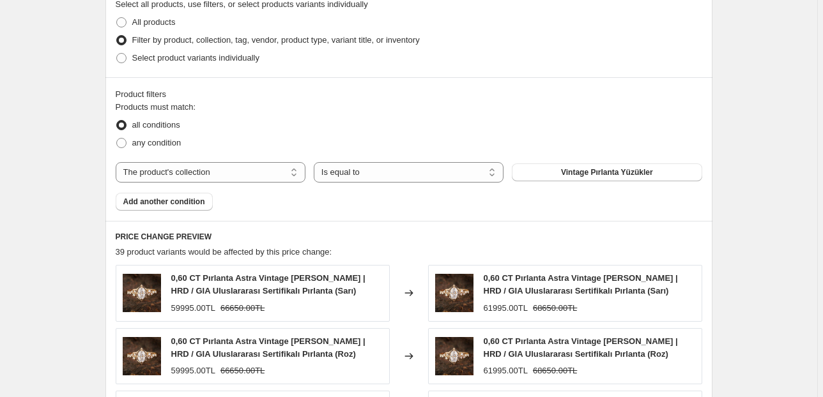
scroll to position [869, 0]
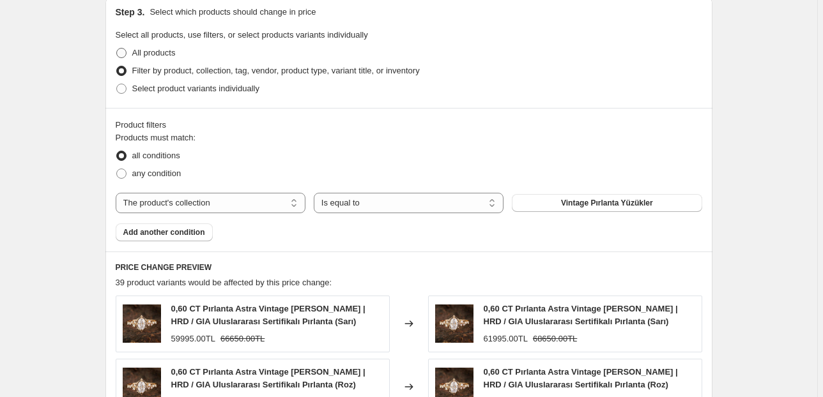
click at [160, 53] on span "All products" at bounding box center [153, 53] width 43 height 10
click at [117, 49] on input "All products" at bounding box center [116, 48] width 1 height 1
radio input "true"
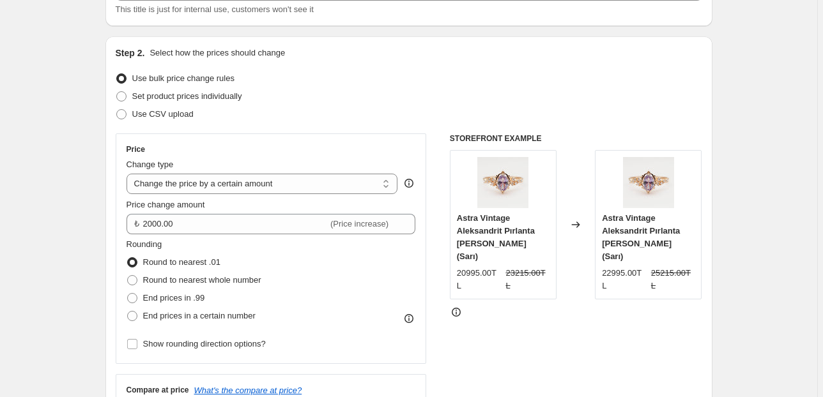
scroll to position [102, 0]
click at [233, 180] on select "Change the price to a certain amount Change the price by a certain amount Chang…" at bounding box center [263, 183] width 272 height 20
select select "no_change"
click at [128, 173] on select "Change the price to a certain amount Change the price by a certain amount Chang…" at bounding box center [263, 183] width 272 height 20
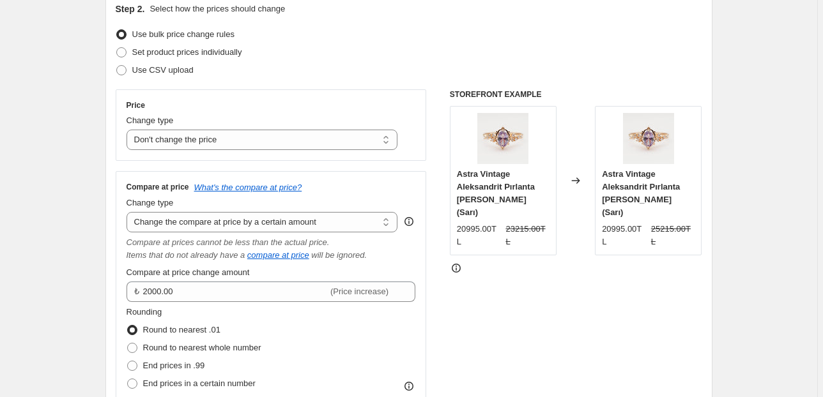
scroll to position [256, 0]
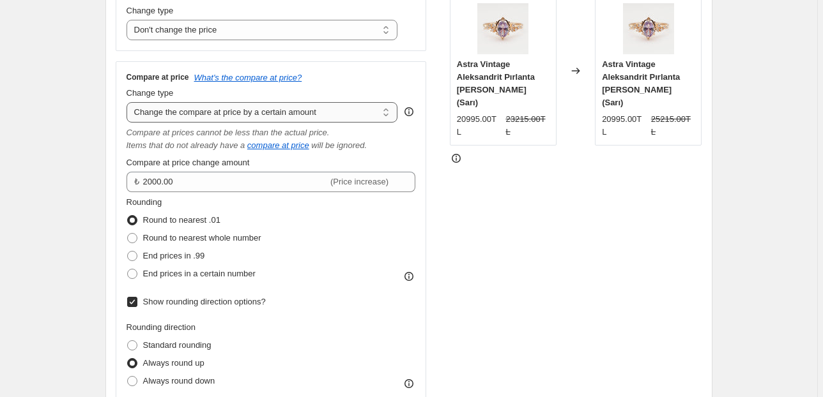
click at [212, 114] on select "Change the compare at price to the current price (sale) Change the compare at p…" at bounding box center [263, 112] width 272 height 20
select select "pp"
click at [128, 102] on select "Change the compare at price to the current price (sale) Change the compare at p…" at bounding box center [263, 112] width 272 height 20
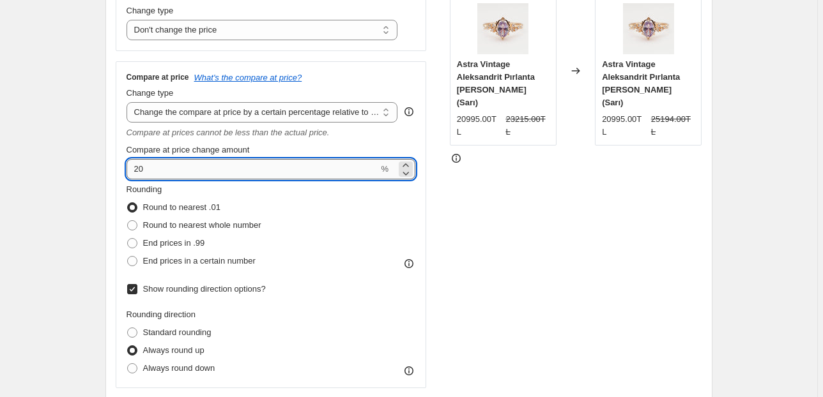
click at [293, 176] on input "20" at bounding box center [253, 169] width 252 height 20
click at [294, 170] on input "20" at bounding box center [253, 169] width 252 height 20
click at [294, 169] on input "20" at bounding box center [253, 169] width 252 height 20
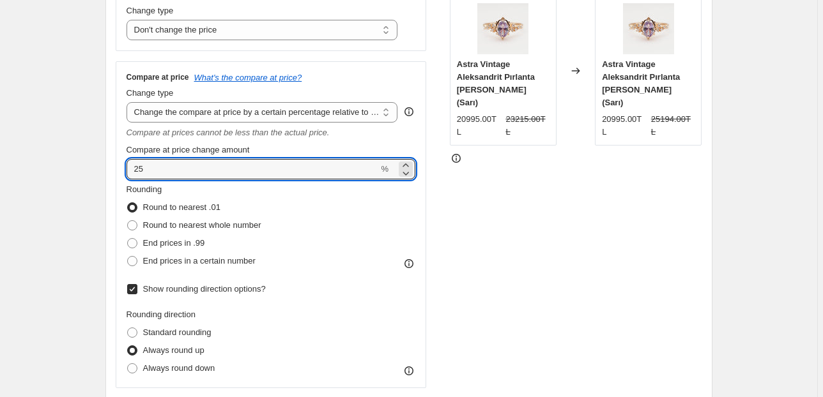
type input "25"
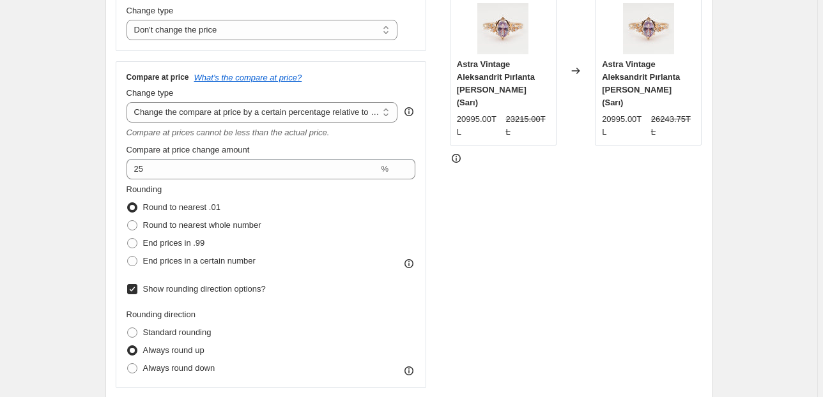
click at [559, 219] on div "STOREFRONT EXAMPLE Astra Vintage Aleksandrit Pırlanta [PERSON_NAME] (Sarı) 2099…" at bounding box center [576, 184] width 252 height 409
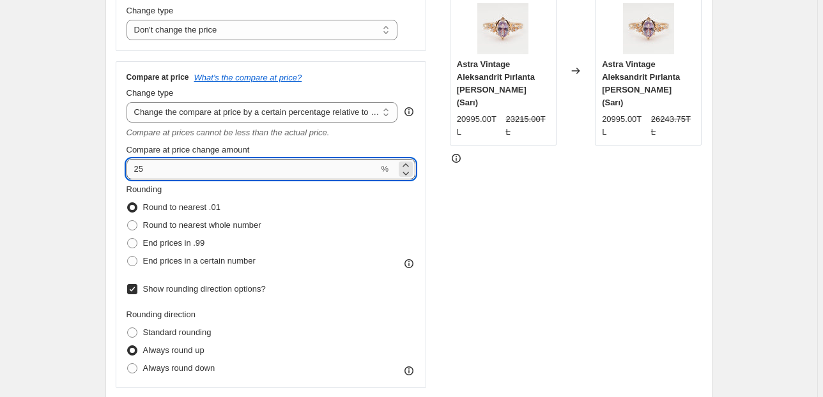
click at [178, 174] on input "25" at bounding box center [253, 169] width 252 height 20
